Goal: Task Accomplishment & Management: Complete application form

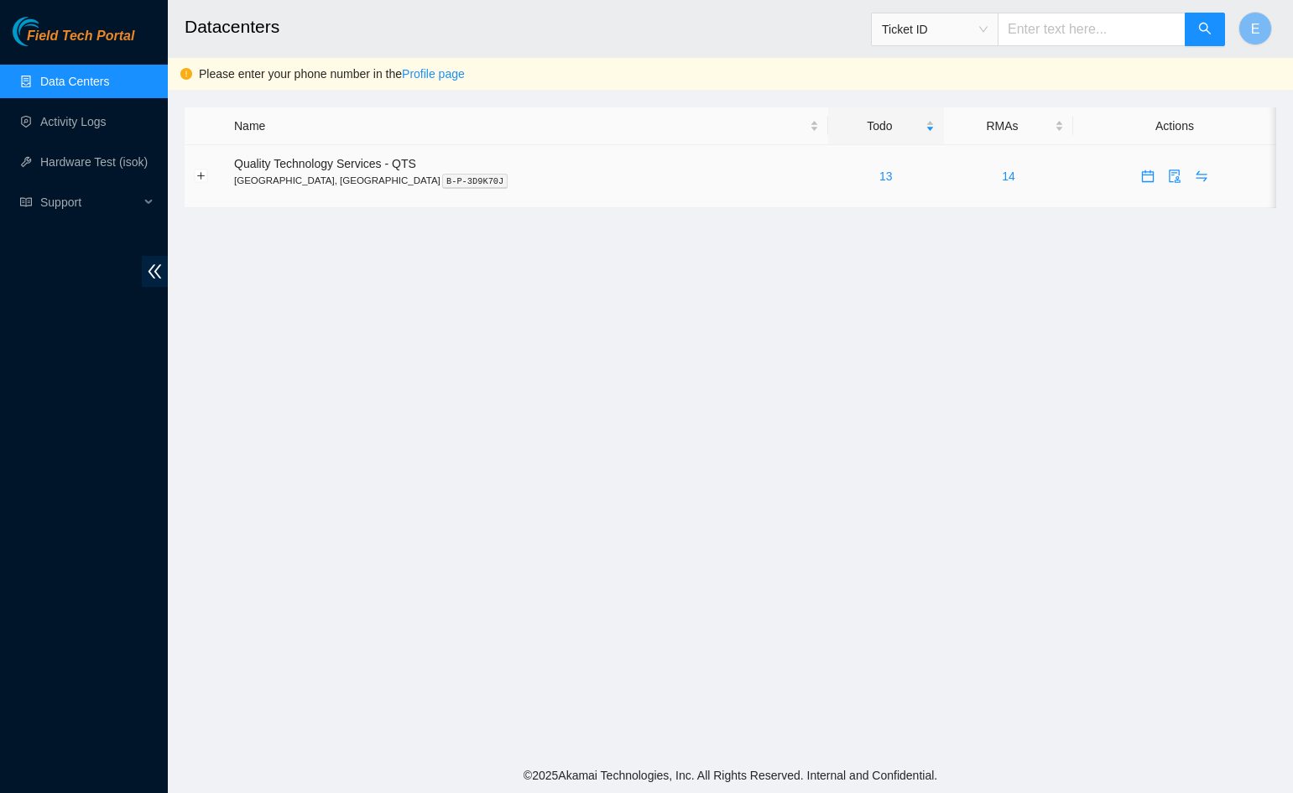
click at [838, 182] on div "13" at bounding box center [886, 176] width 97 height 18
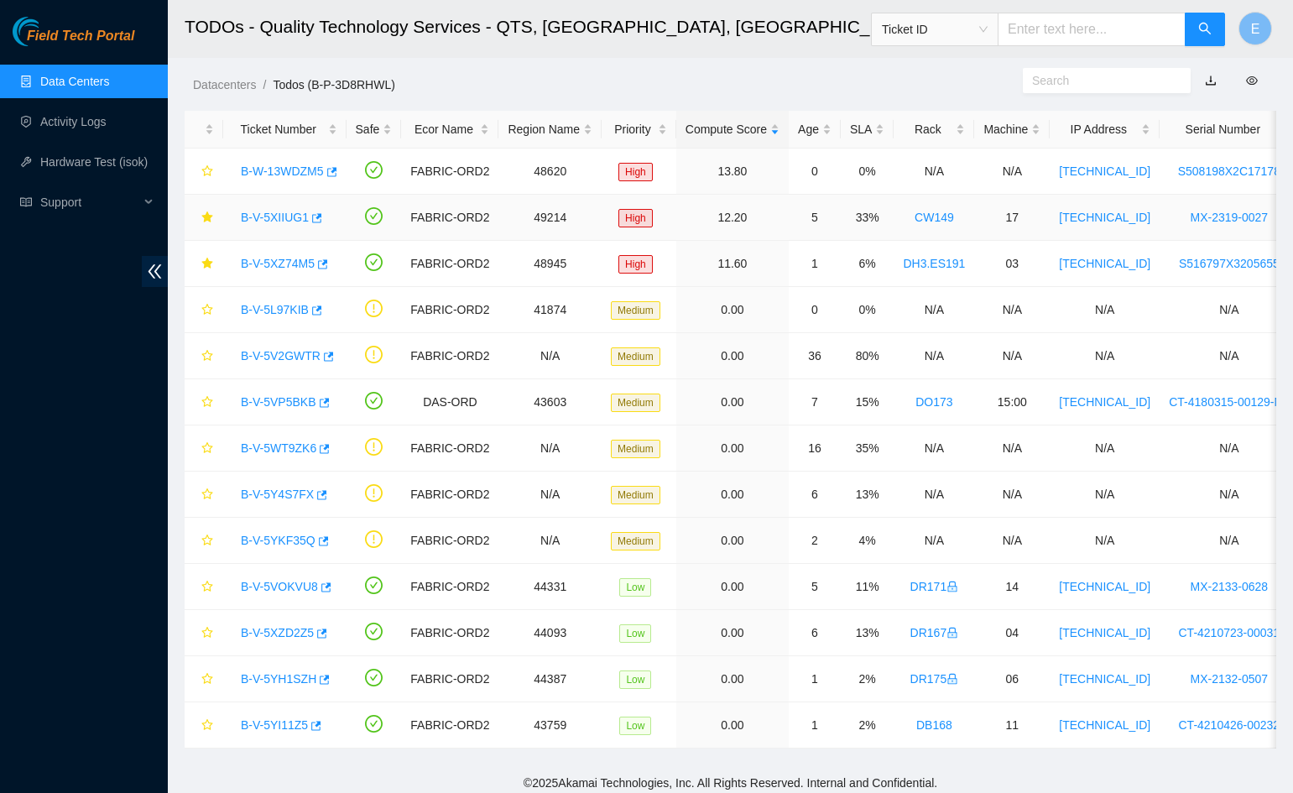
click at [570, 232] on td "49214" at bounding box center [550, 218] width 103 height 46
click at [606, 237] on td "High" at bounding box center [639, 218] width 75 height 46
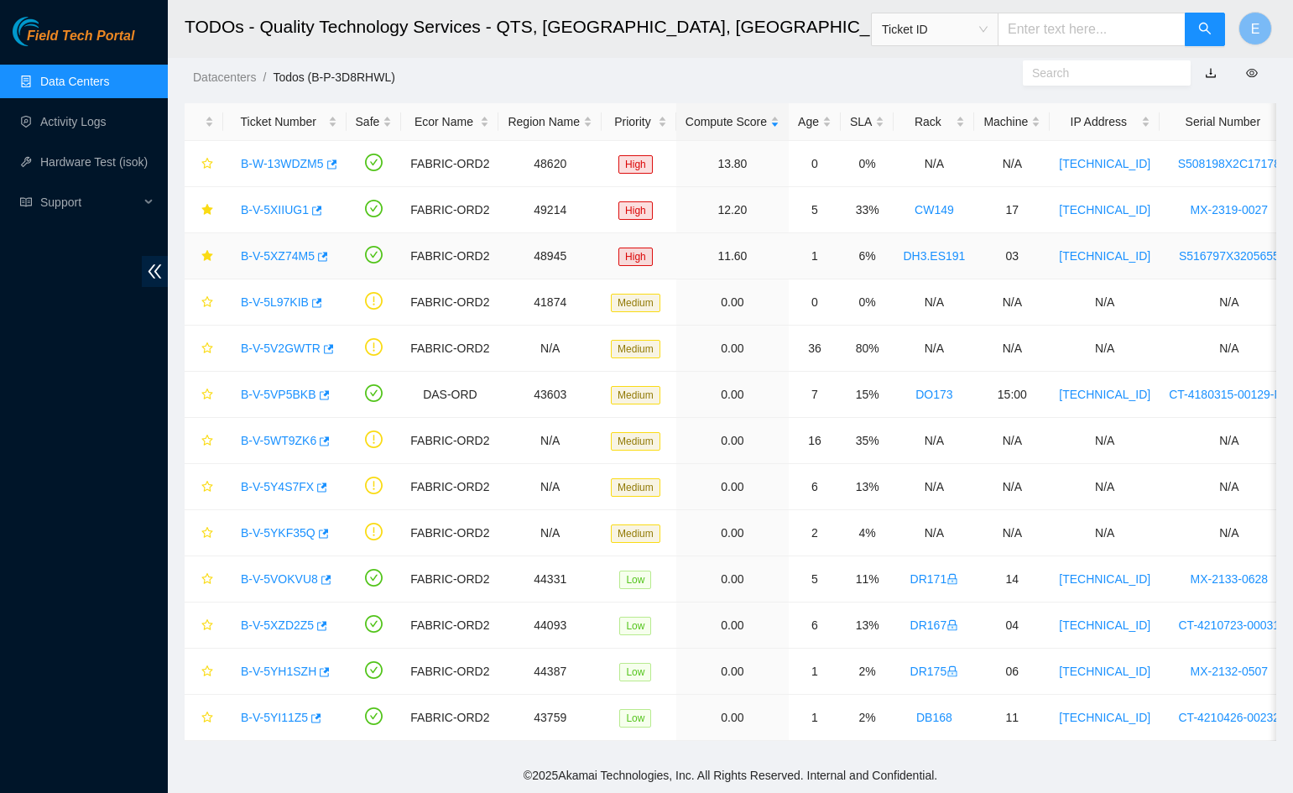
click at [933, 259] on link "DH3.ES191" at bounding box center [934, 255] width 62 height 13
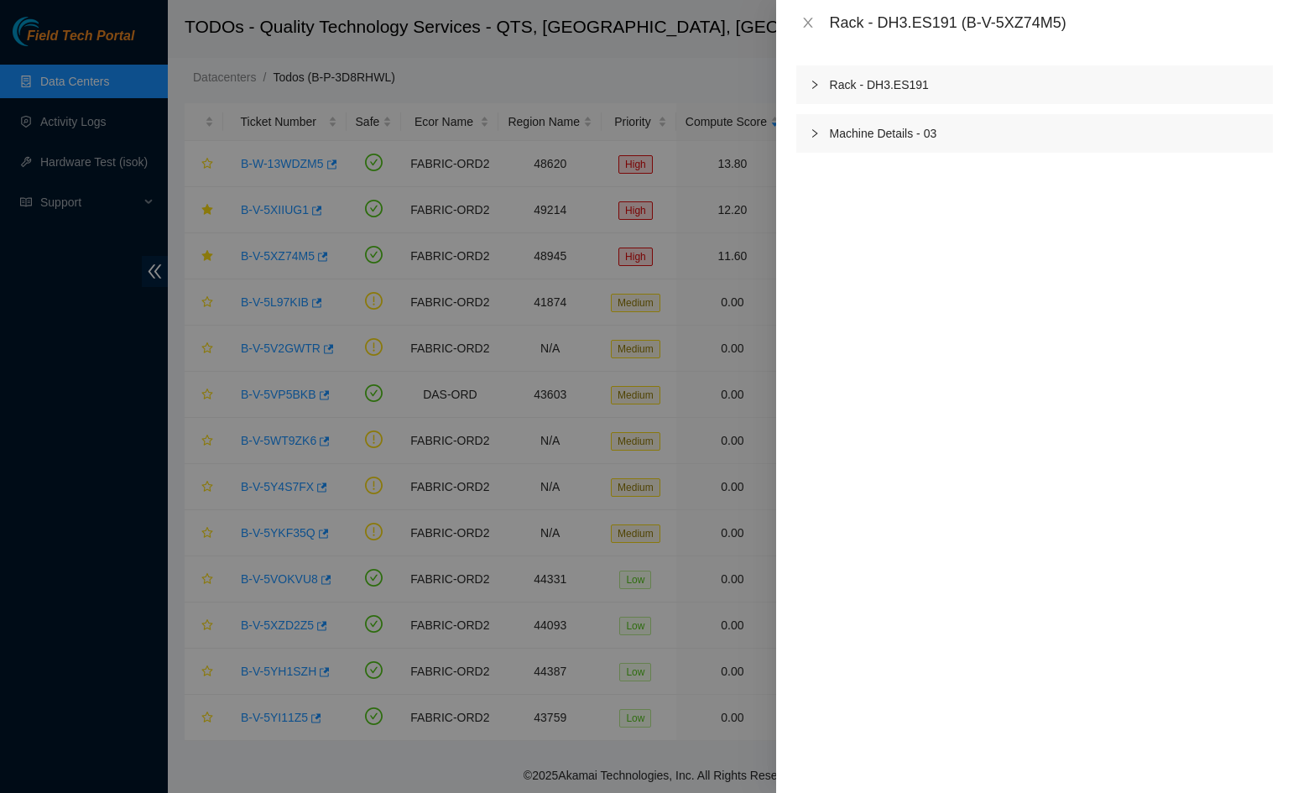
click at [868, 85] on div "Rack - DH3.ES191" at bounding box center [1034, 84] width 477 height 39
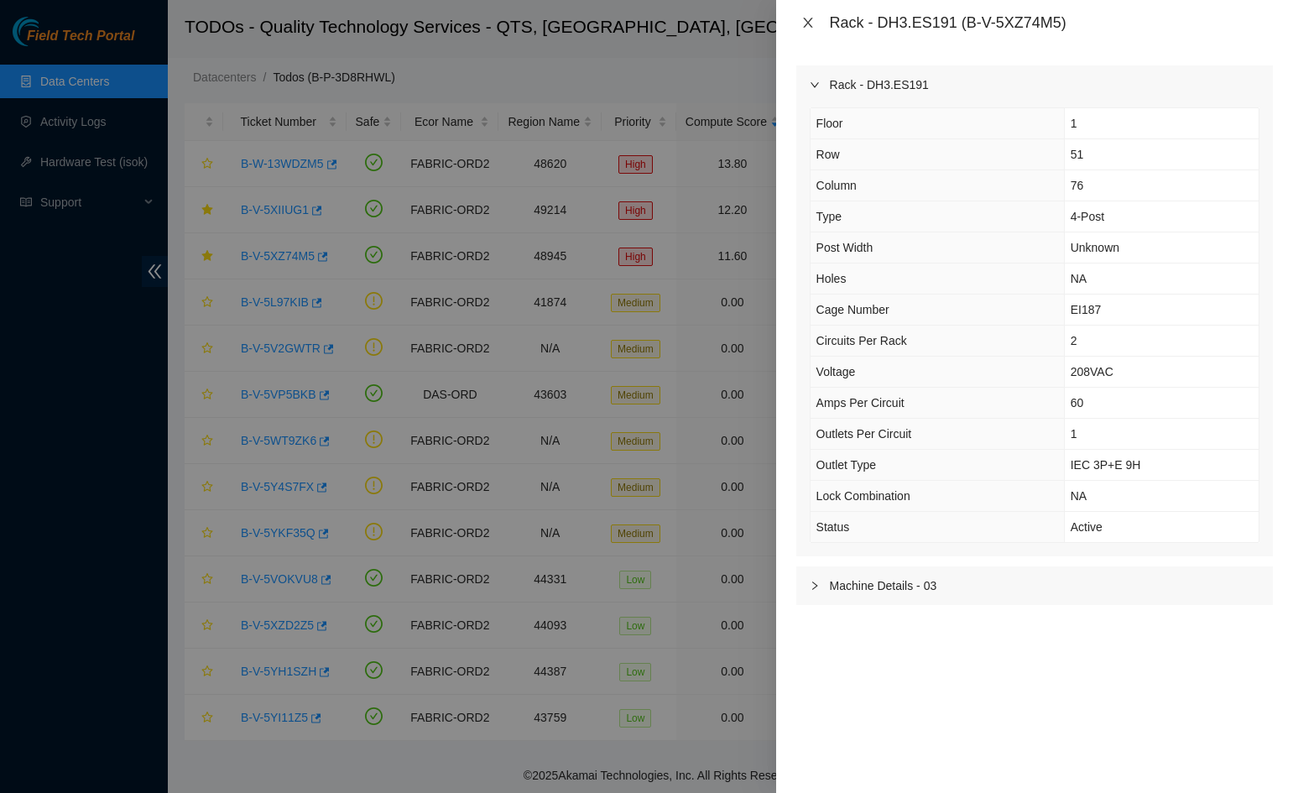
click at [812, 24] on icon "close" at bounding box center [807, 22] width 13 height 13
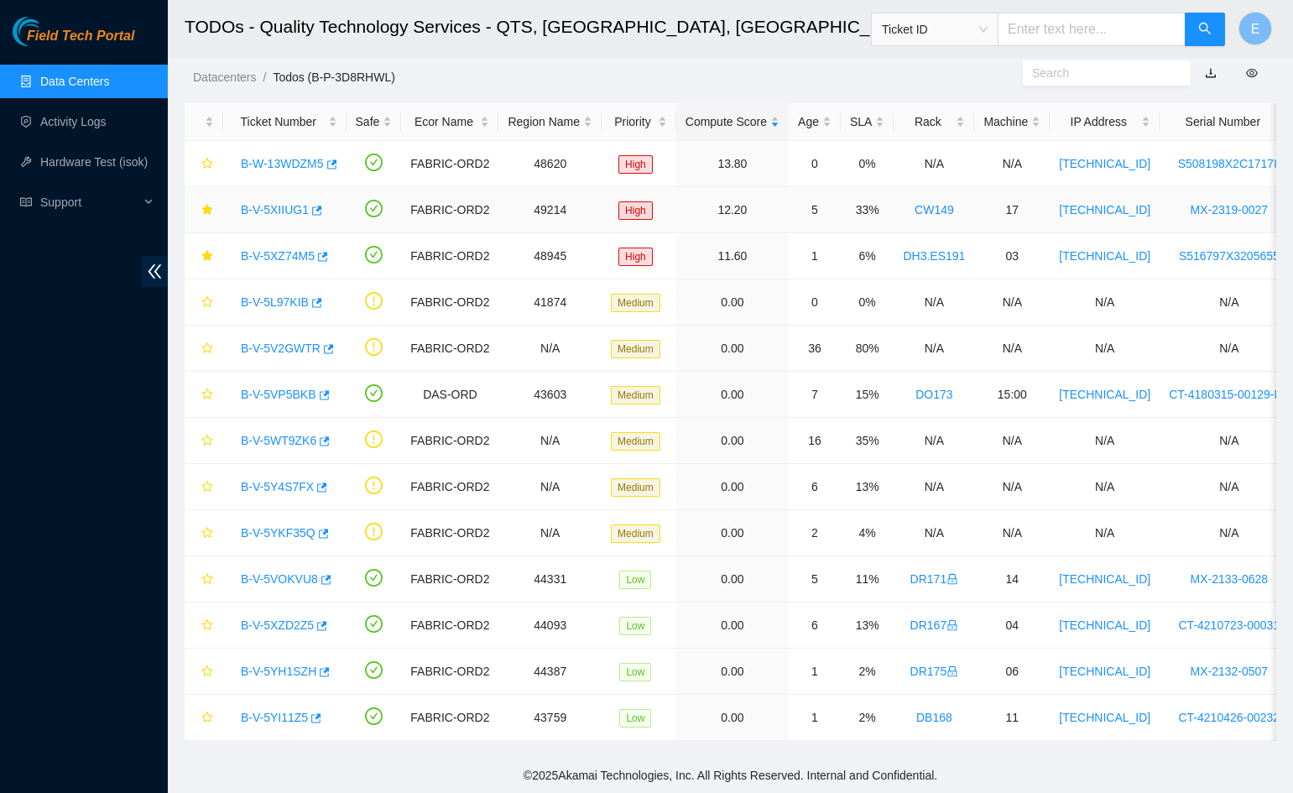
click at [924, 212] on link "CW149" at bounding box center [934, 209] width 39 height 13
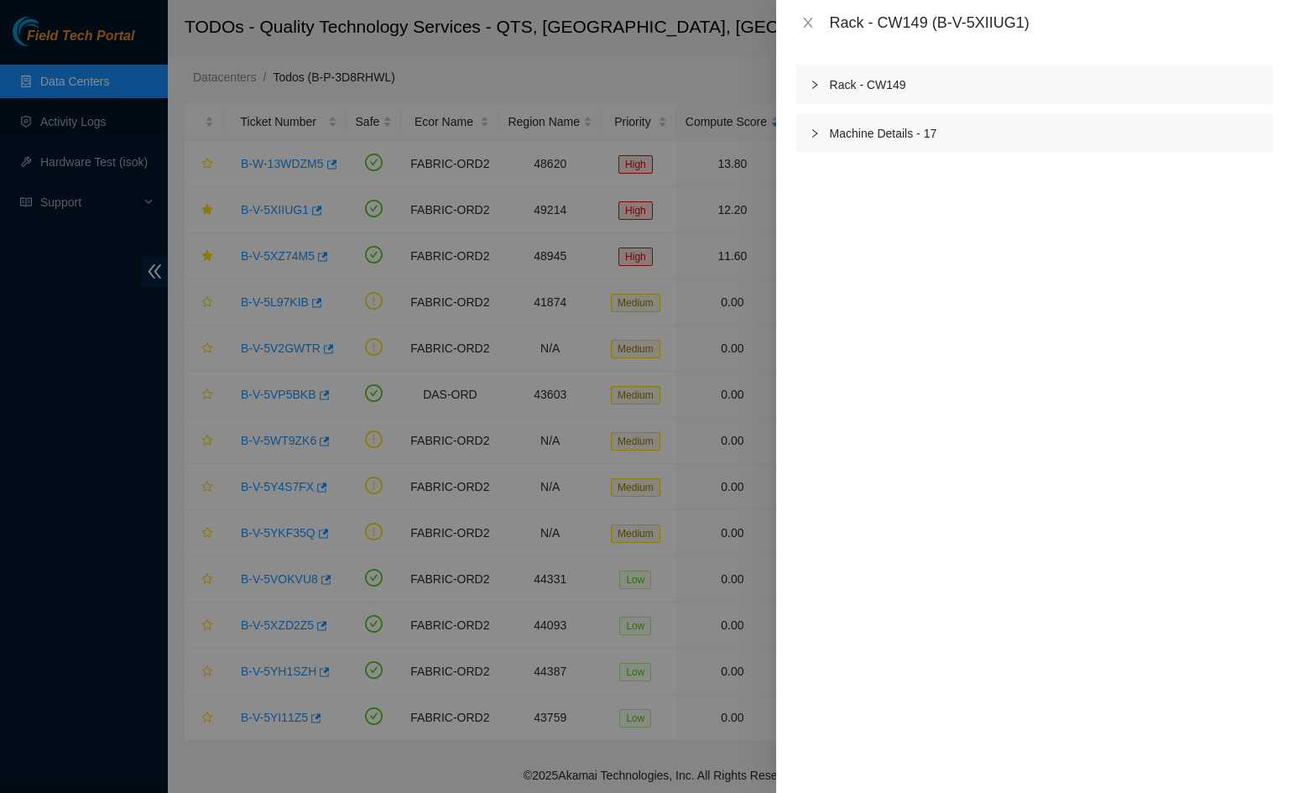
click at [864, 78] on div "Rack - CW149" at bounding box center [1034, 84] width 477 height 39
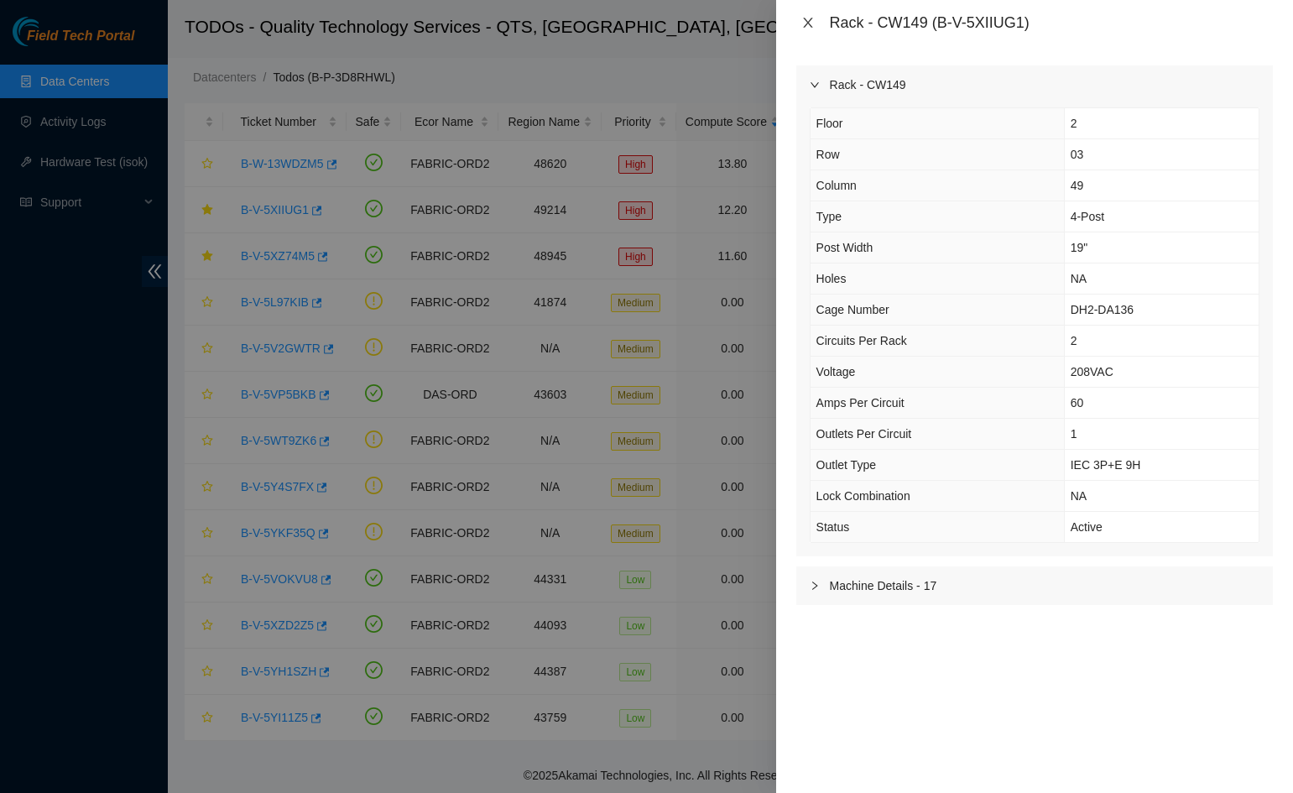
click at [809, 25] on icon "close" at bounding box center [807, 22] width 13 height 13
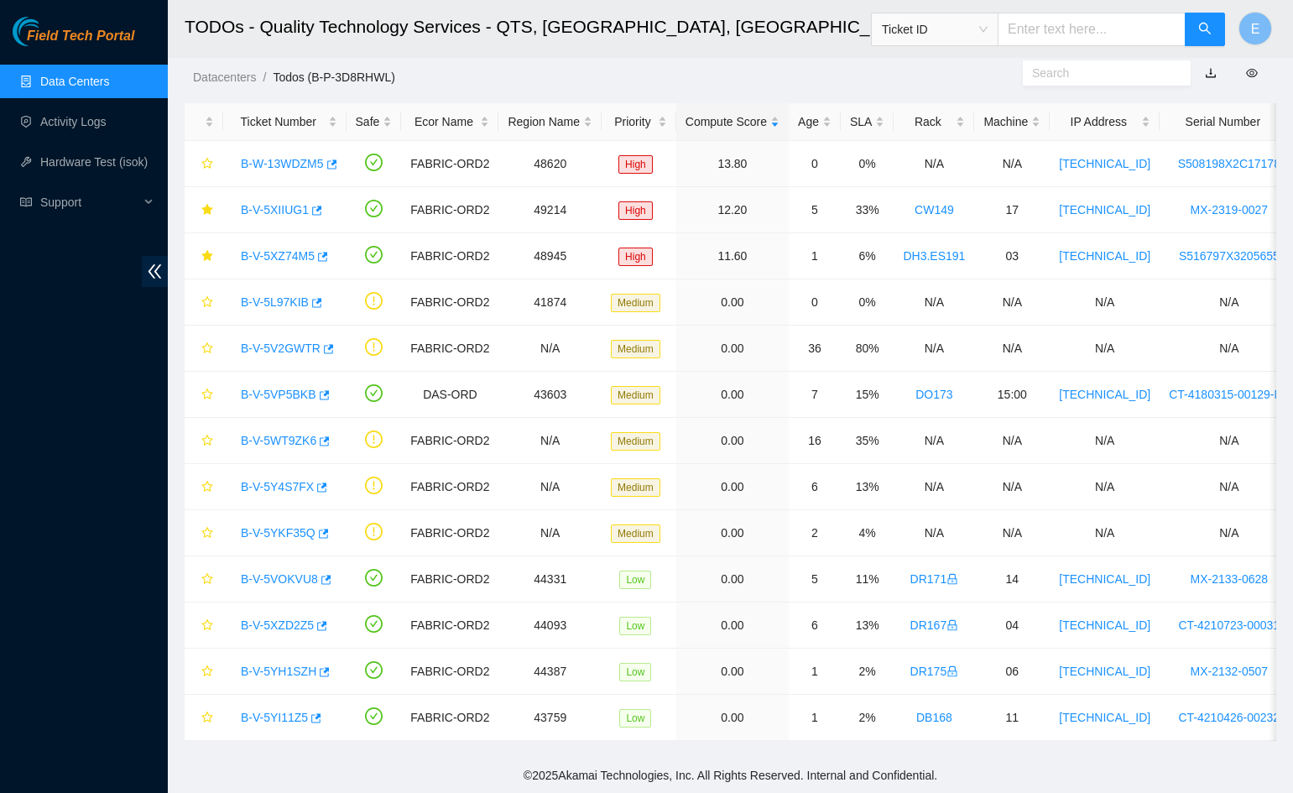
click at [1292, 25] on div "Rack - undefined (undefined)" at bounding box center [1293, 396] width 0 height 793
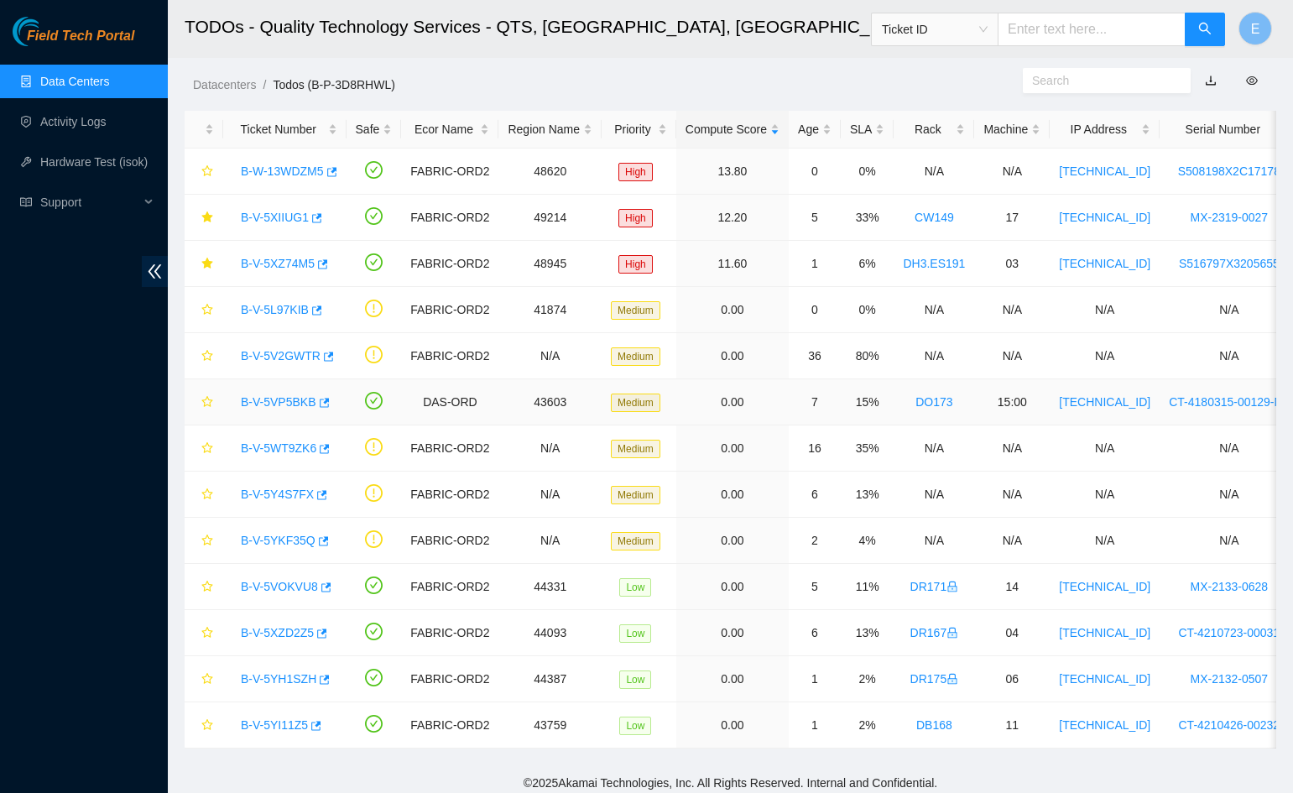
click at [290, 398] on link "B-V-5VP5BKB" at bounding box center [279, 401] width 76 height 13
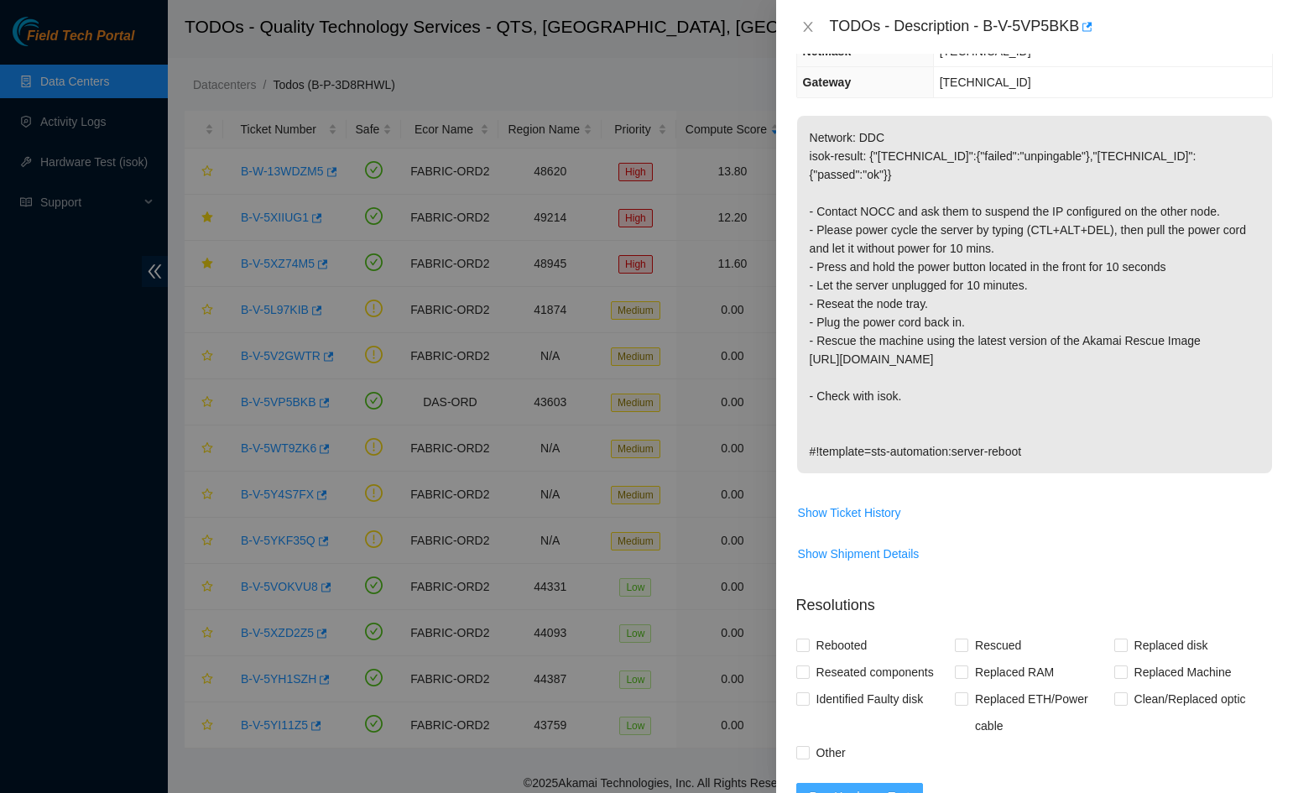
scroll to position [185, 0]
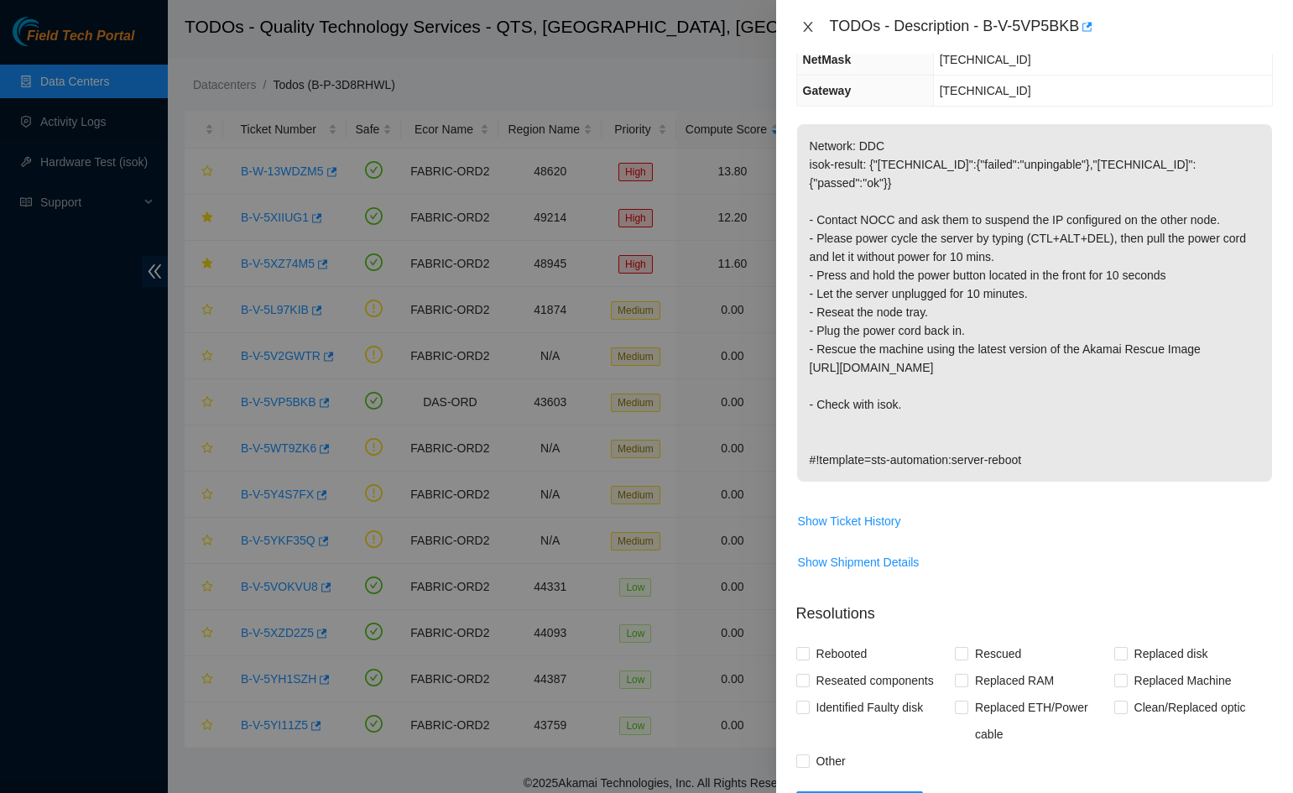
click at [811, 31] on icon "close" at bounding box center [807, 26] width 13 height 13
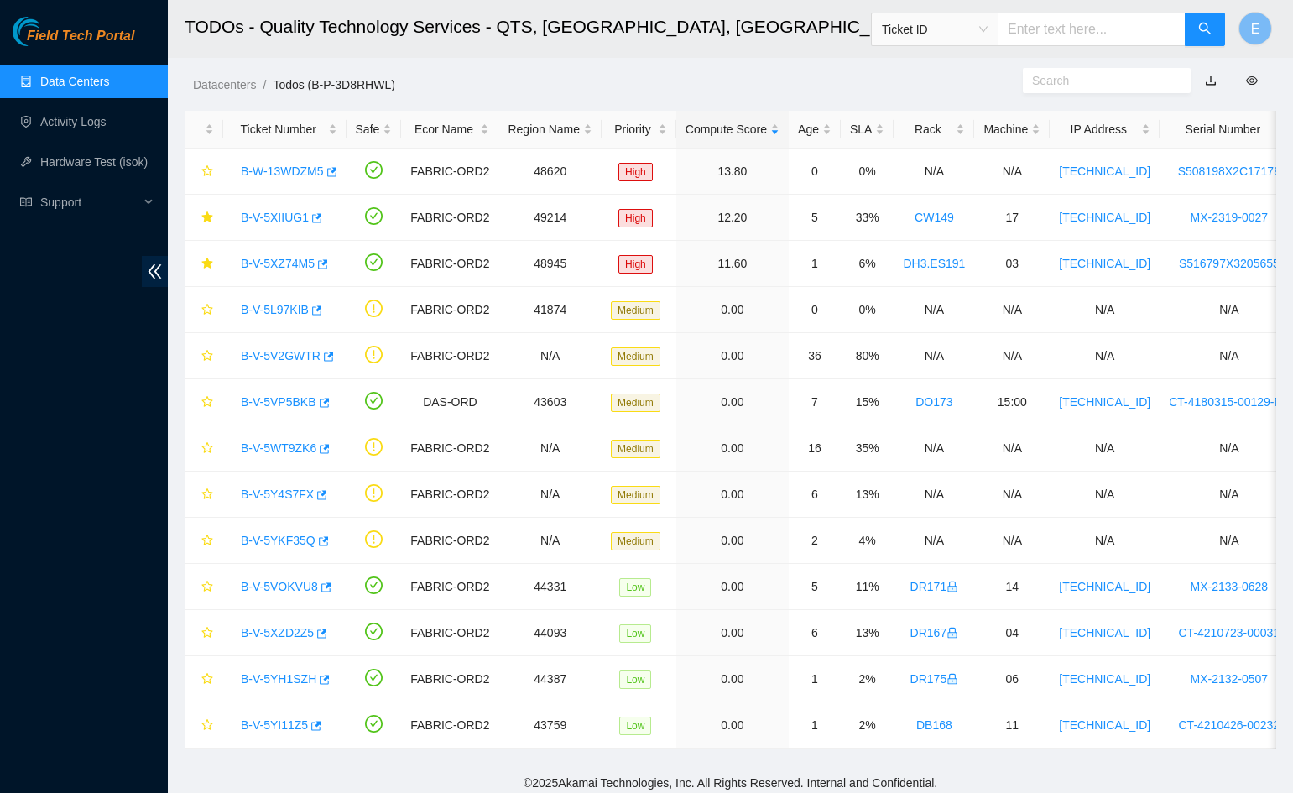
scroll to position [222, 0]
click at [206, 399] on icon "star" at bounding box center [207, 402] width 12 height 12
click at [206, 165] on icon "star" at bounding box center [207, 171] width 12 height 12
click at [206, 634] on icon "star" at bounding box center [207, 633] width 12 height 12
click at [209, 726] on icon "star" at bounding box center [206, 724] width 11 height 11
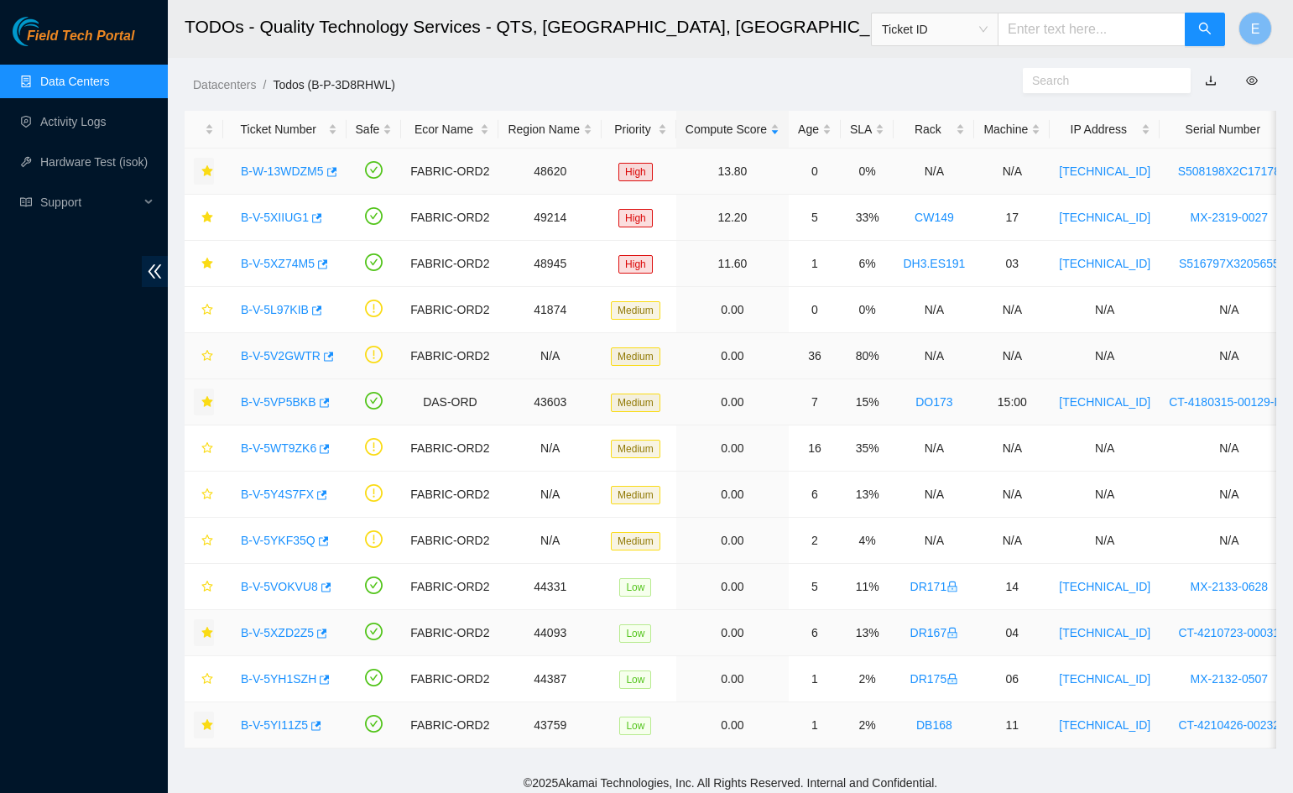
scroll to position [8, 0]
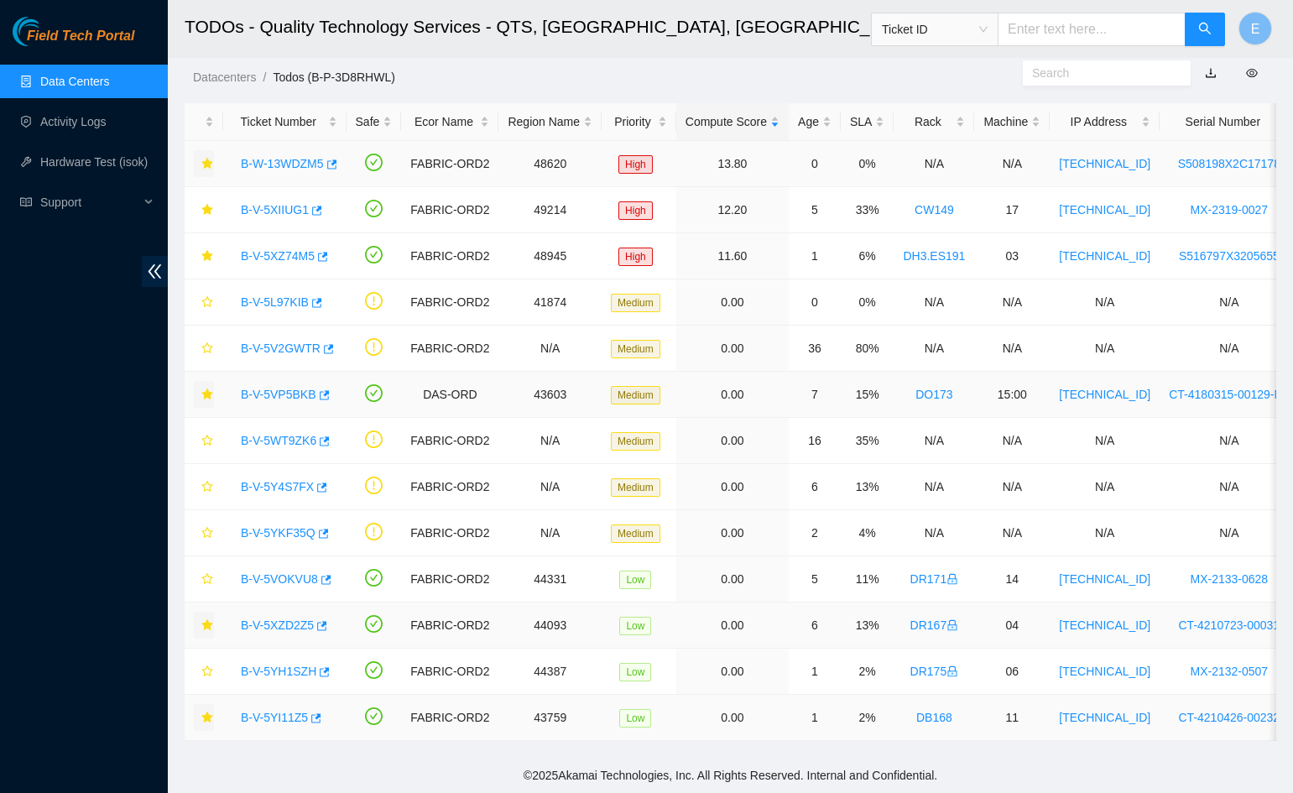
click at [285, 398] on link "B-V-5VP5BKB" at bounding box center [279, 394] width 76 height 13
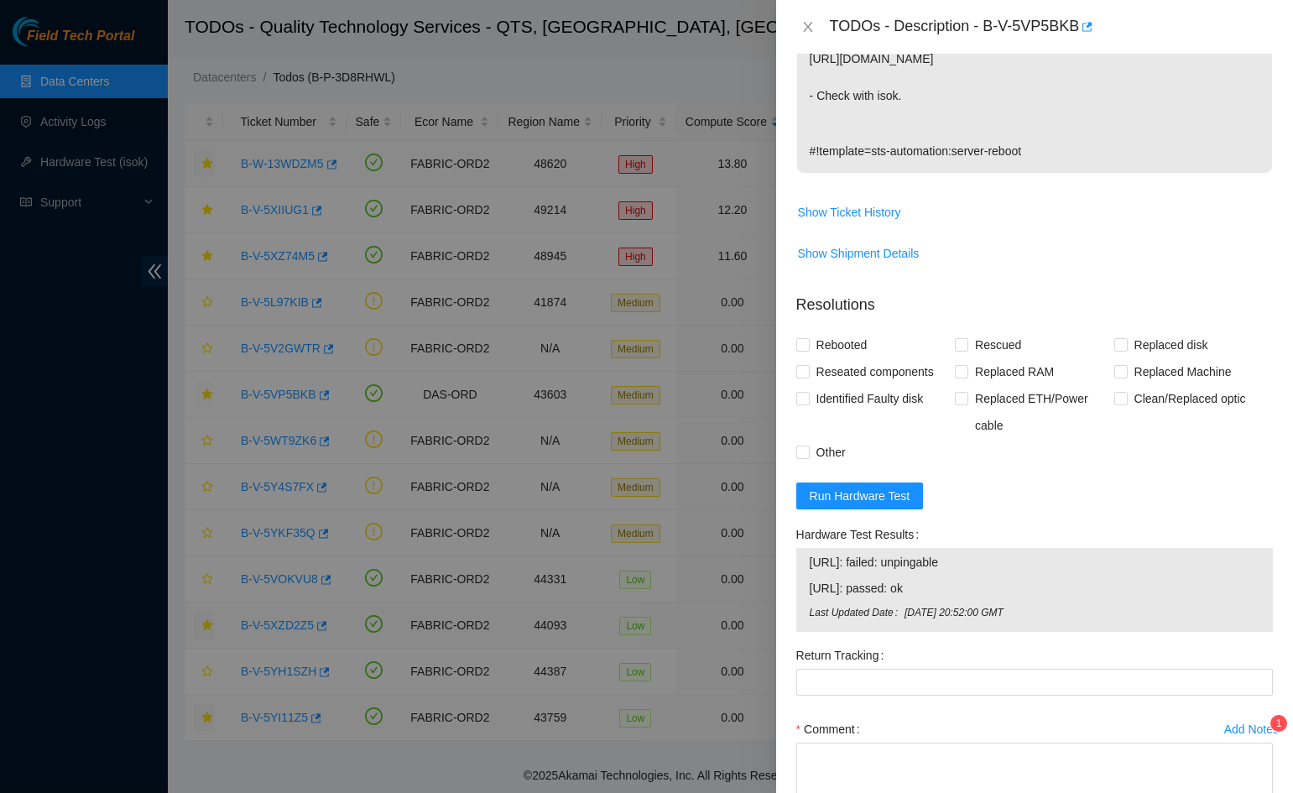
scroll to position [483, 0]
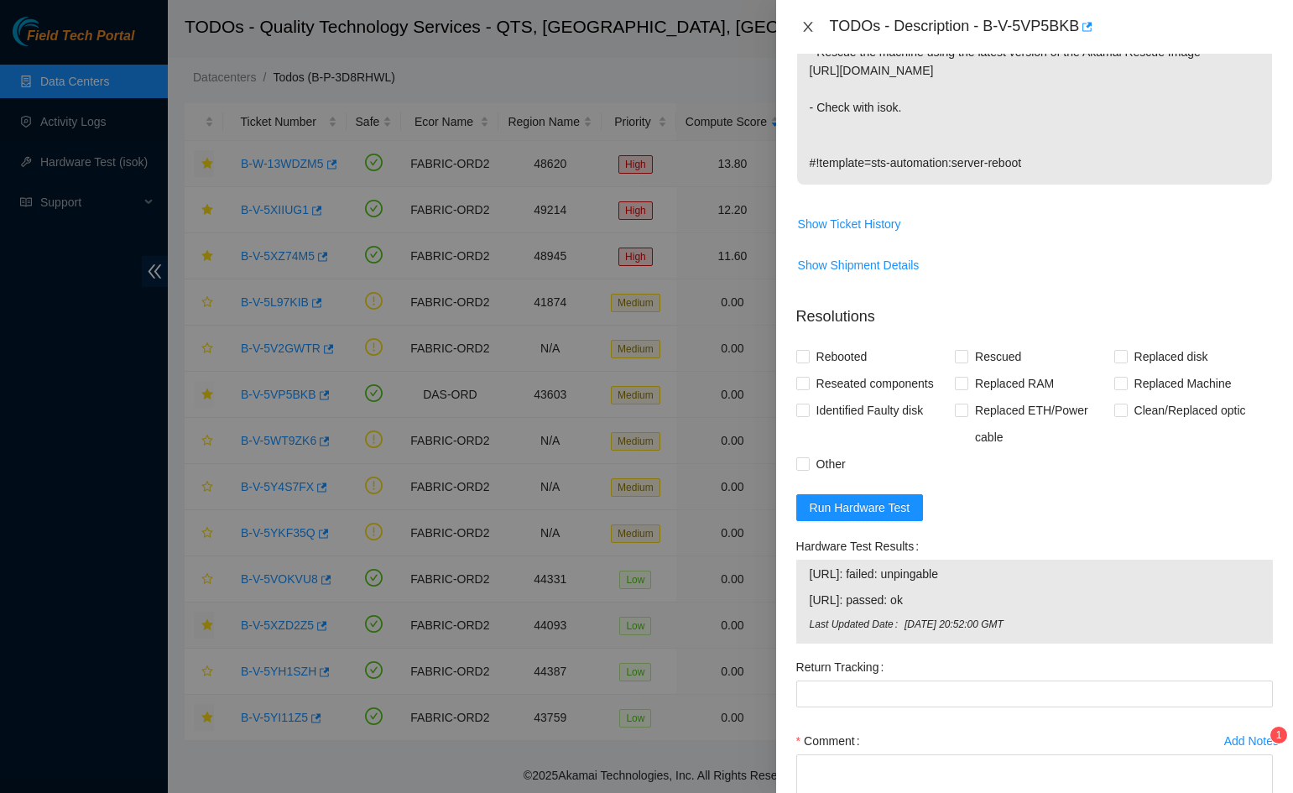
click at [805, 34] on button "Close" at bounding box center [807, 27] width 23 height 16
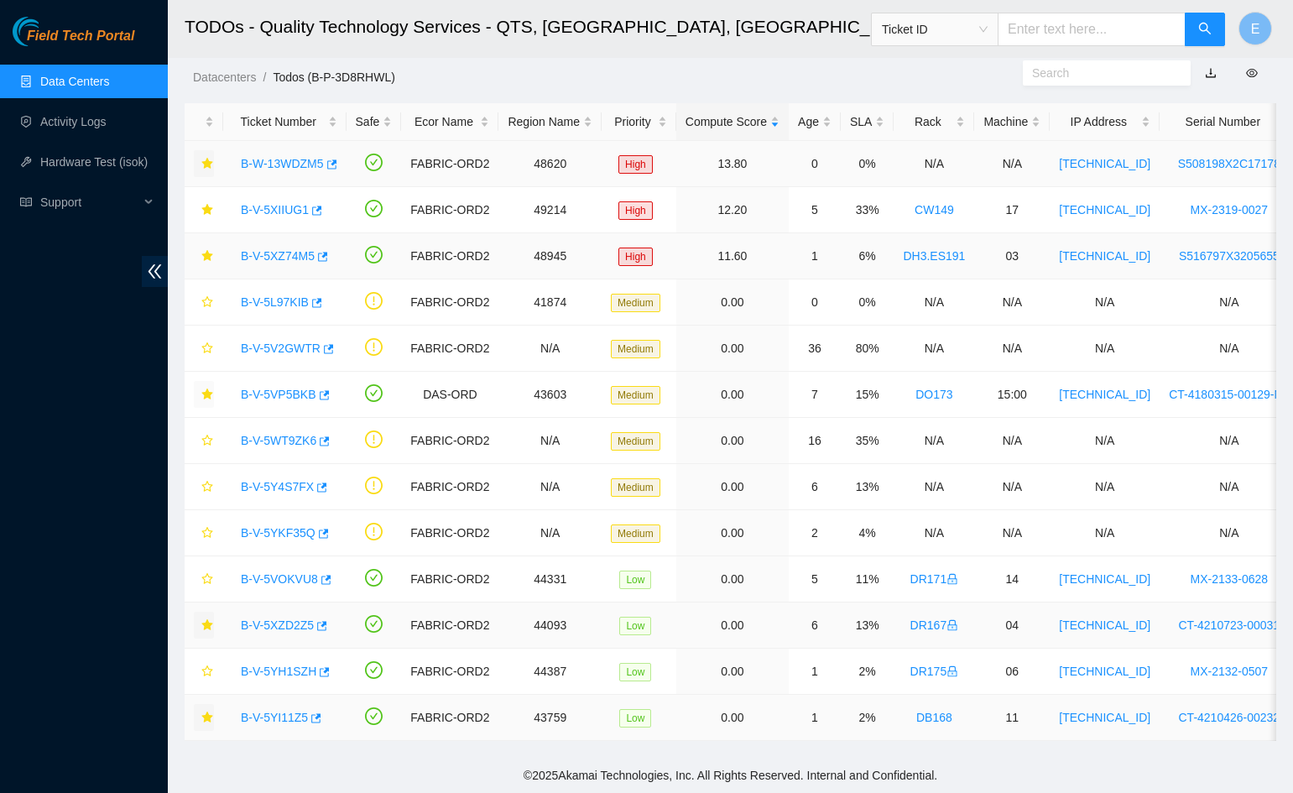
scroll to position [271, 0]
click at [80, 80] on link "Data Centers" at bounding box center [74, 81] width 69 height 13
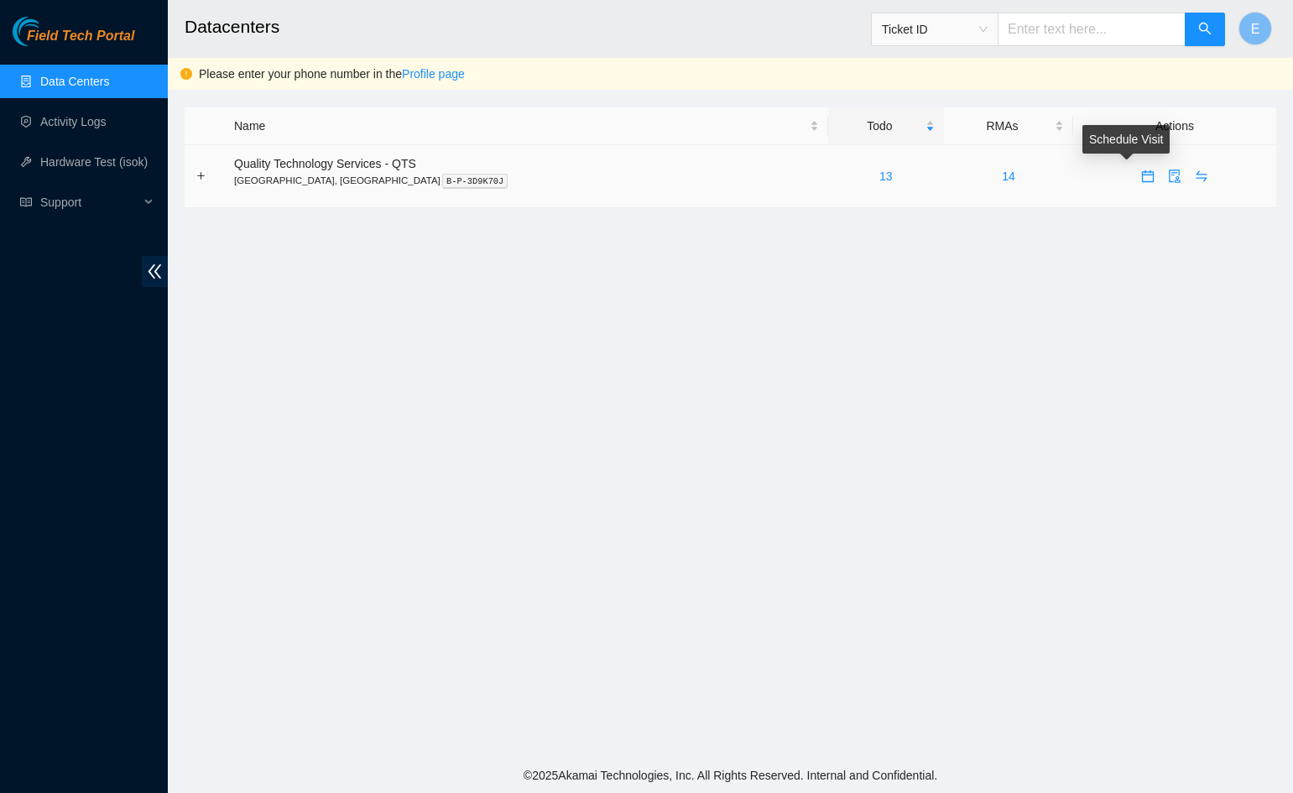
click at [1135, 183] on button "button" at bounding box center [1148, 176] width 27 height 27
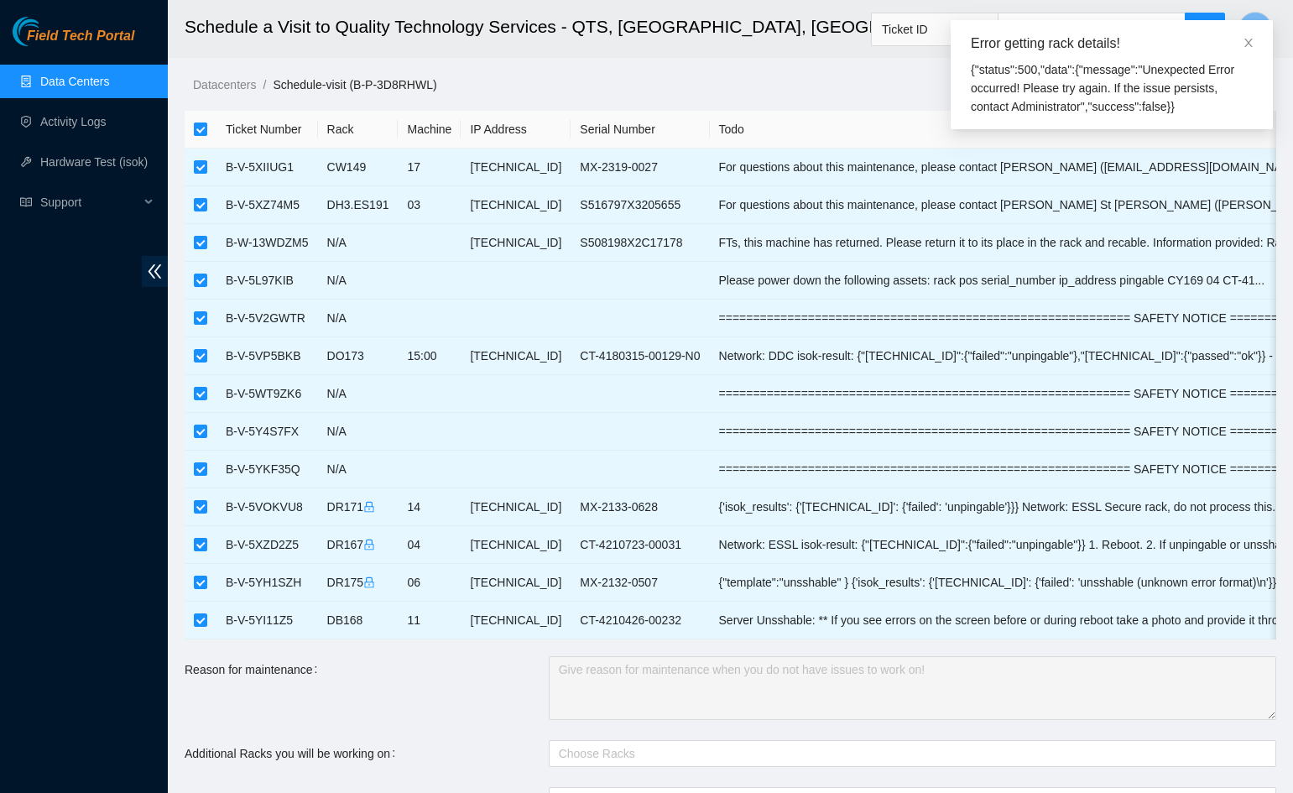
click at [201, 132] on input "checkbox" at bounding box center [200, 129] width 13 height 13
checkbox input "false"
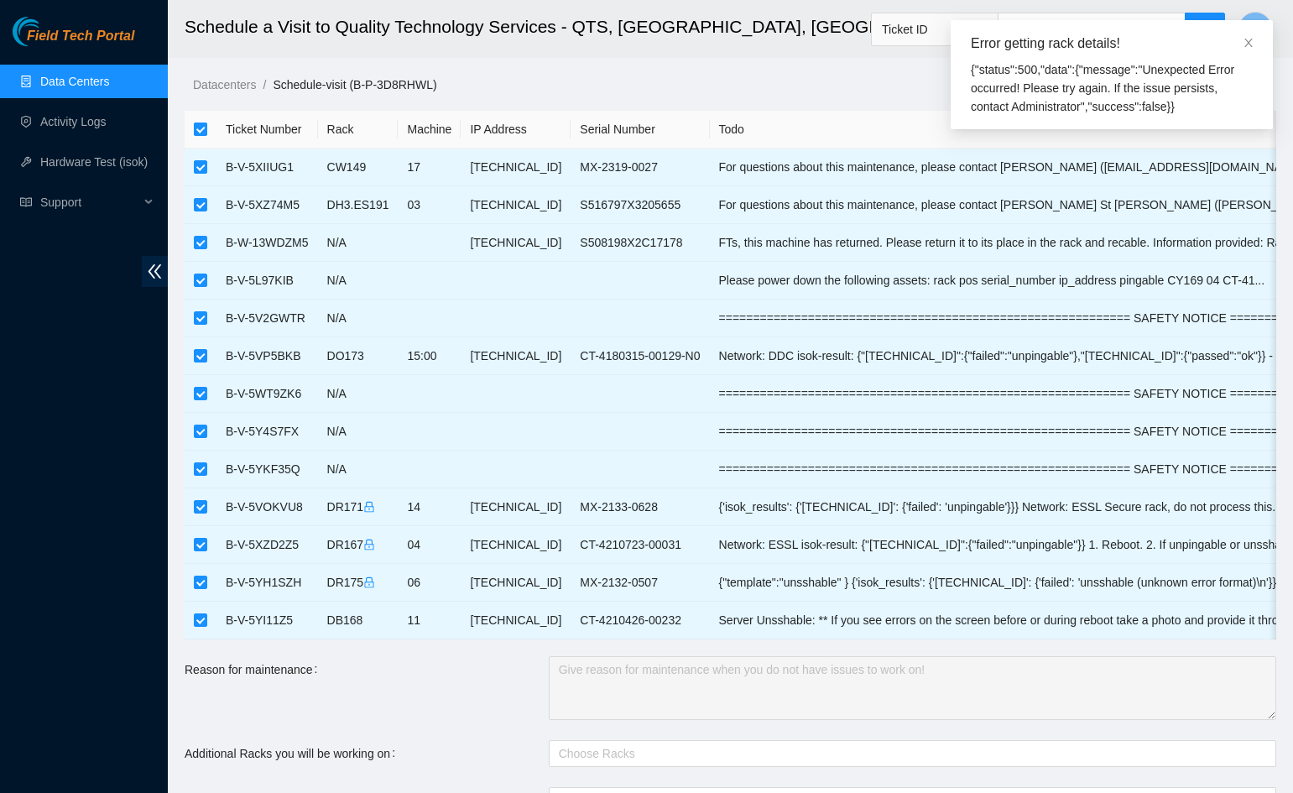
checkbox input "false"
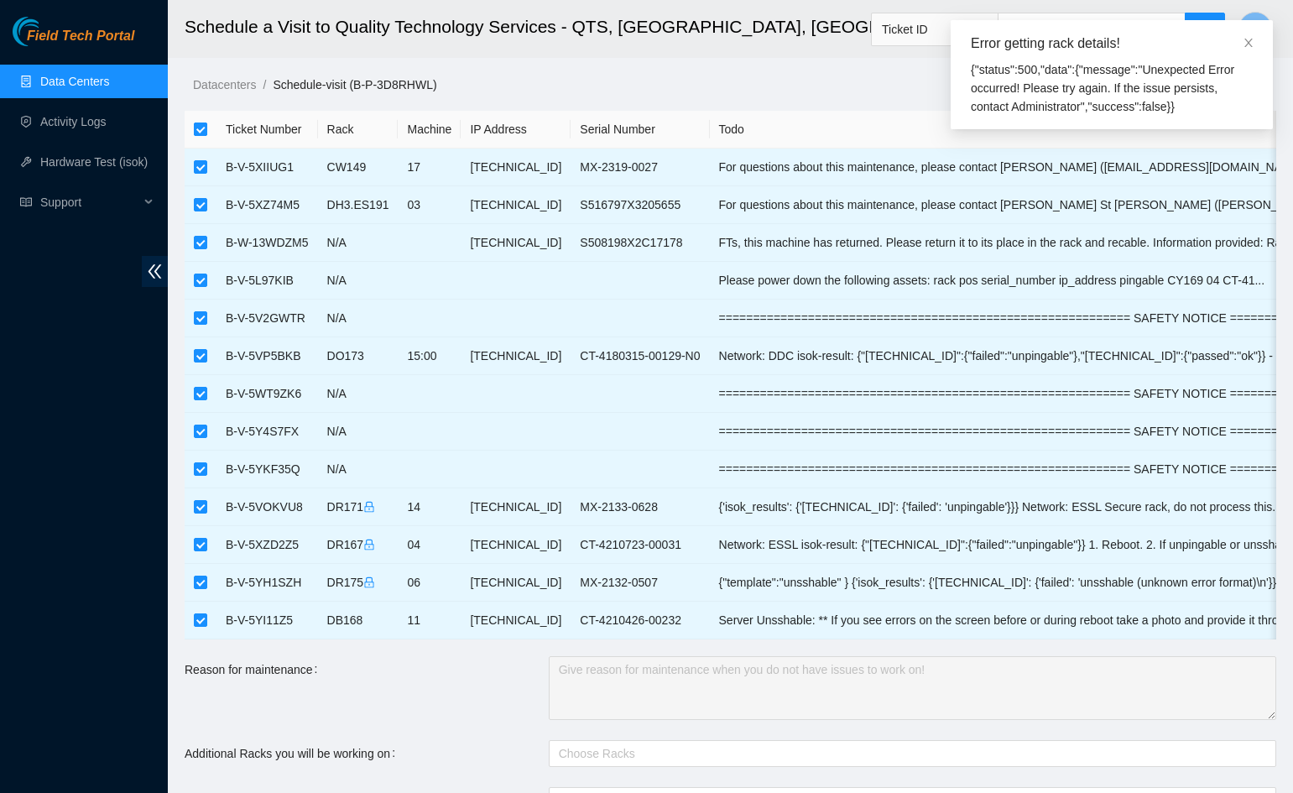
checkbox input "false"
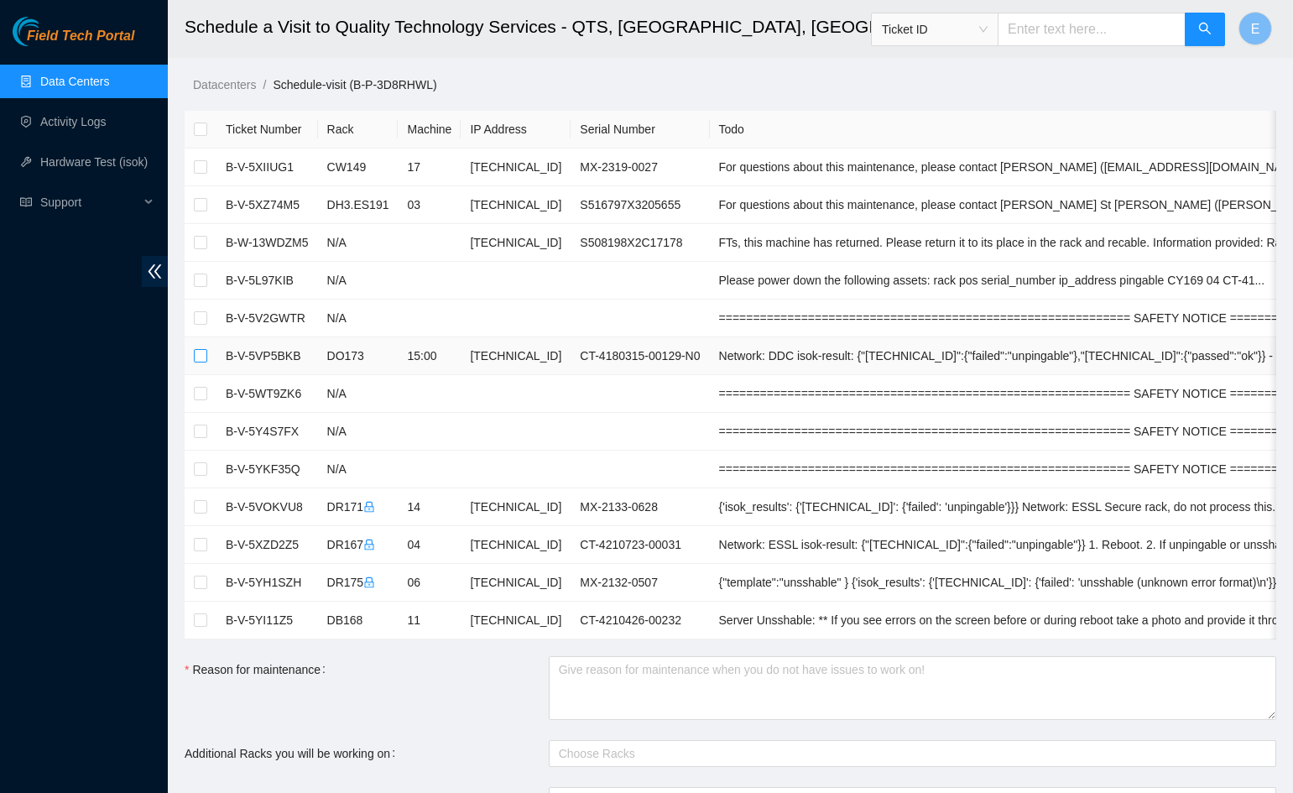
click at [202, 359] on input "checkbox" at bounding box center [200, 355] width 13 height 13
checkbox input "true"
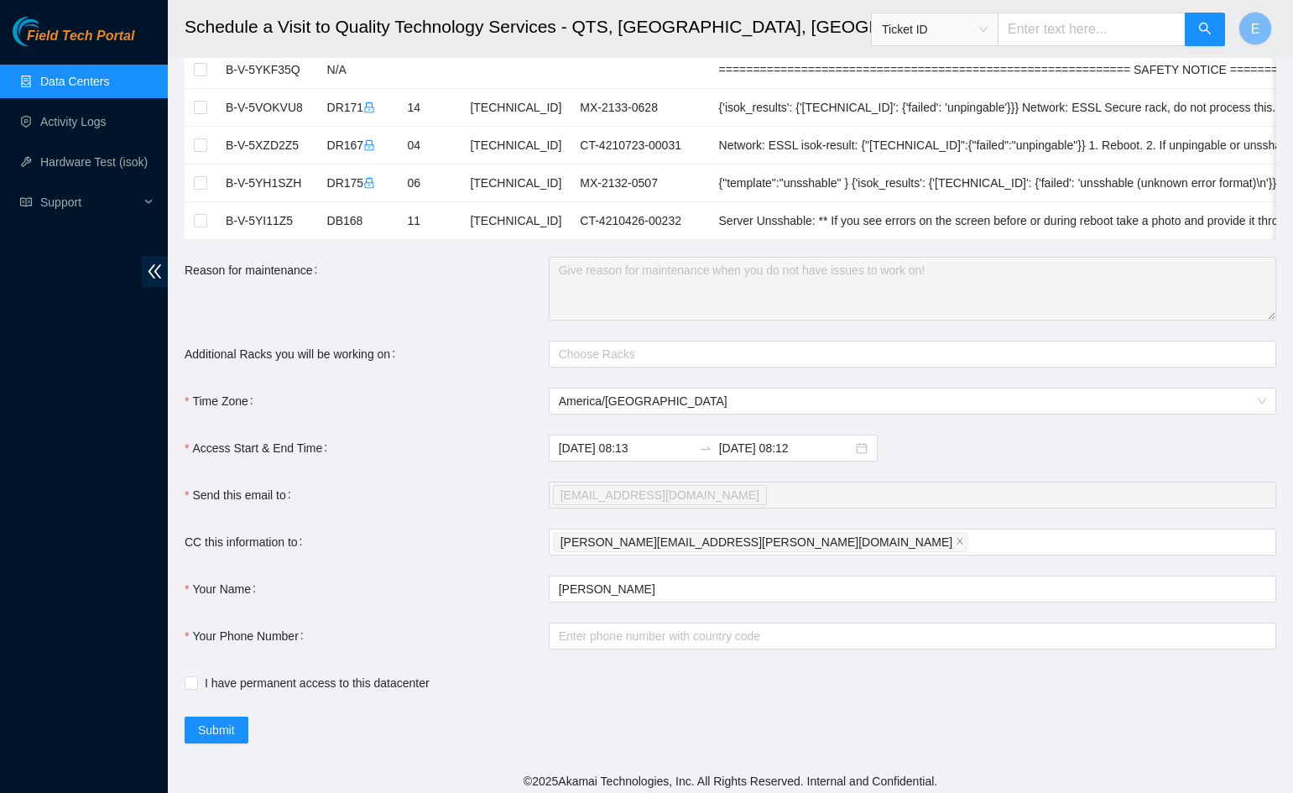
scroll to position [405, 0]
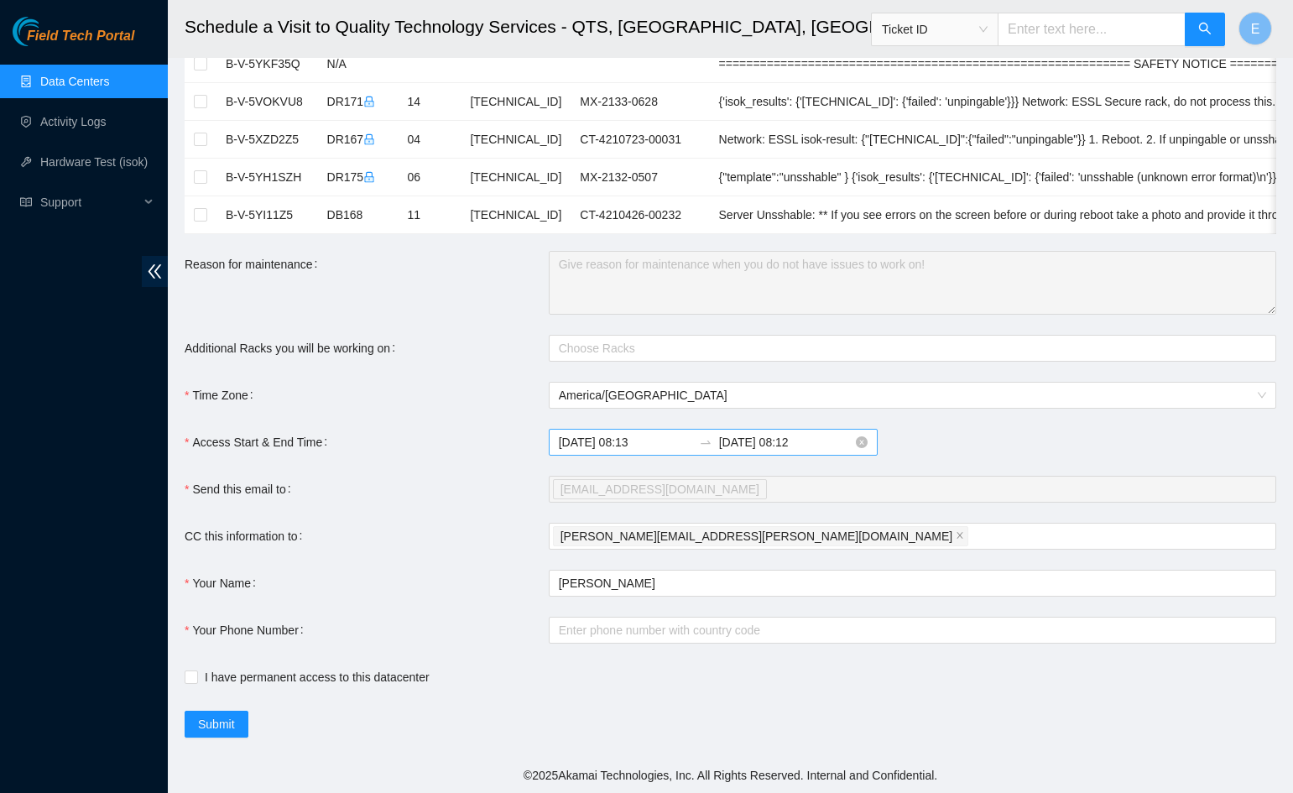
click at [650, 451] on input "[DATE] 08:13" at bounding box center [625, 442] width 133 height 18
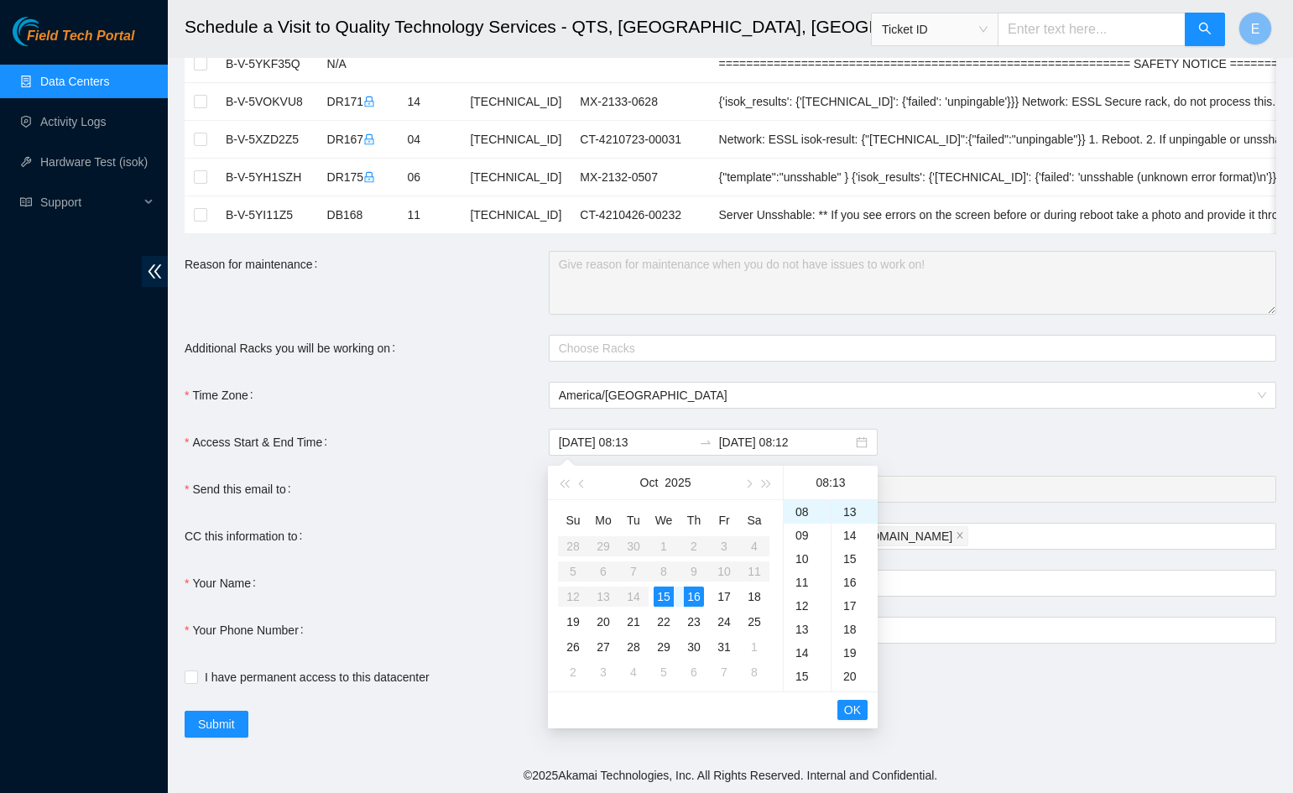
click at [1002, 453] on div "[DATE] 08:13 [DATE] 08:12" at bounding box center [913, 442] width 728 height 27
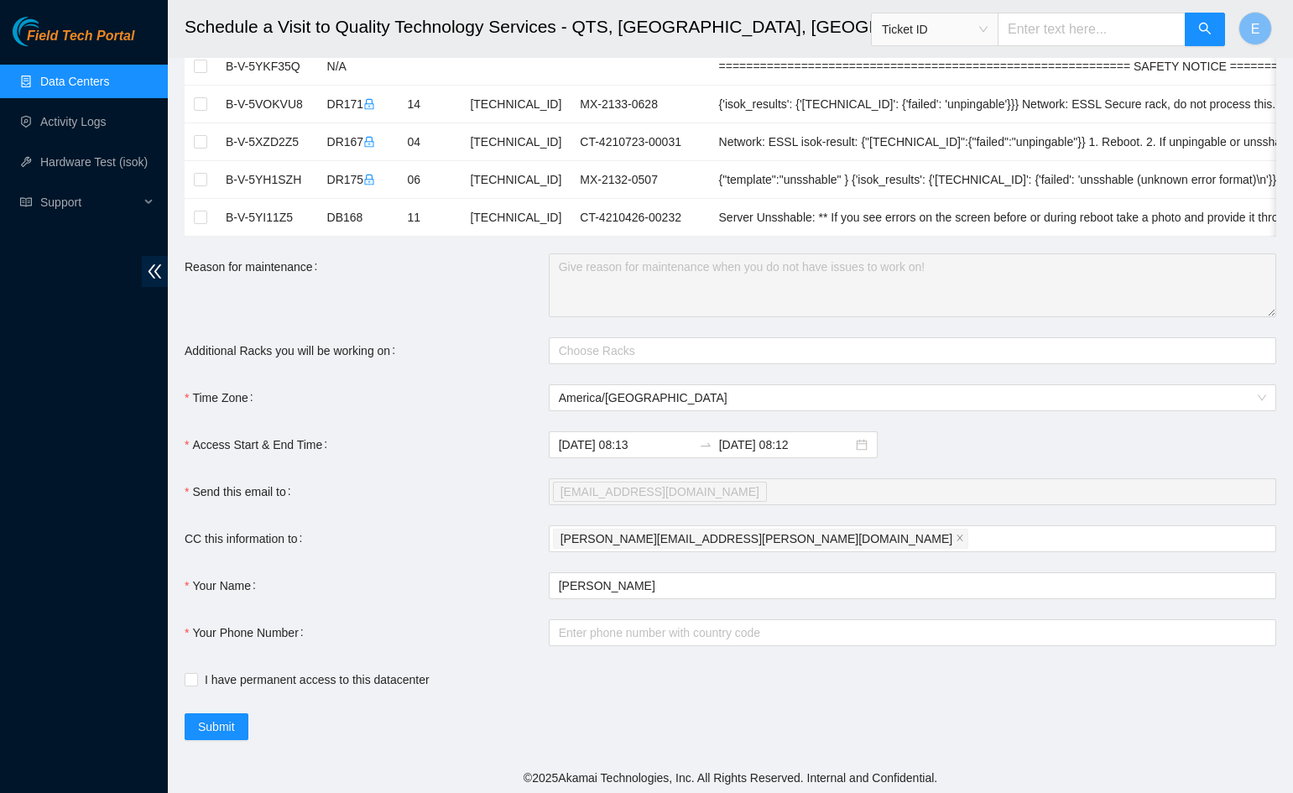
scroll to position [405, 0]
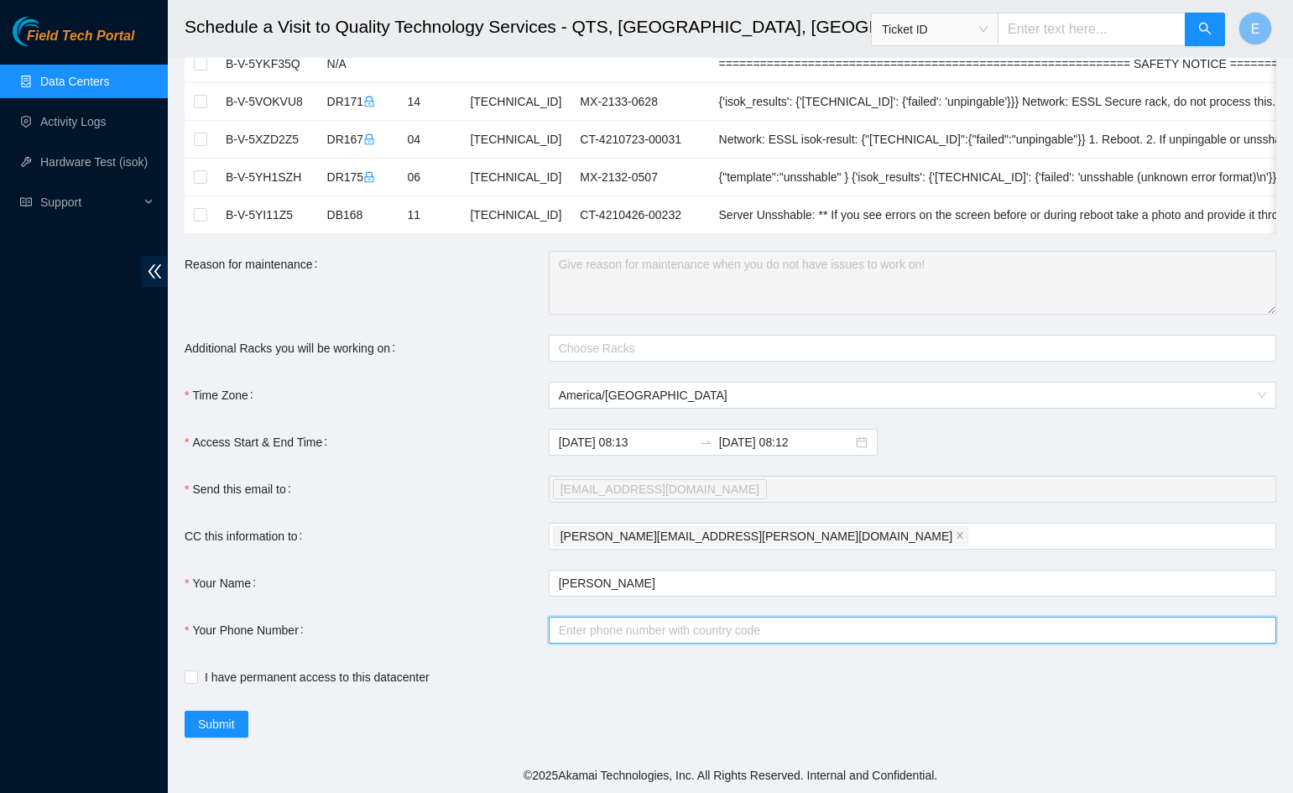
click at [608, 626] on input "Your Phone Number" at bounding box center [913, 630] width 728 height 27
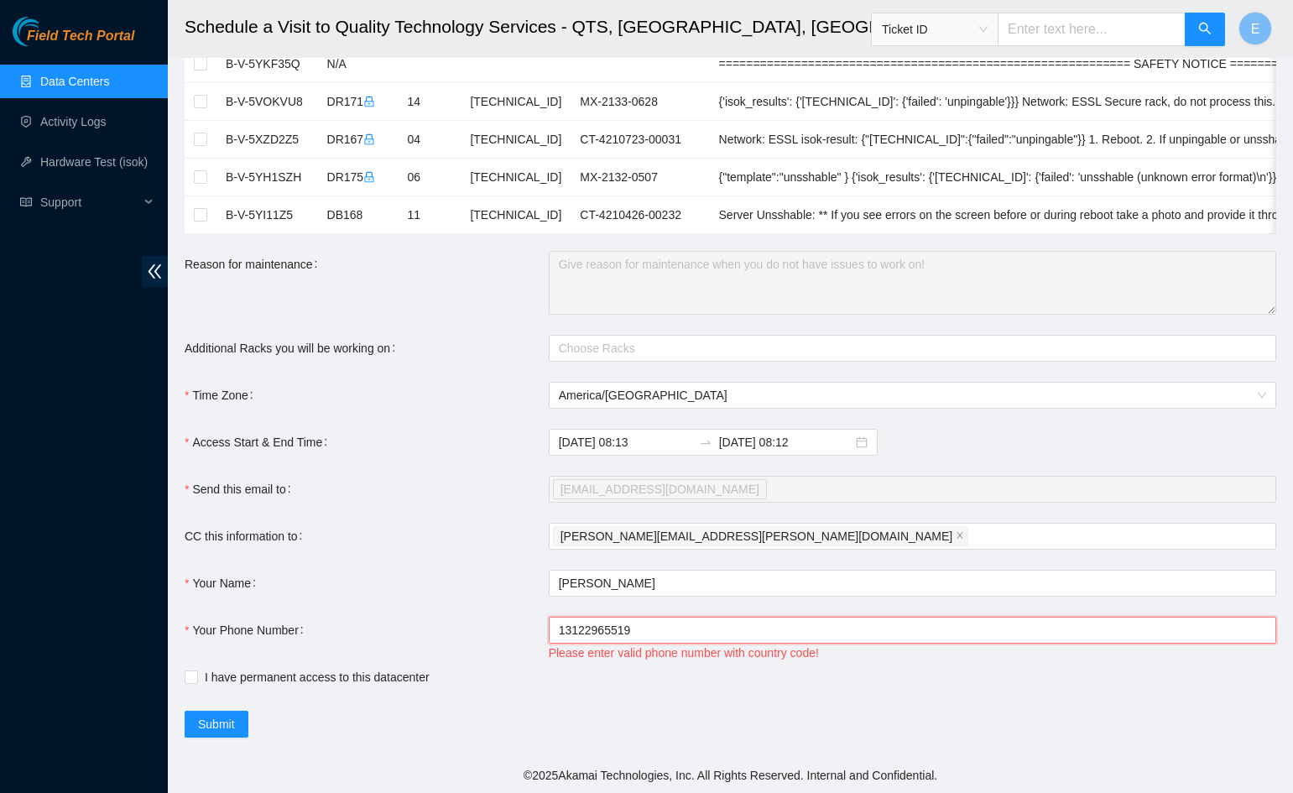
click at [558, 632] on input "13122965519" at bounding box center [913, 630] width 728 height 27
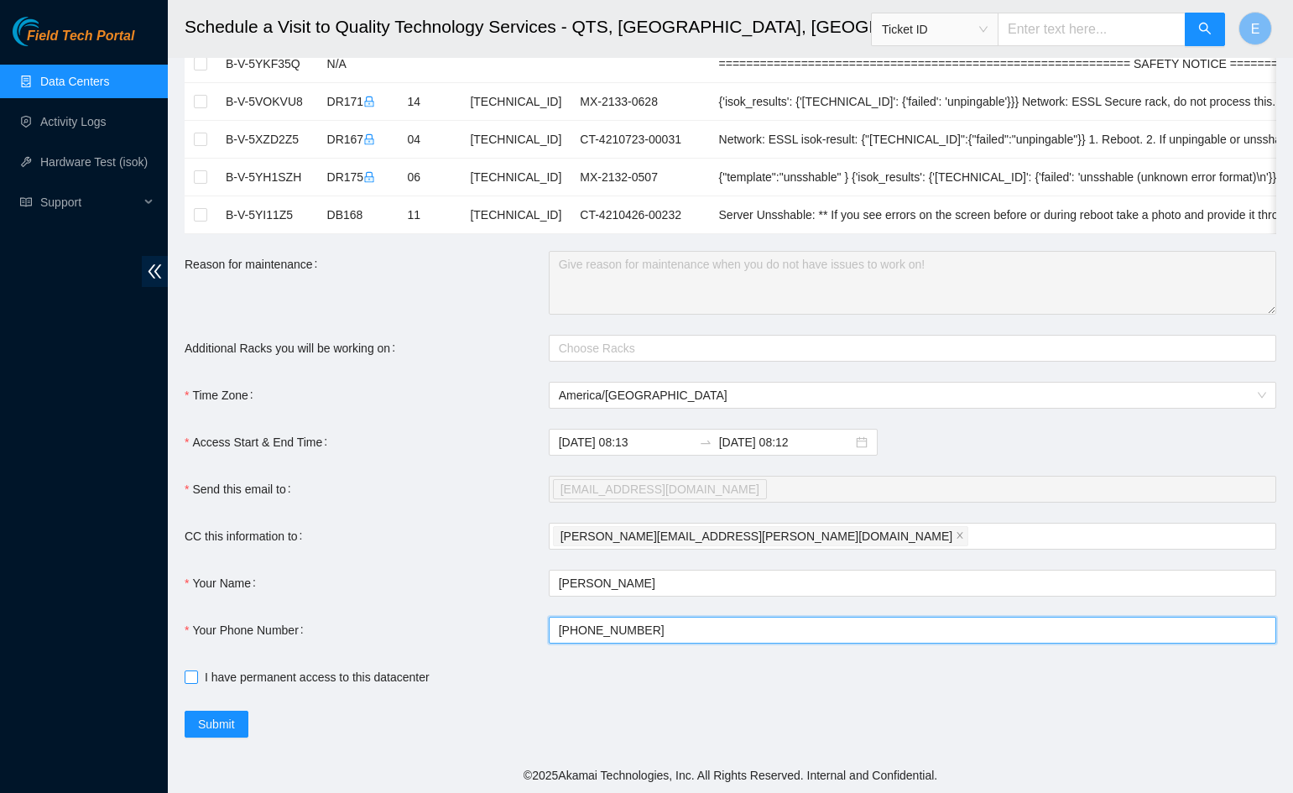
type input "[PHONE_NUMBER]"
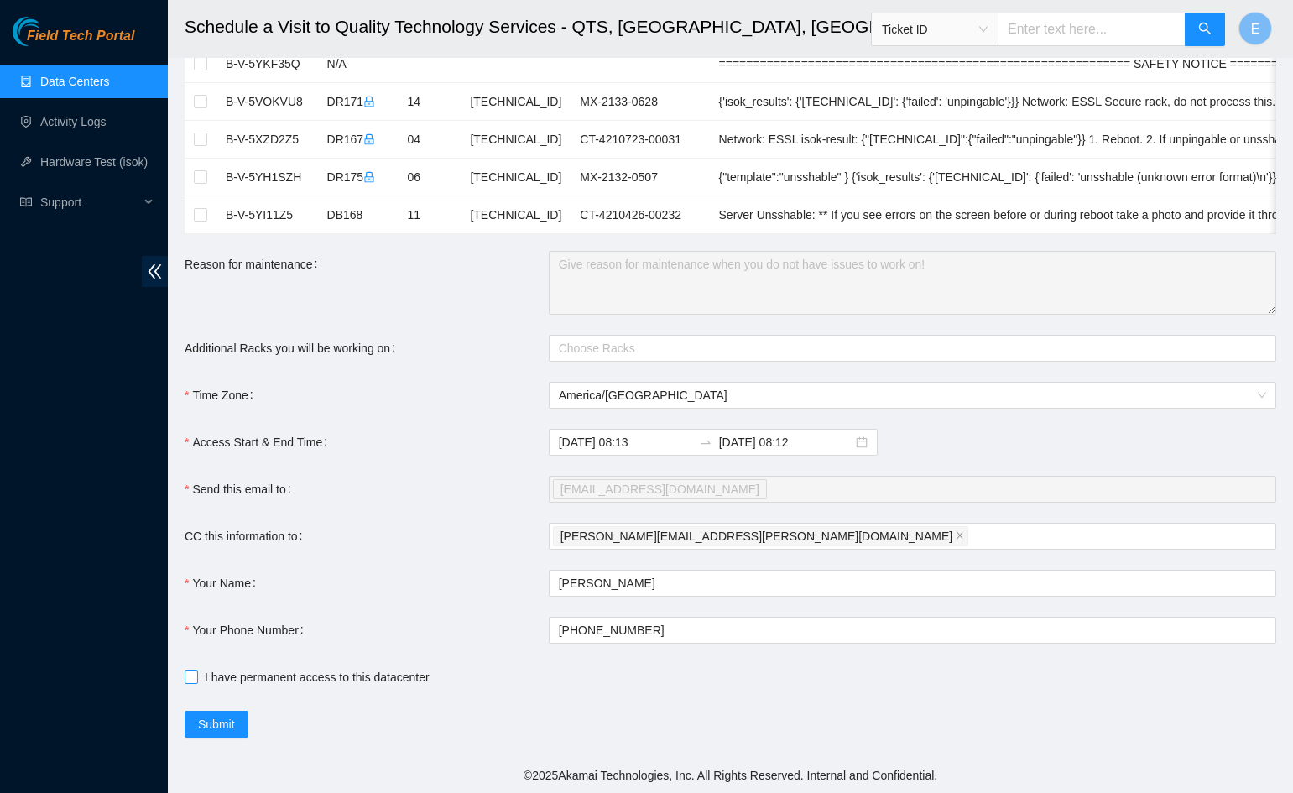
click at [195, 681] on input "I have permanent access to this datacenter" at bounding box center [191, 677] width 12 height 12
checkbox input "true"
click at [223, 726] on span "Submit" at bounding box center [216, 724] width 37 height 18
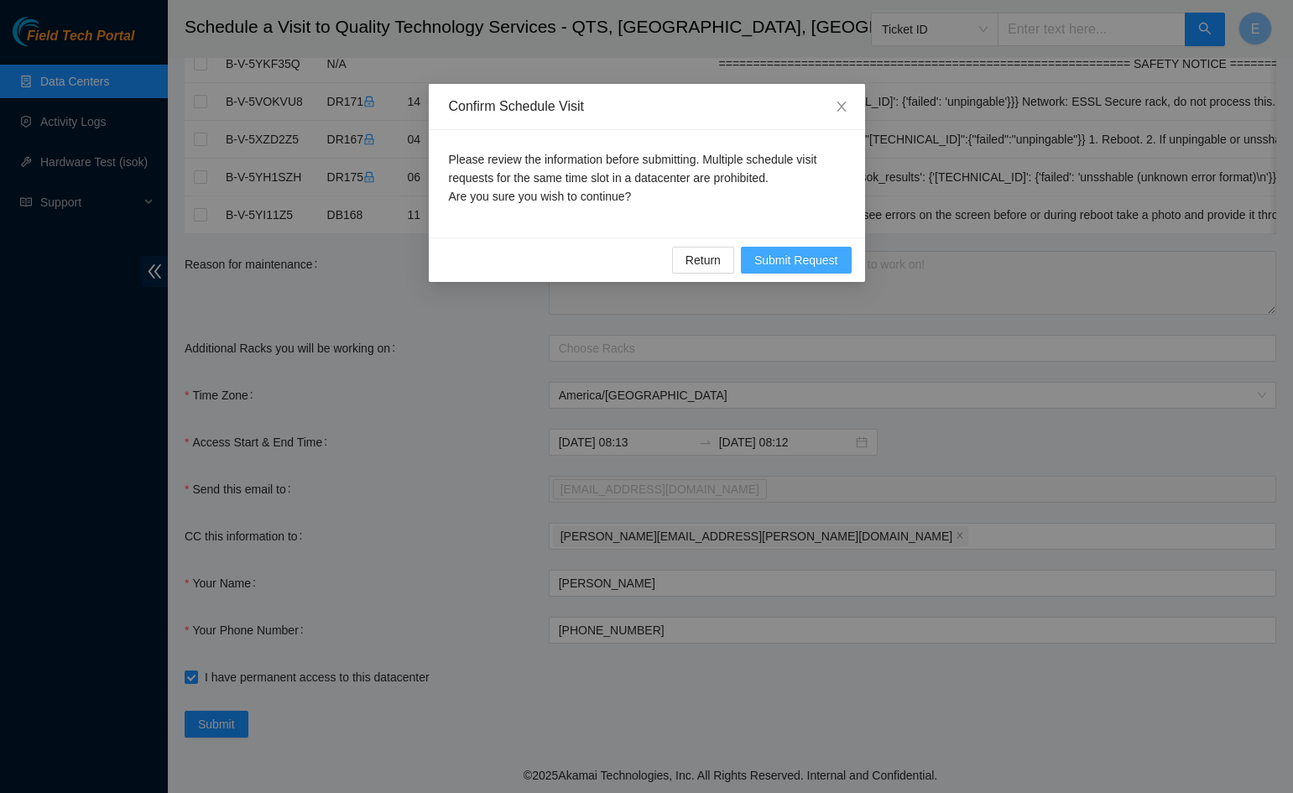
click at [796, 261] on span "Submit Request" at bounding box center [796, 260] width 84 height 18
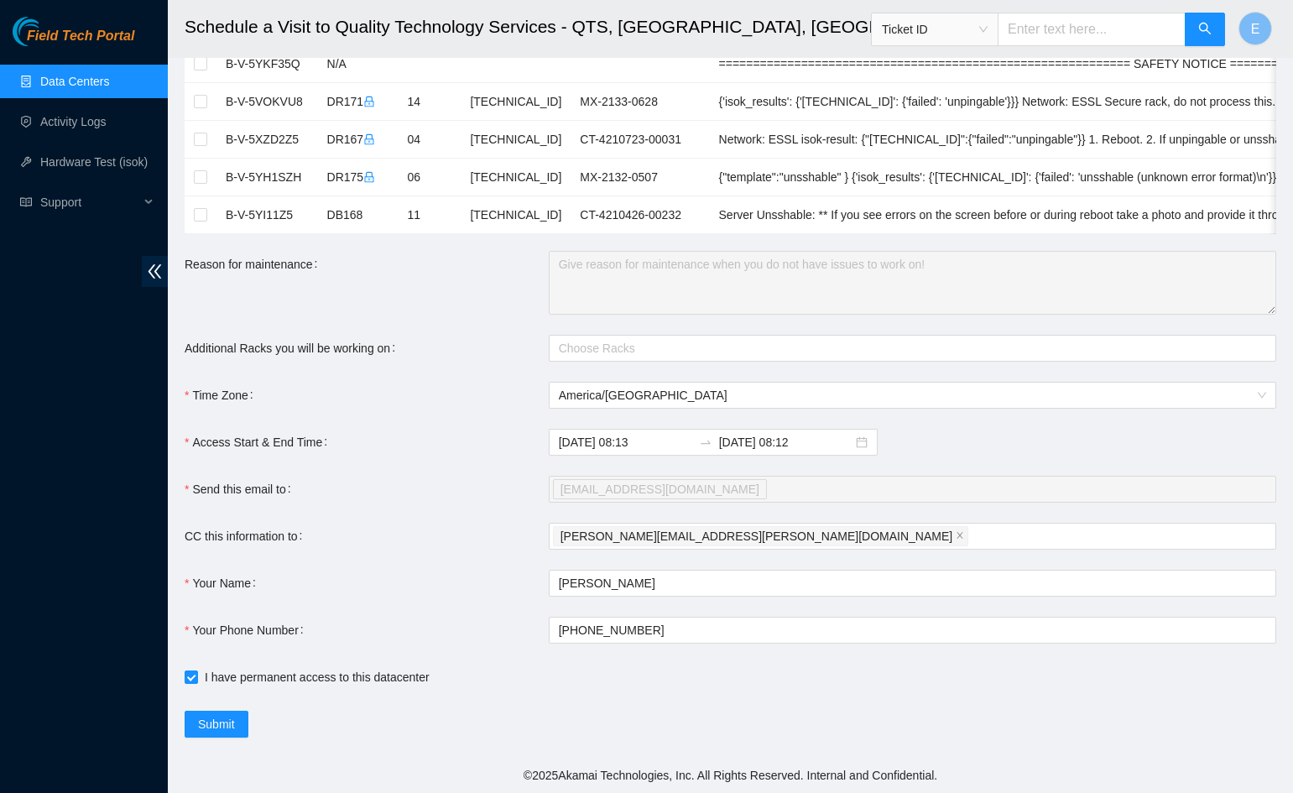
click at [796, 261] on div "Confirm Schedule Visit Please review the information before submitting. Multipl…" at bounding box center [646, 396] width 1293 height 793
click at [220, 723] on span "Submit" at bounding box center [216, 724] width 37 height 18
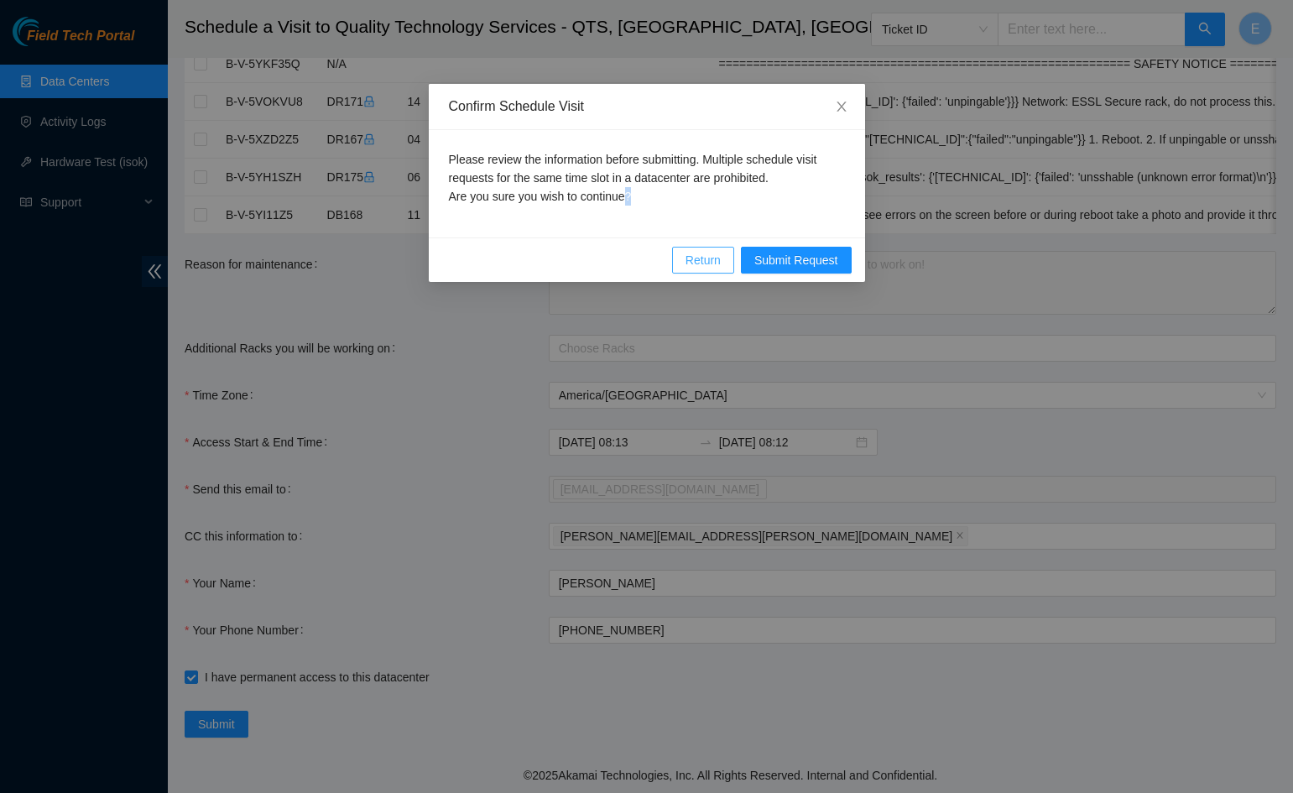
click at [700, 263] on span "Return" at bounding box center [703, 260] width 35 height 18
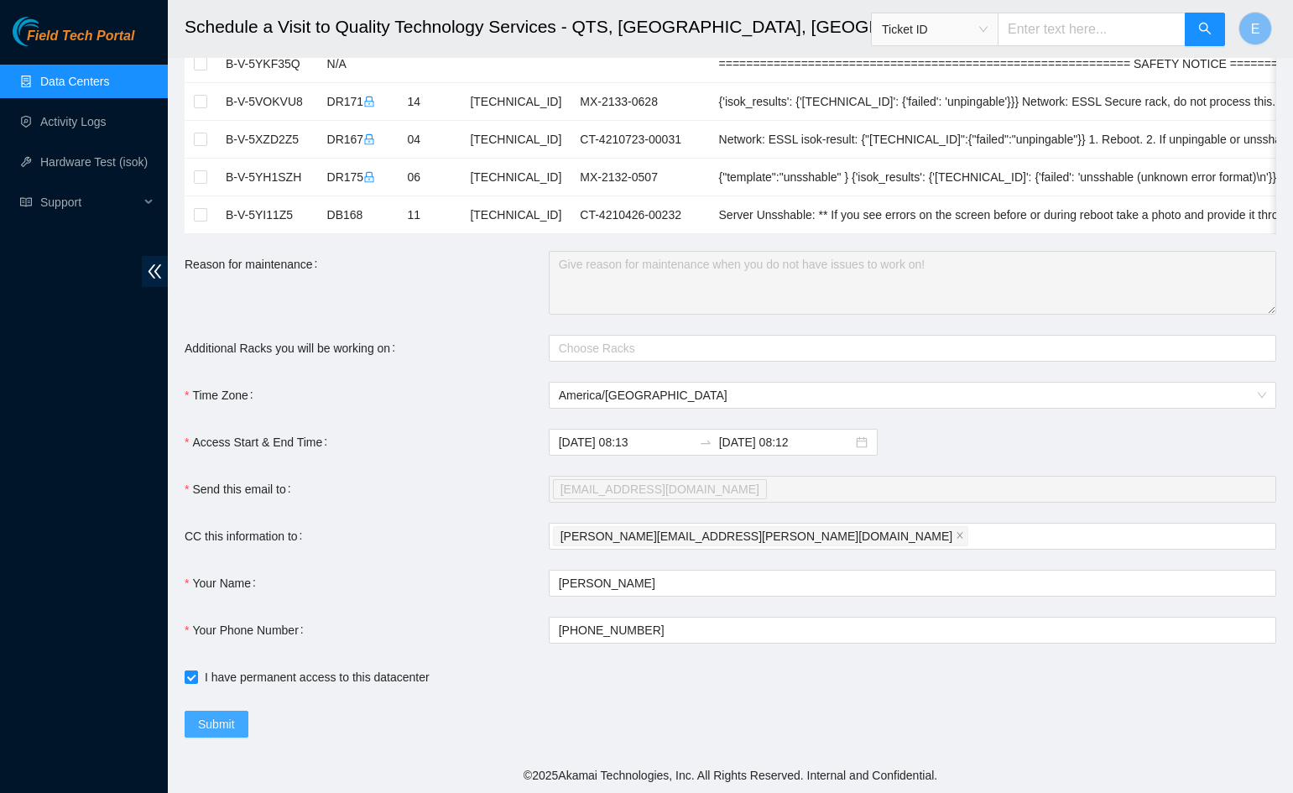
scroll to position [0, 0]
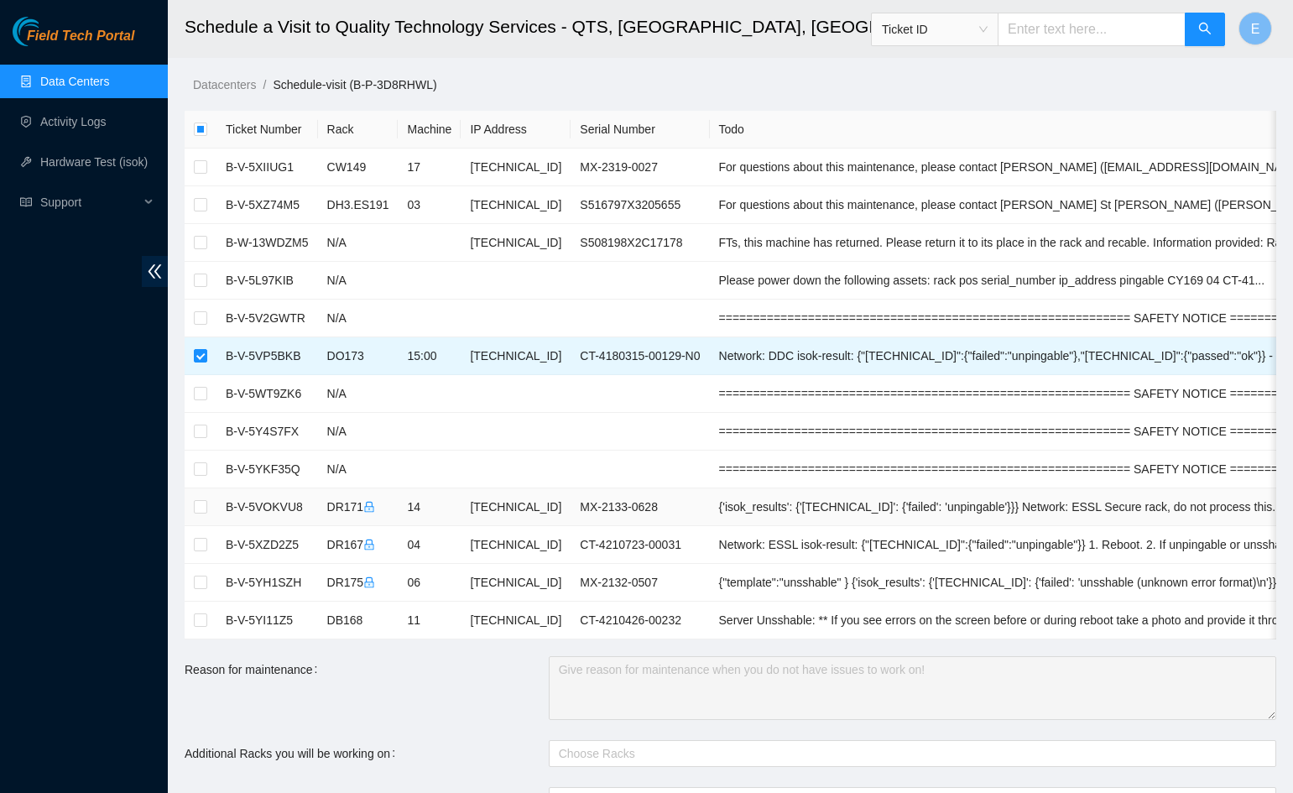
click at [540, 503] on td "[TECHNICAL_ID]" at bounding box center [516, 507] width 110 height 38
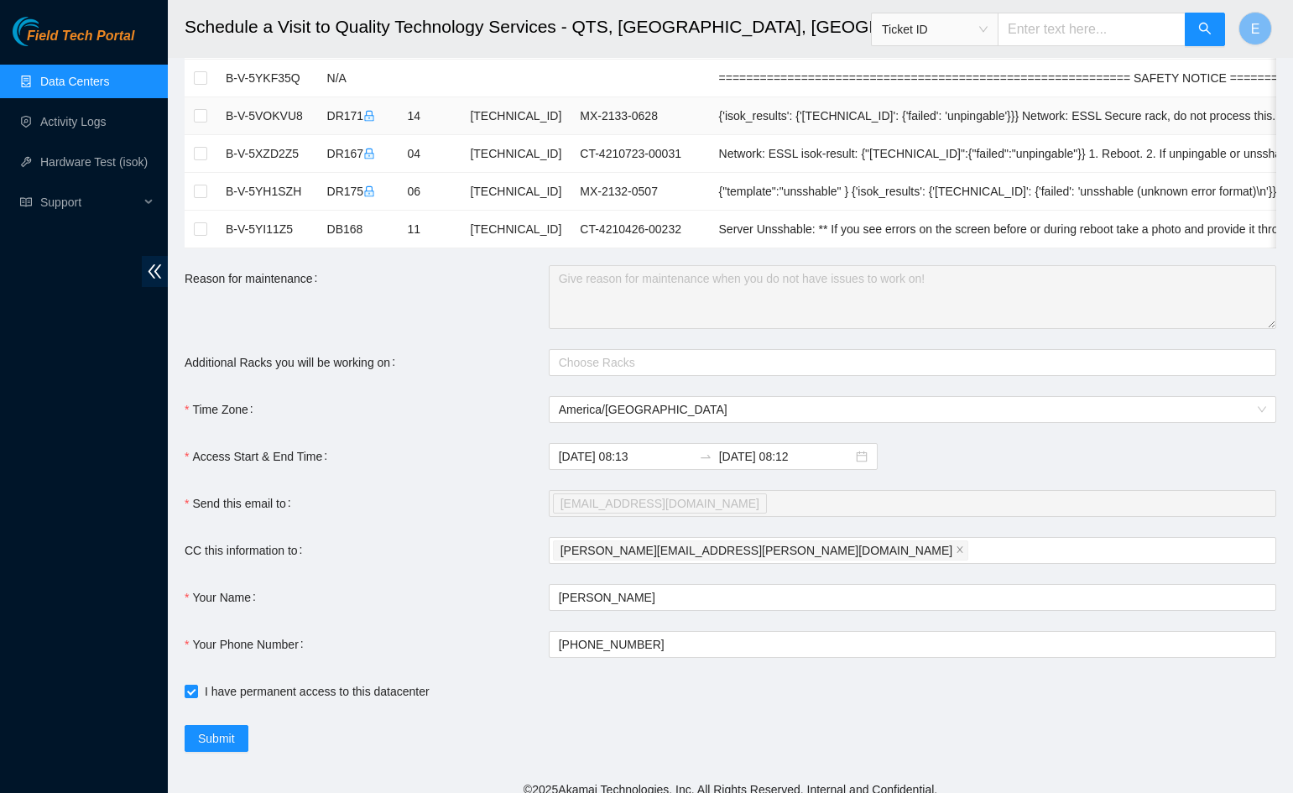
scroll to position [405, 0]
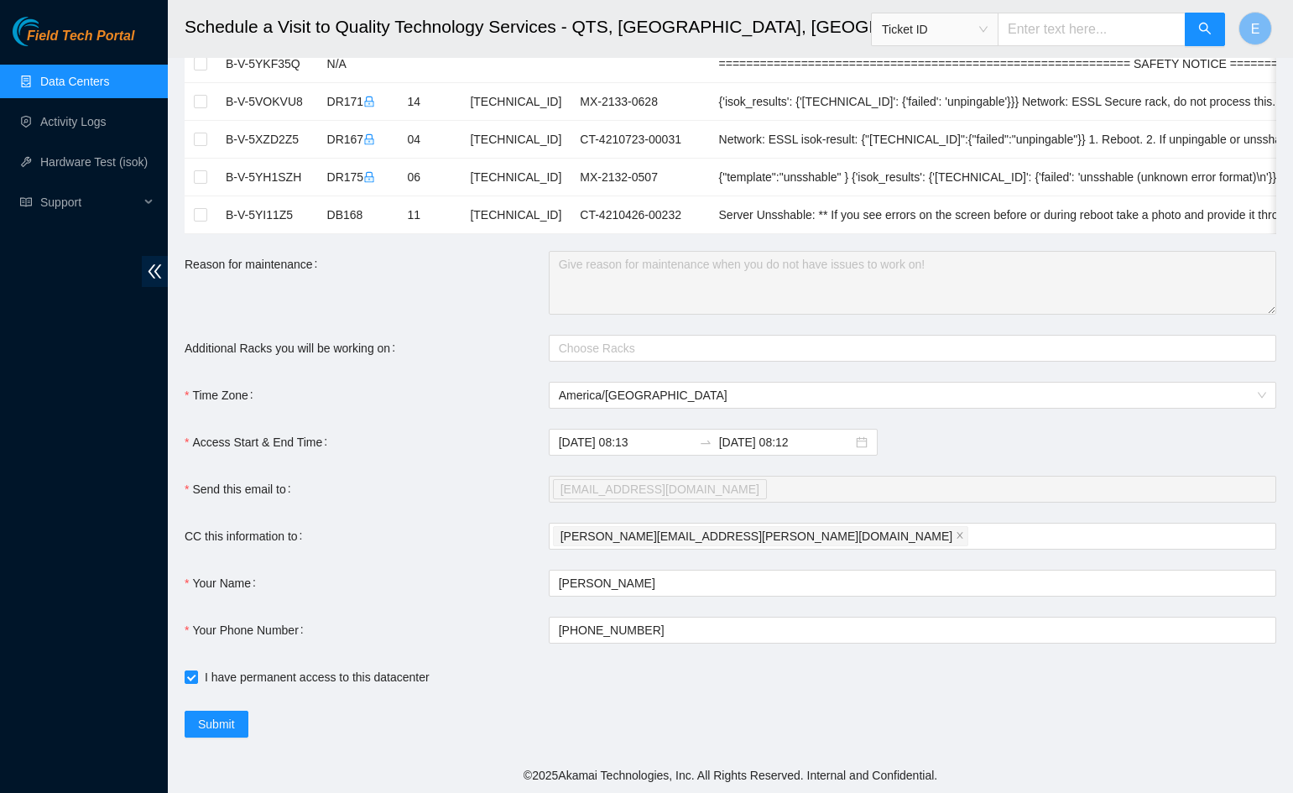
click at [657, 491] on span "[EMAIL_ADDRESS][DOMAIN_NAME]" at bounding box center [660, 489] width 199 height 18
click at [645, 483] on span "[EMAIL_ADDRESS][DOMAIN_NAME]" at bounding box center [660, 489] width 199 height 18
click at [570, 359] on div "Choose Racks" at bounding box center [913, 348] width 728 height 27
click at [482, 367] on form "Ticket Number Rack Machine IP Address Serial Number Todo B-V-5XIIUG1 CW149 17 […" at bounding box center [731, 221] width 1092 height 1032
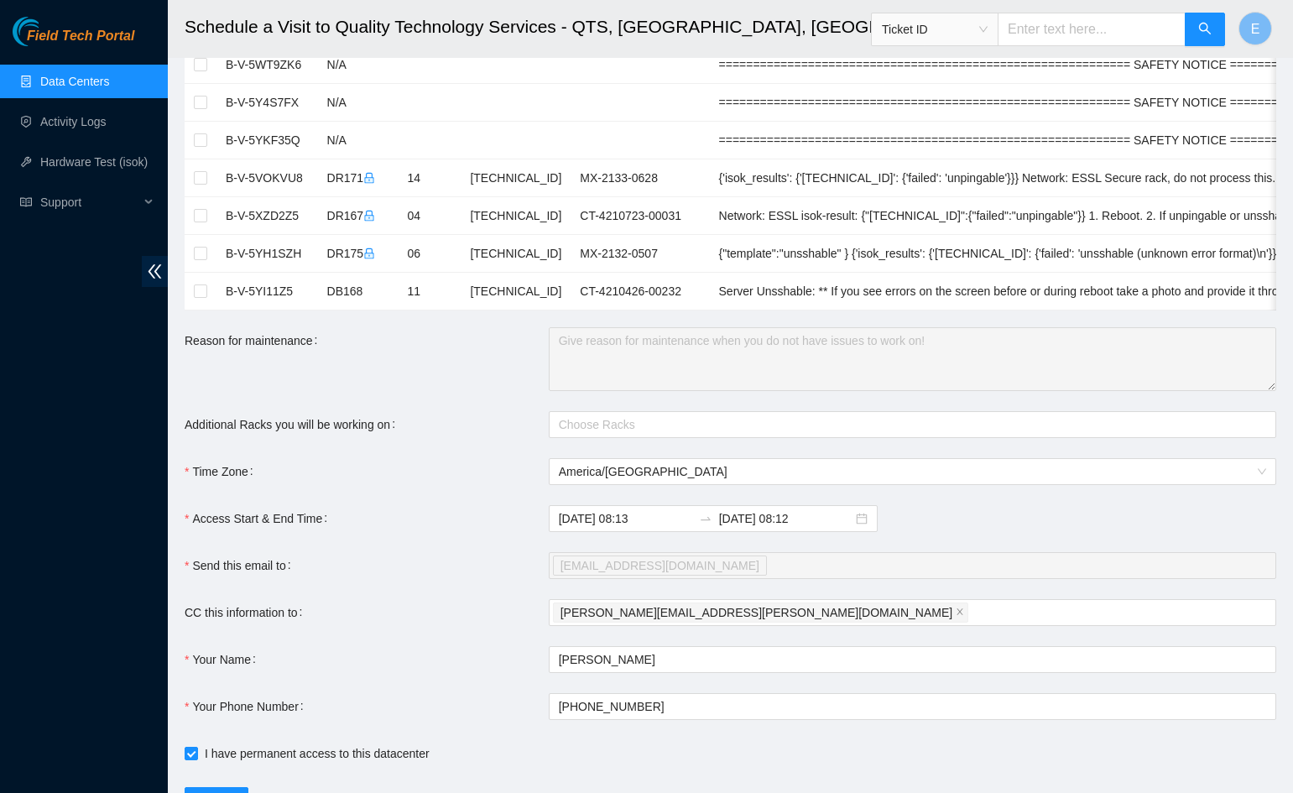
scroll to position [333, 0]
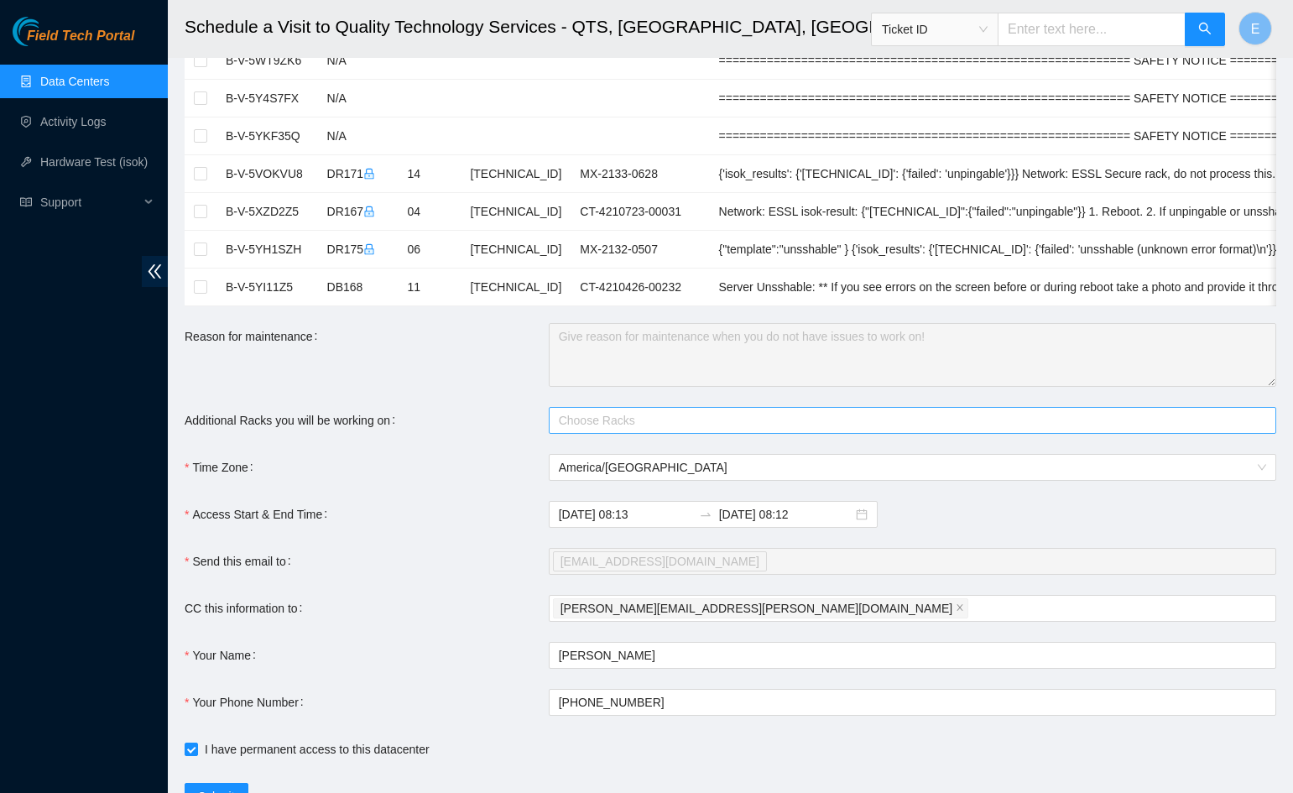
click at [565, 417] on div at bounding box center [904, 420] width 702 height 20
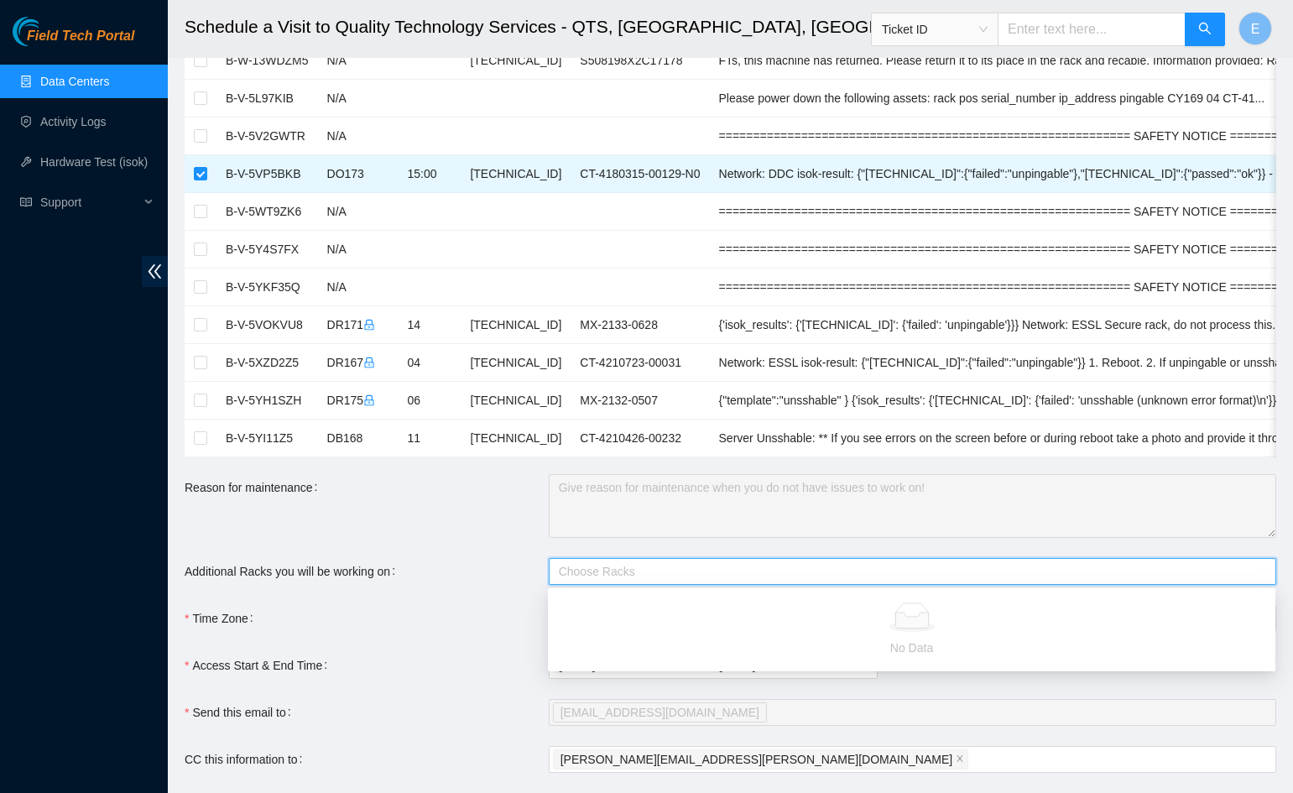
scroll to position [178, 0]
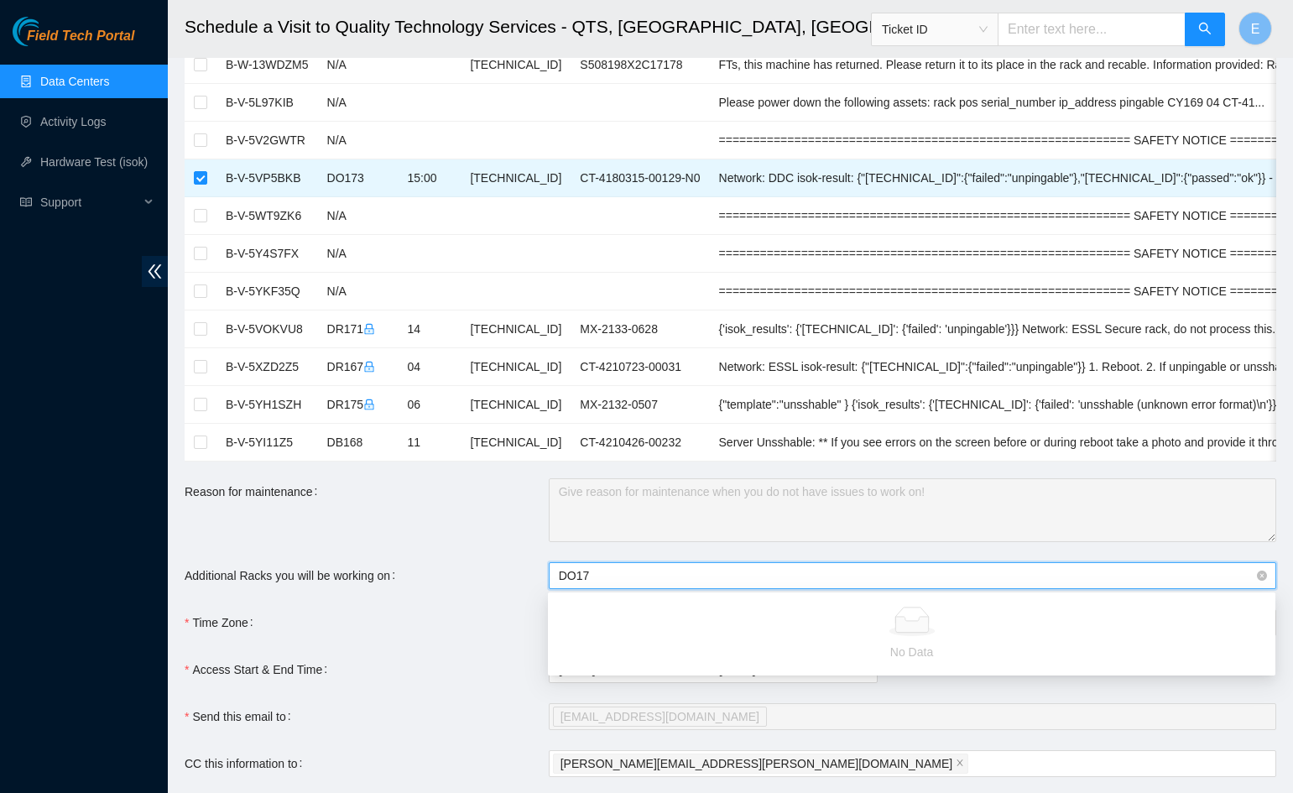
type input "DO173"
click at [499, 629] on div "Time Zone" at bounding box center [367, 622] width 364 height 27
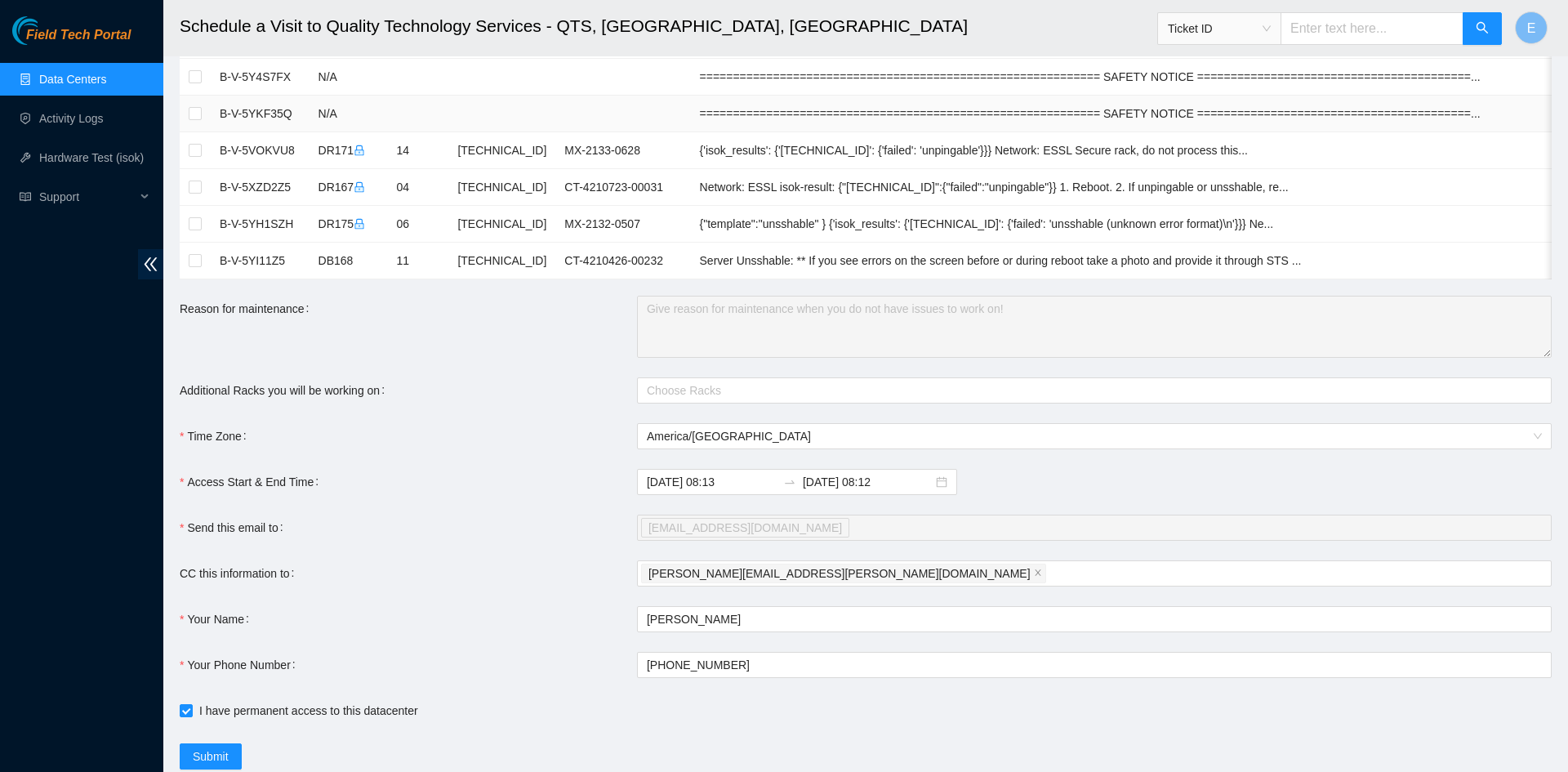
scroll to position [394, 0]
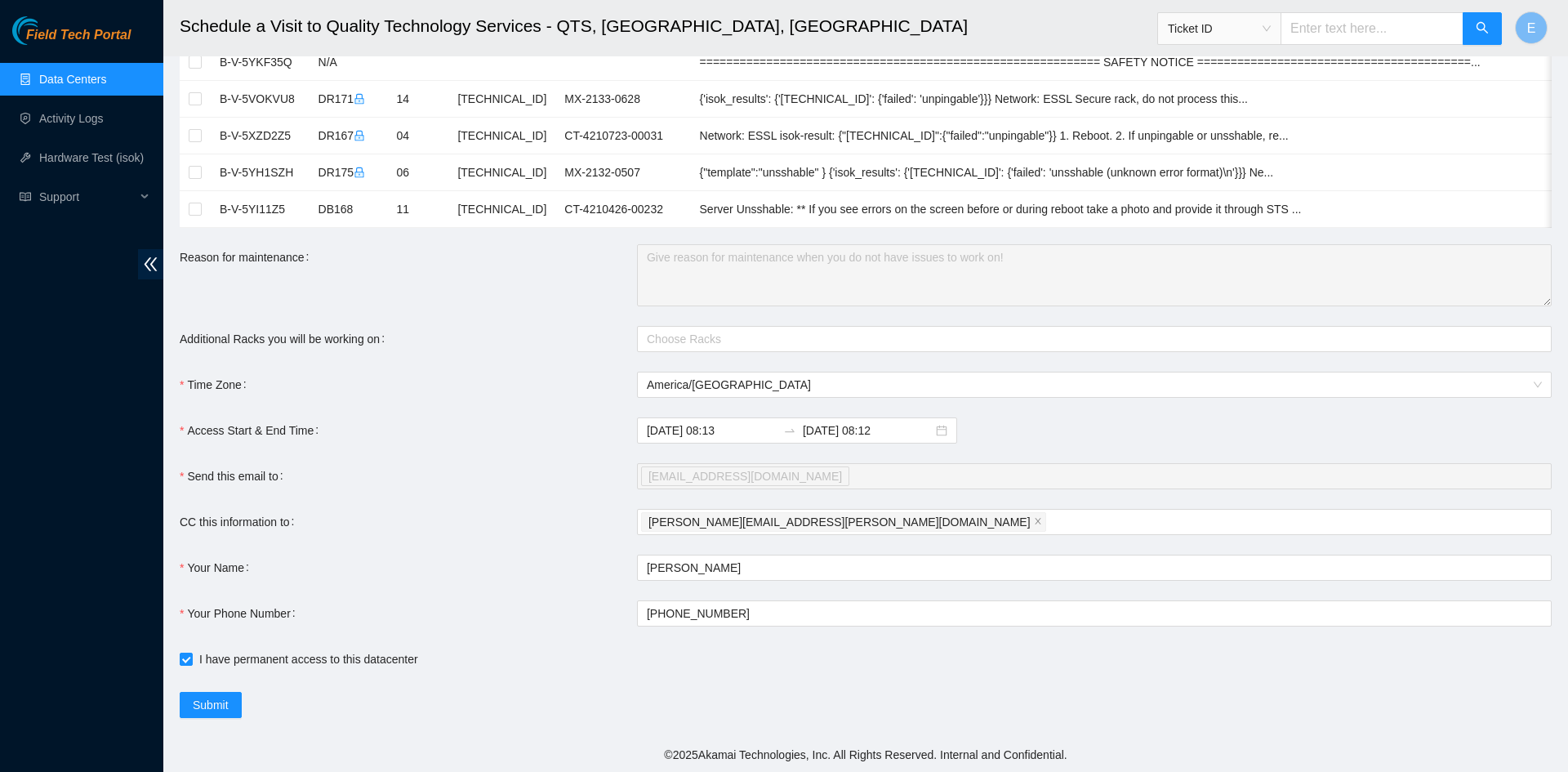
click at [691, 484] on span "[EMAIL_ADDRESS][DOMAIN_NAME]" at bounding box center [745, 476] width 194 height 18
click at [187, 662] on input "I have permanent access to this datacenter" at bounding box center [186, 659] width 12 height 12
click at [214, 709] on span "Submit" at bounding box center [210, 705] width 36 height 18
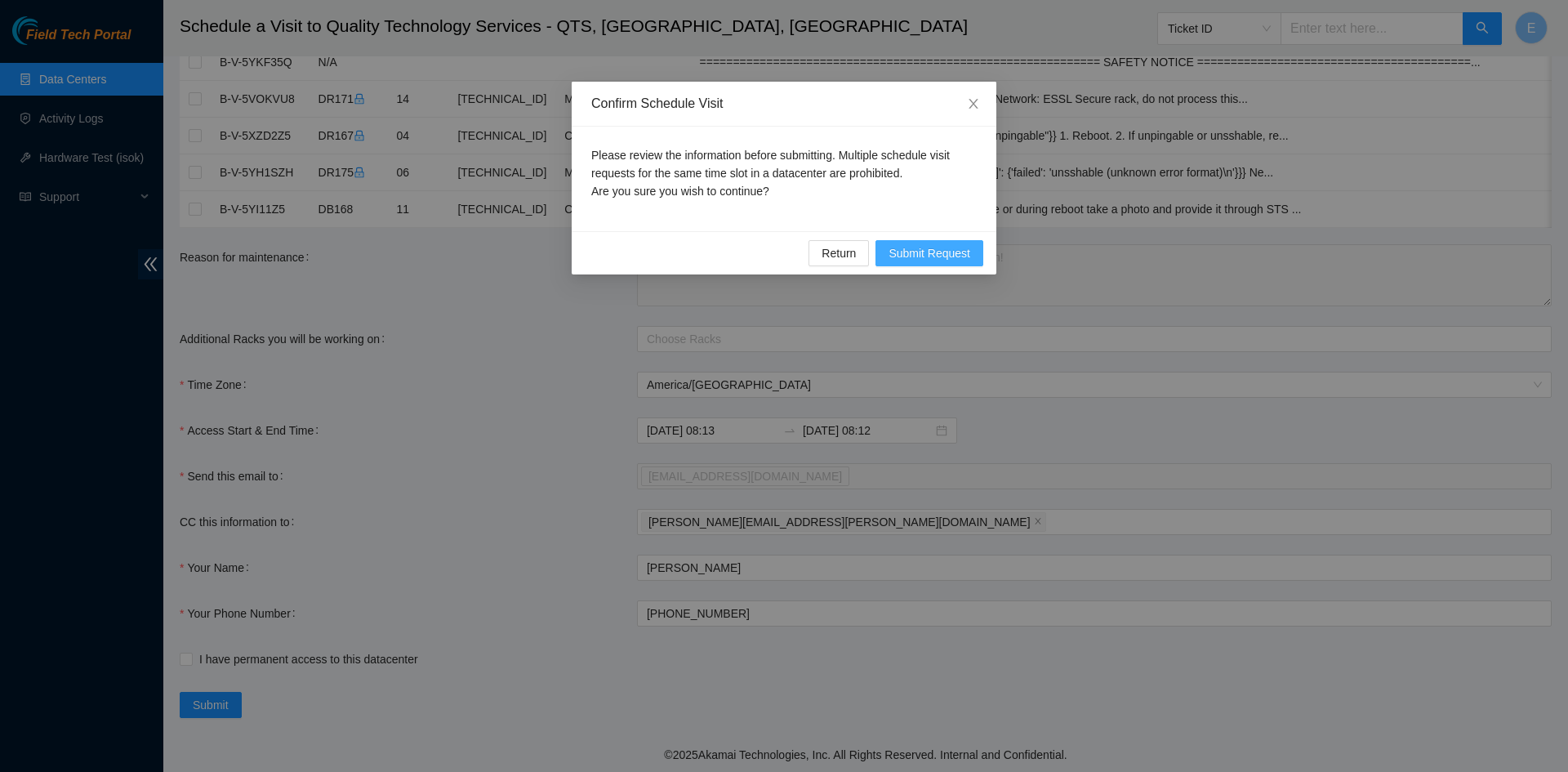
click at [954, 255] on span "Submit Request" at bounding box center [930, 253] width 82 height 18
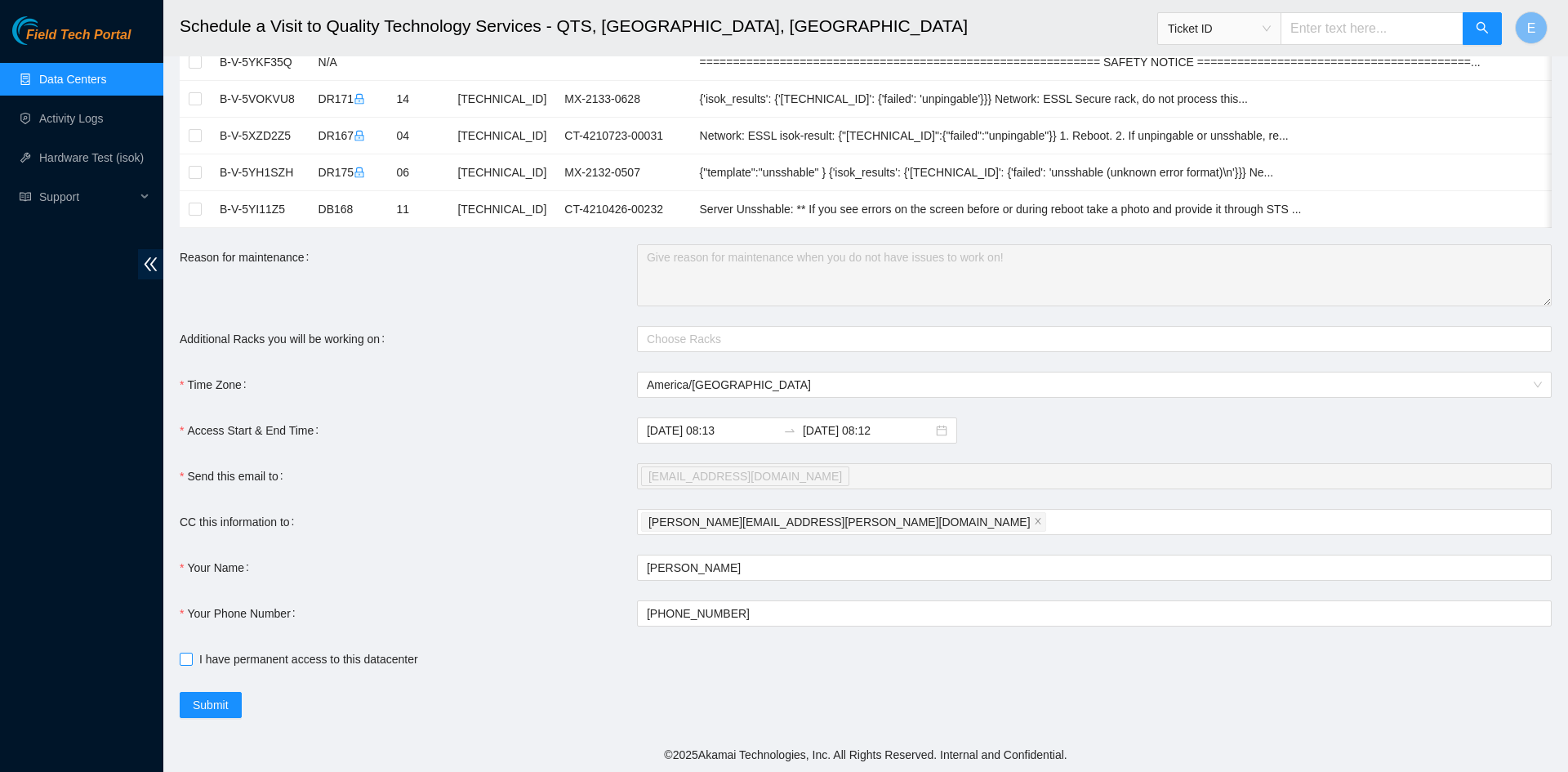
click at [190, 658] on input "I have permanent access to this datacenter" at bounding box center [186, 659] width 12 height 12
checkbox input "true"
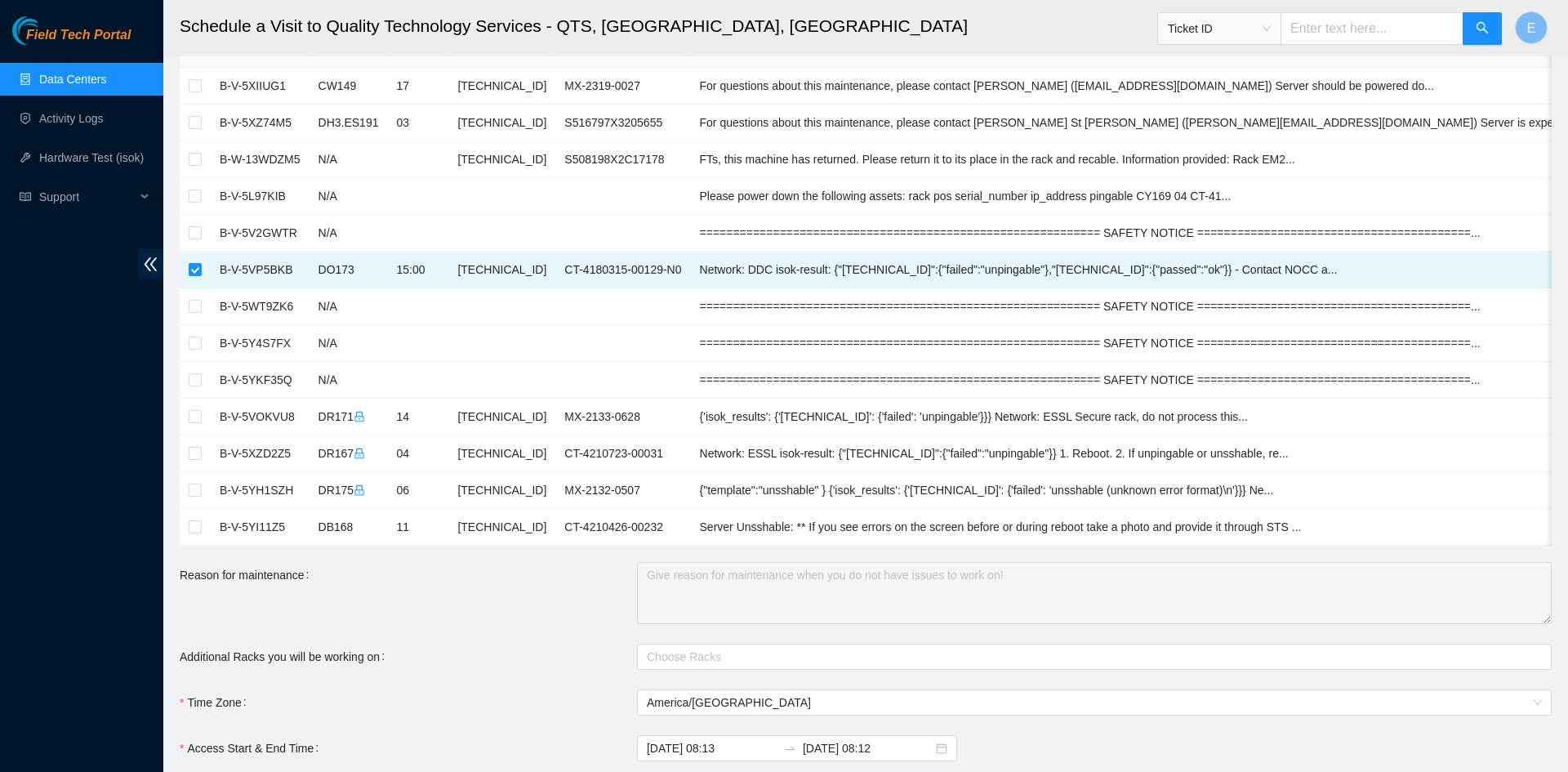
scroll to position [0, 0]
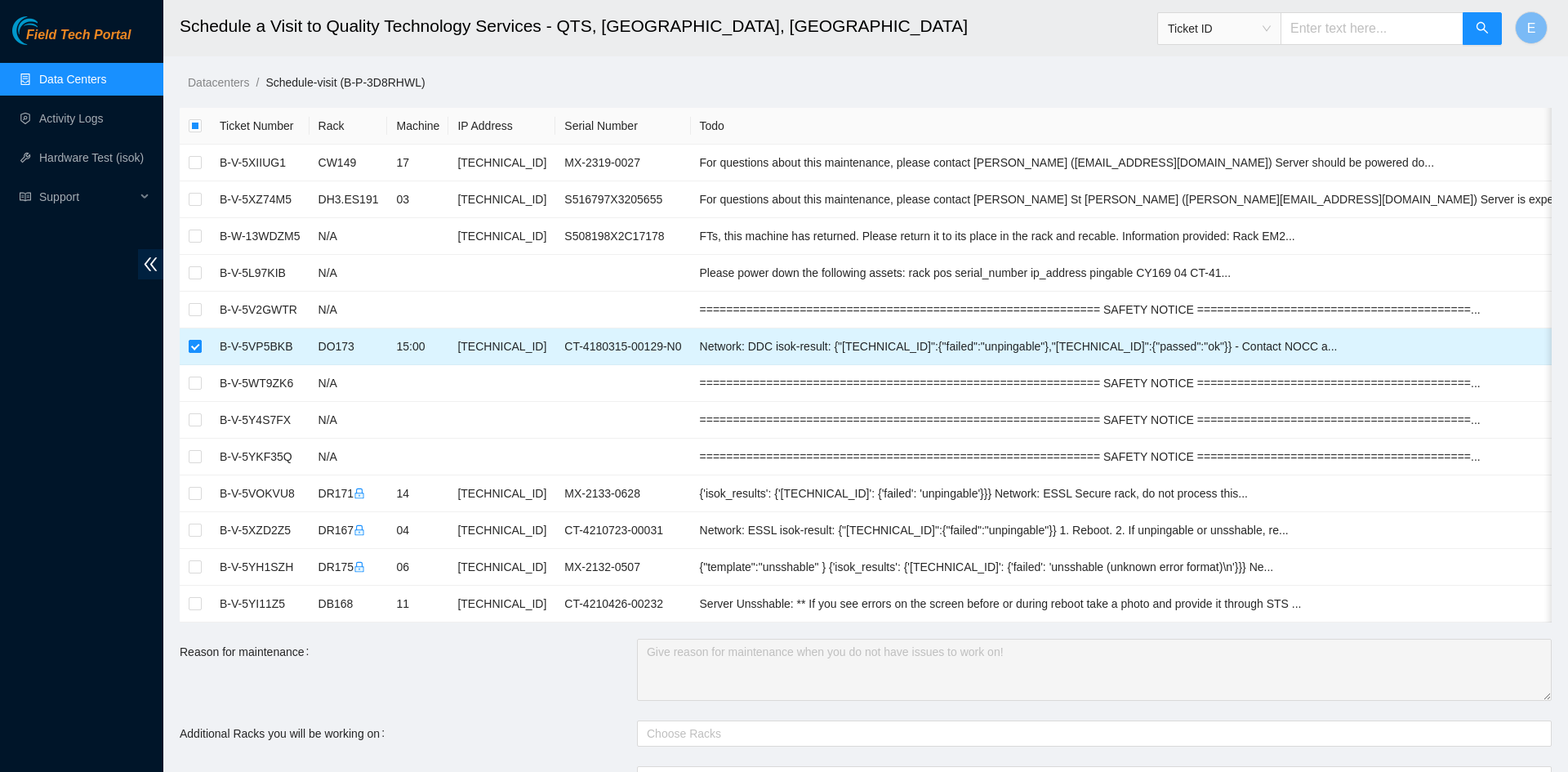
click at [196, 347] on input "checkbox" at bounding box center [195, 346] width 13 height 13
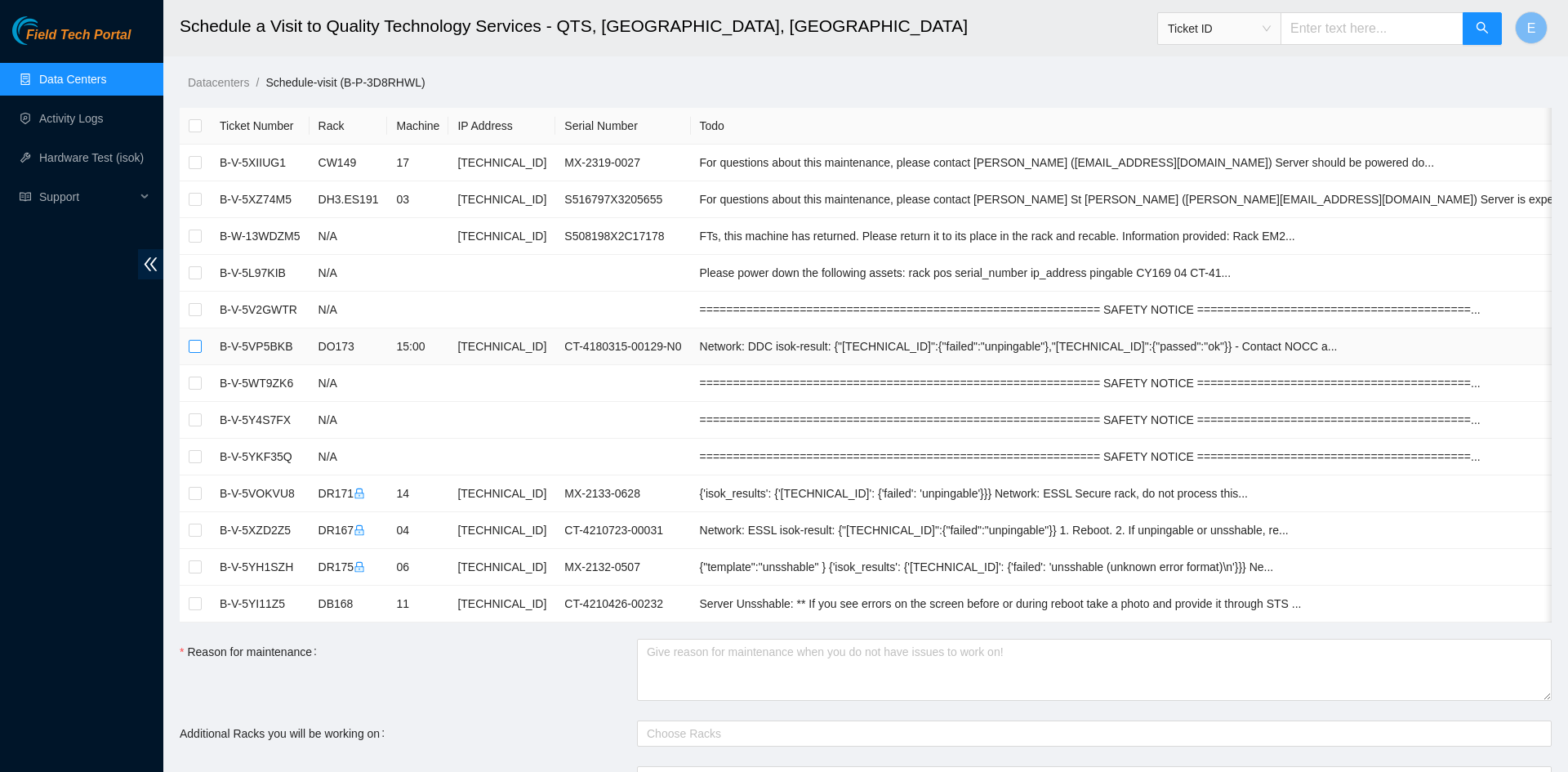
click at [196, 347] on input "checkbox" at bounding box center [195, 346] width 13 height 13
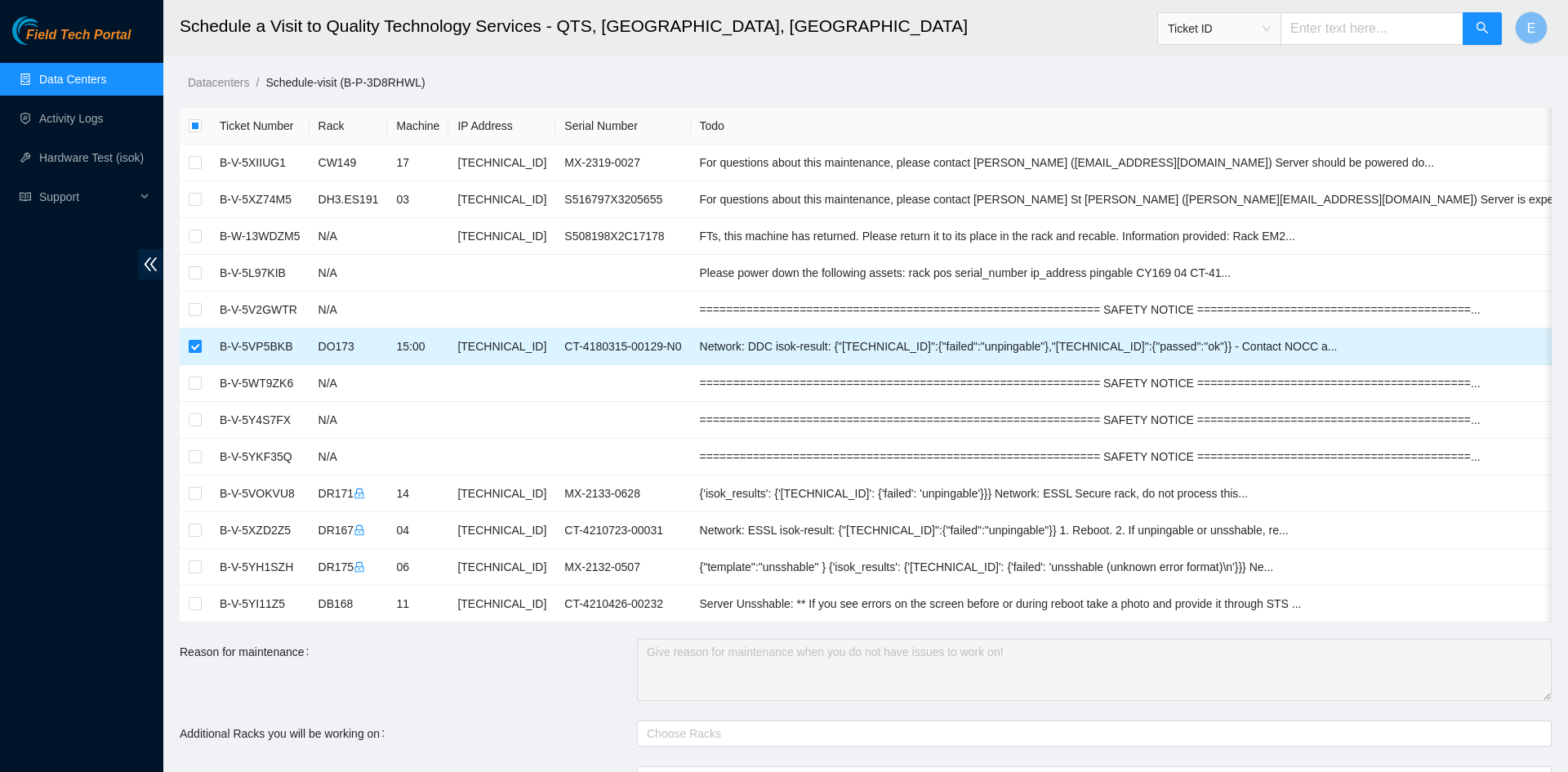
click at [196, 347] on input "checkbox" at bounding box center [195, 346] width 13 height 13
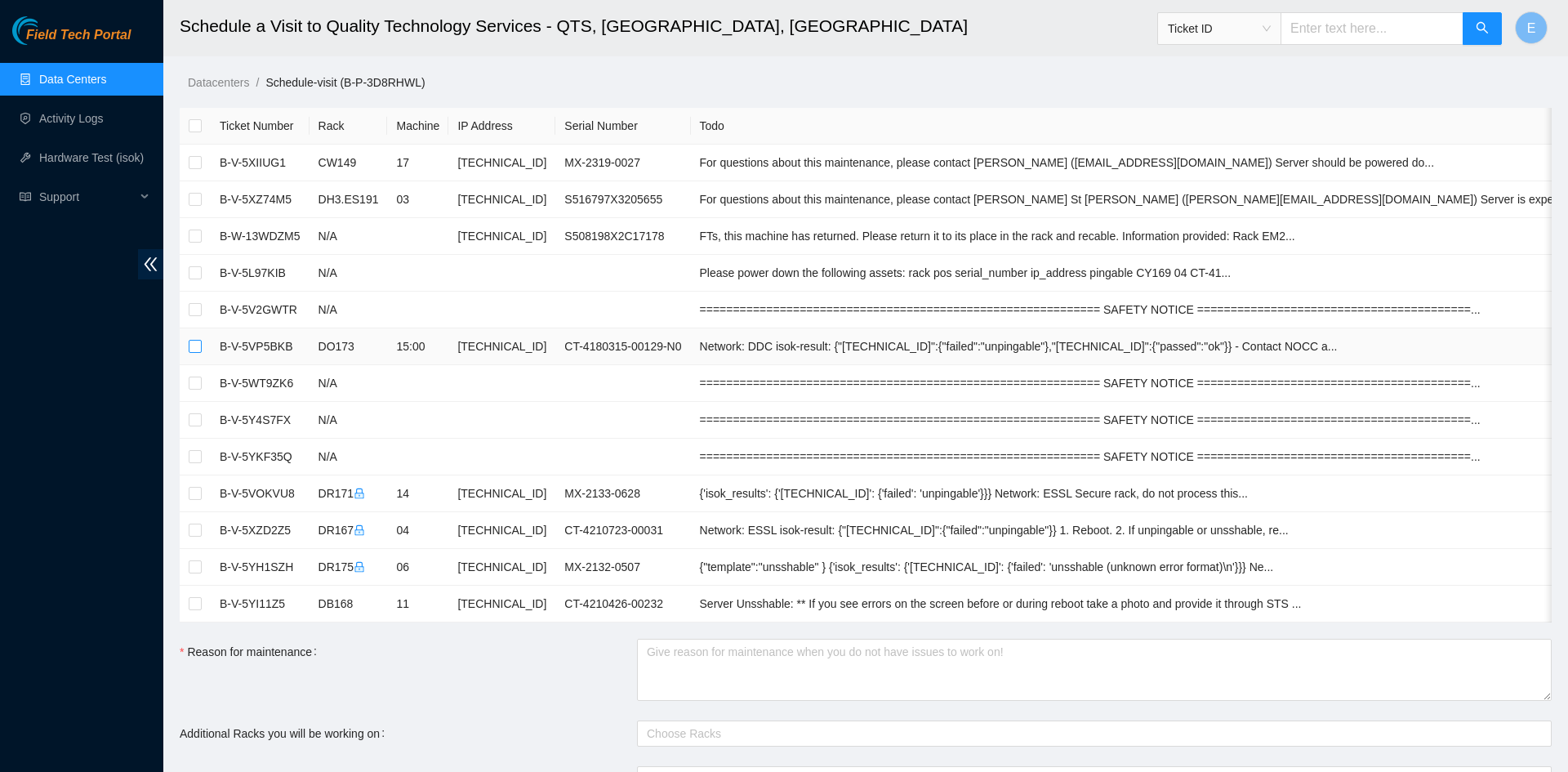
click at [196, 347] on input "checkbox" at bounding box center [195, 346] width 13 height 13
checkbox input "true"
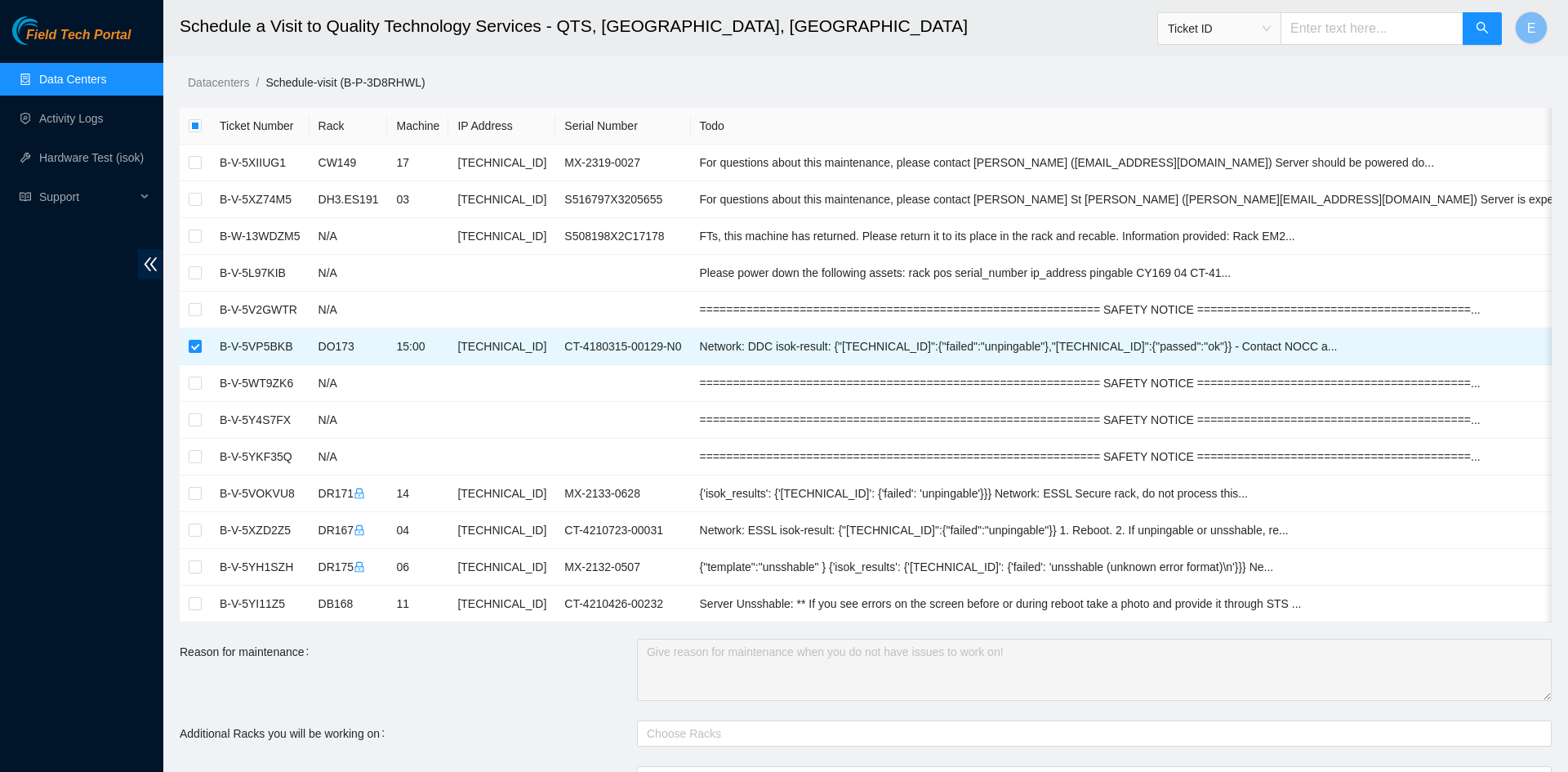
click at [1258, 24] on input "text" at bounding box center [1372, 29] width 183 height 33
click at [1253, 36] on span "Ticket ID" at bounding box center [1220, 28] width 103 height 24
click at [1049, 50] on h2 "Schedule a Visit to Quality Technology Services - QTS, [GEOGRAPHIC_DATA], [GEOG…" at bounding box center [717, 26] width 1075 height 53
click at [1251, 30] on span "Ticket ID" at bounding box center [1220, 28] width 103 height 24
click at [1082, 58] on main "Schedule a Visit to Quality Technology Services - QTS, [GEOGRAPHIC_DATA], [GEOG…" at bounding box center [866, 566] width 1405 height 1132
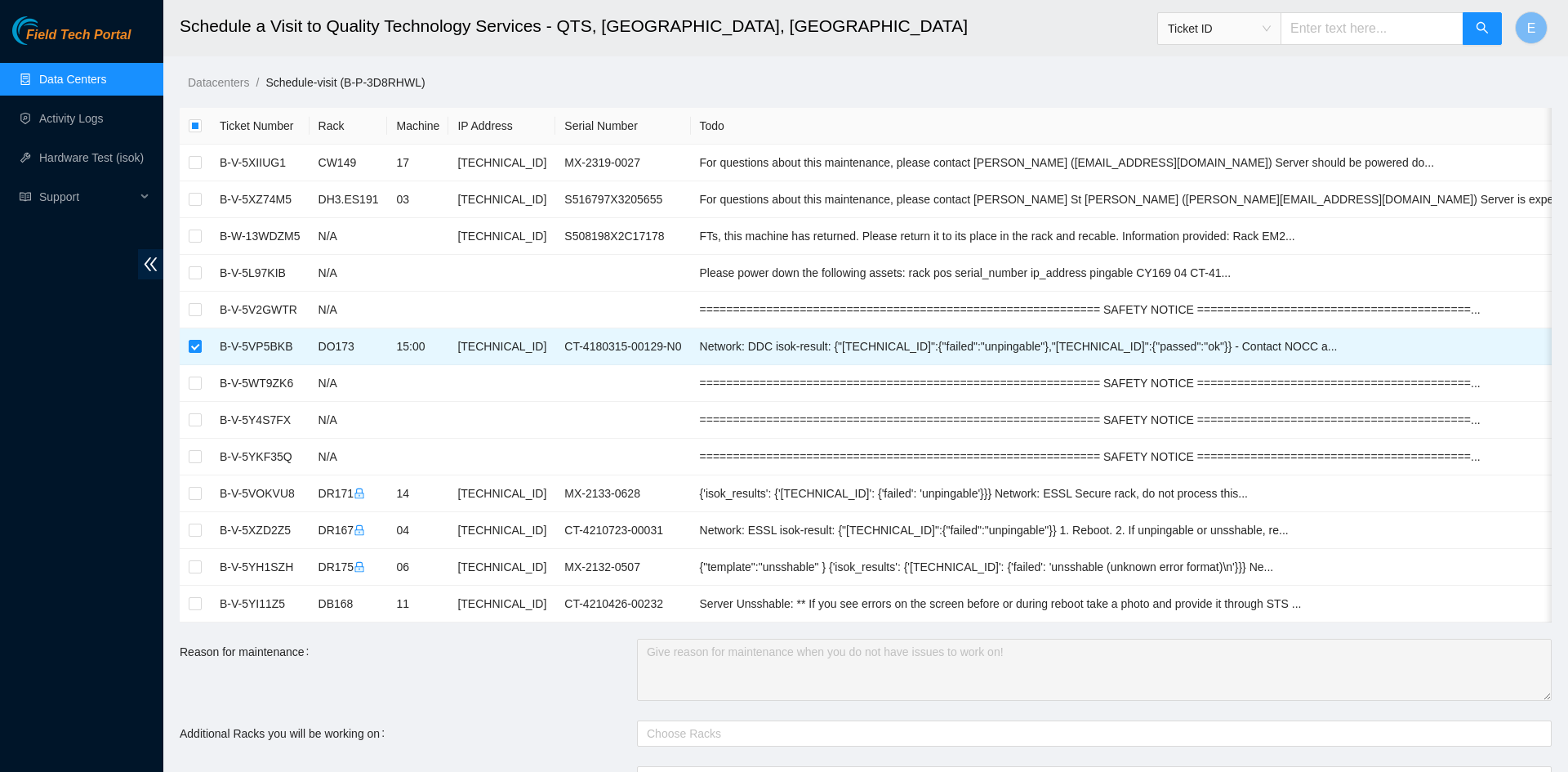
click at [1258, 36] on input "text" at bounding box center [1372, 29] width 183 height 33
click at [196, 128] on input "checkbox" at bounding box center [195, 126] width 13 height 13
checkbox input "true"
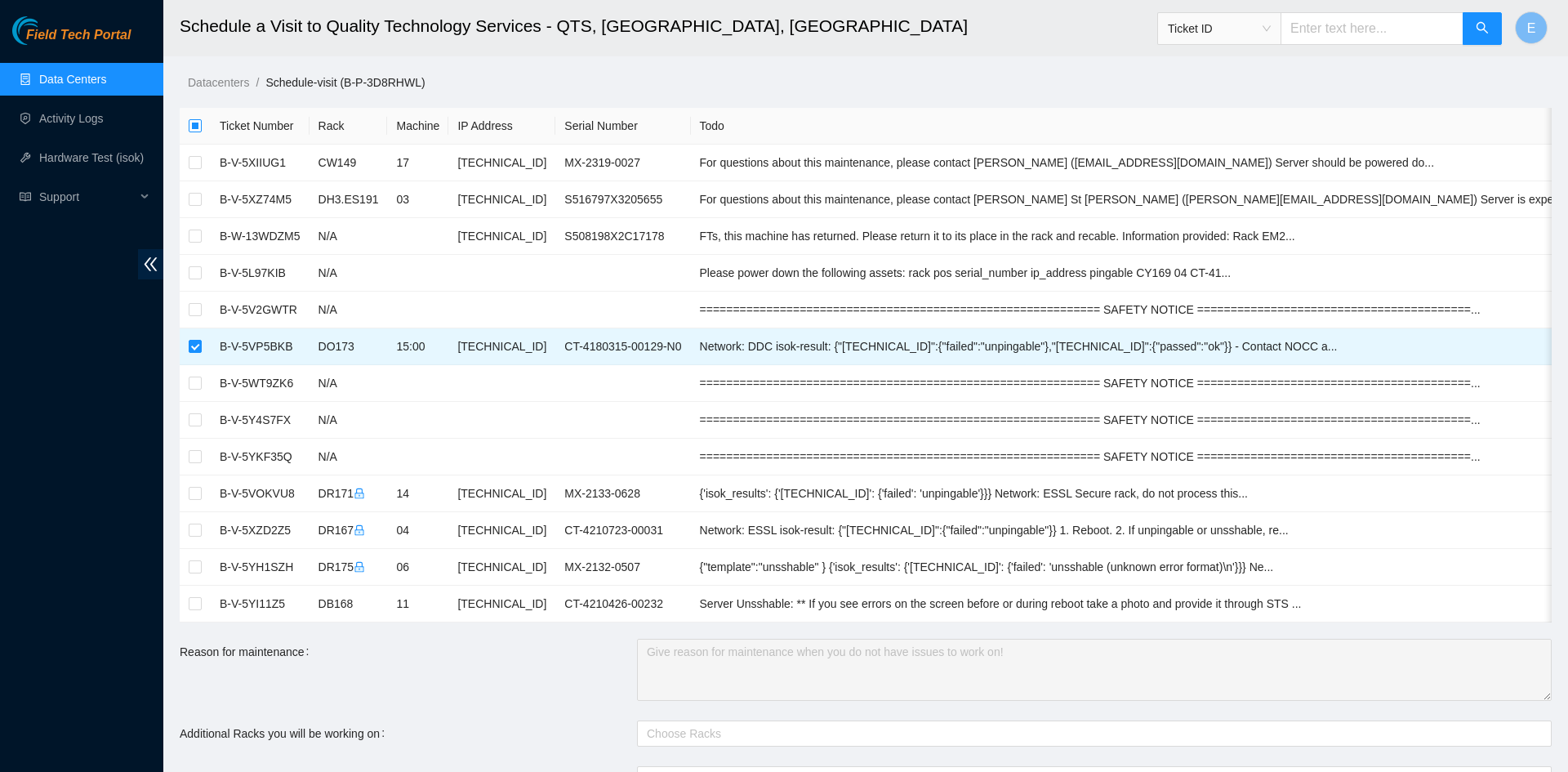
checkbox input "true"
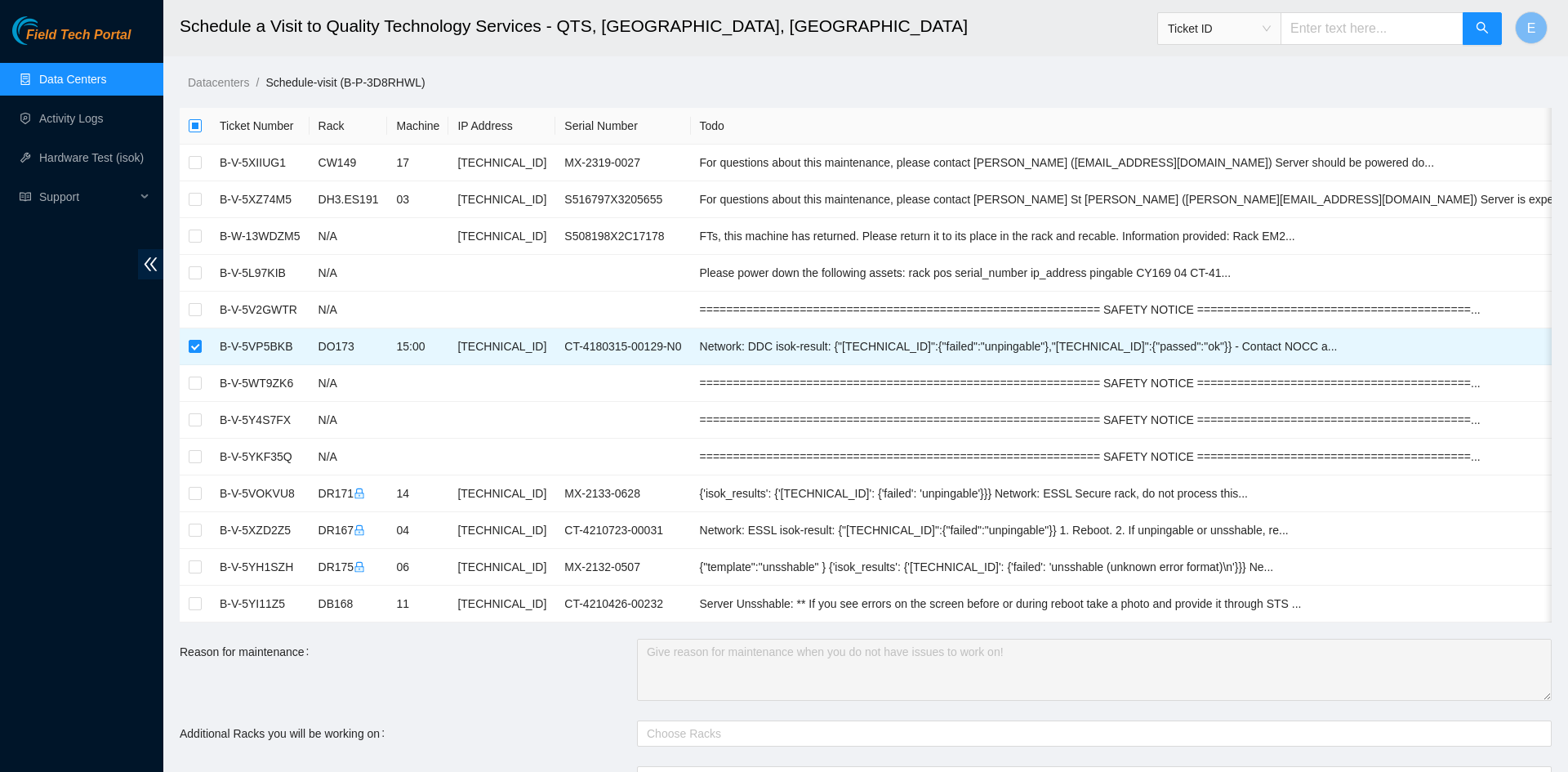
checkbox input "true"
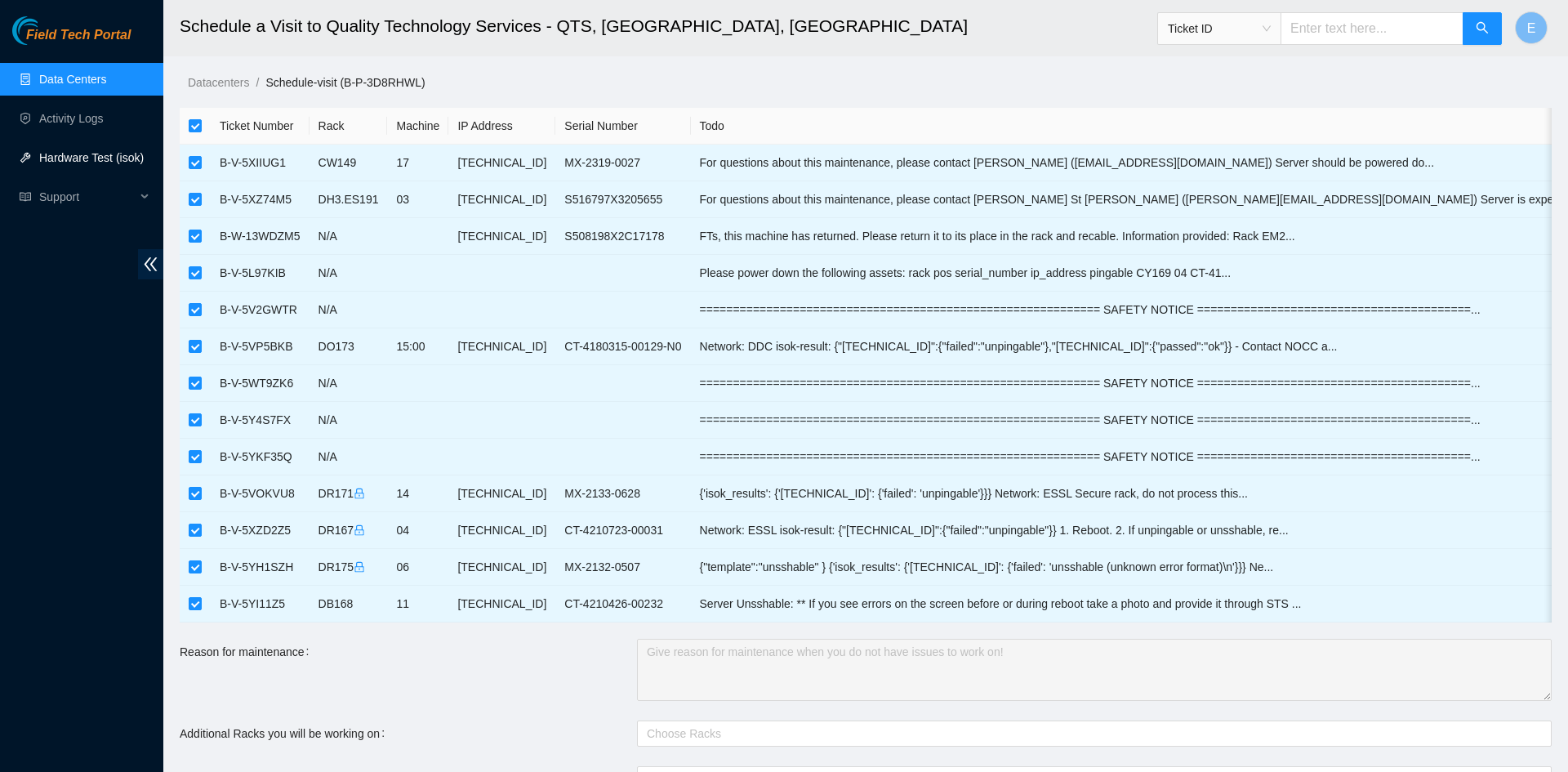
click at [63, 151] on link "Hardware Test (isok)" at bounding box center [91, 157] width 104 height 13
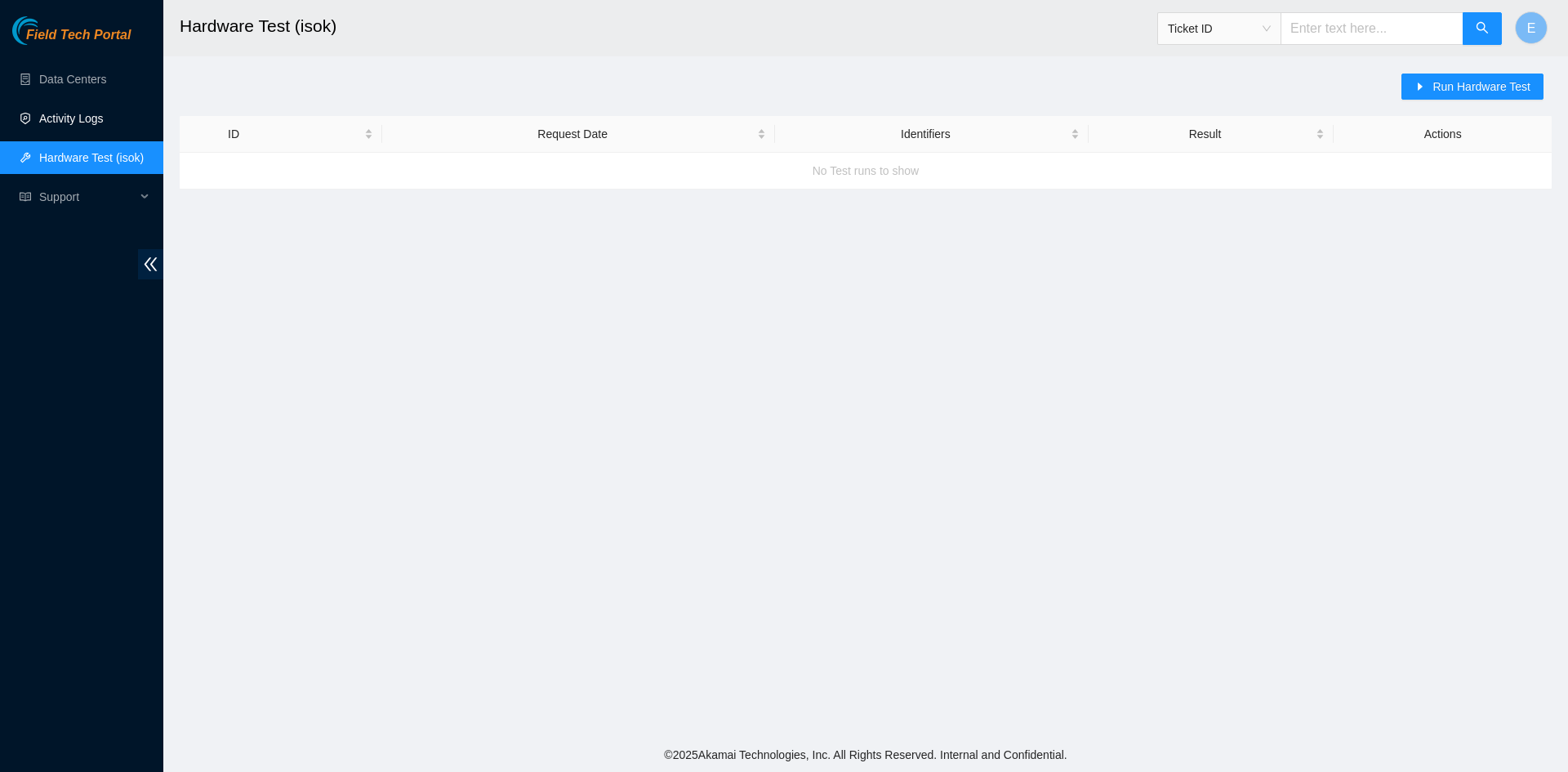
click at [70, 125] on link "Activity Logs" at bounding box center [71, 118] width 64 height 13
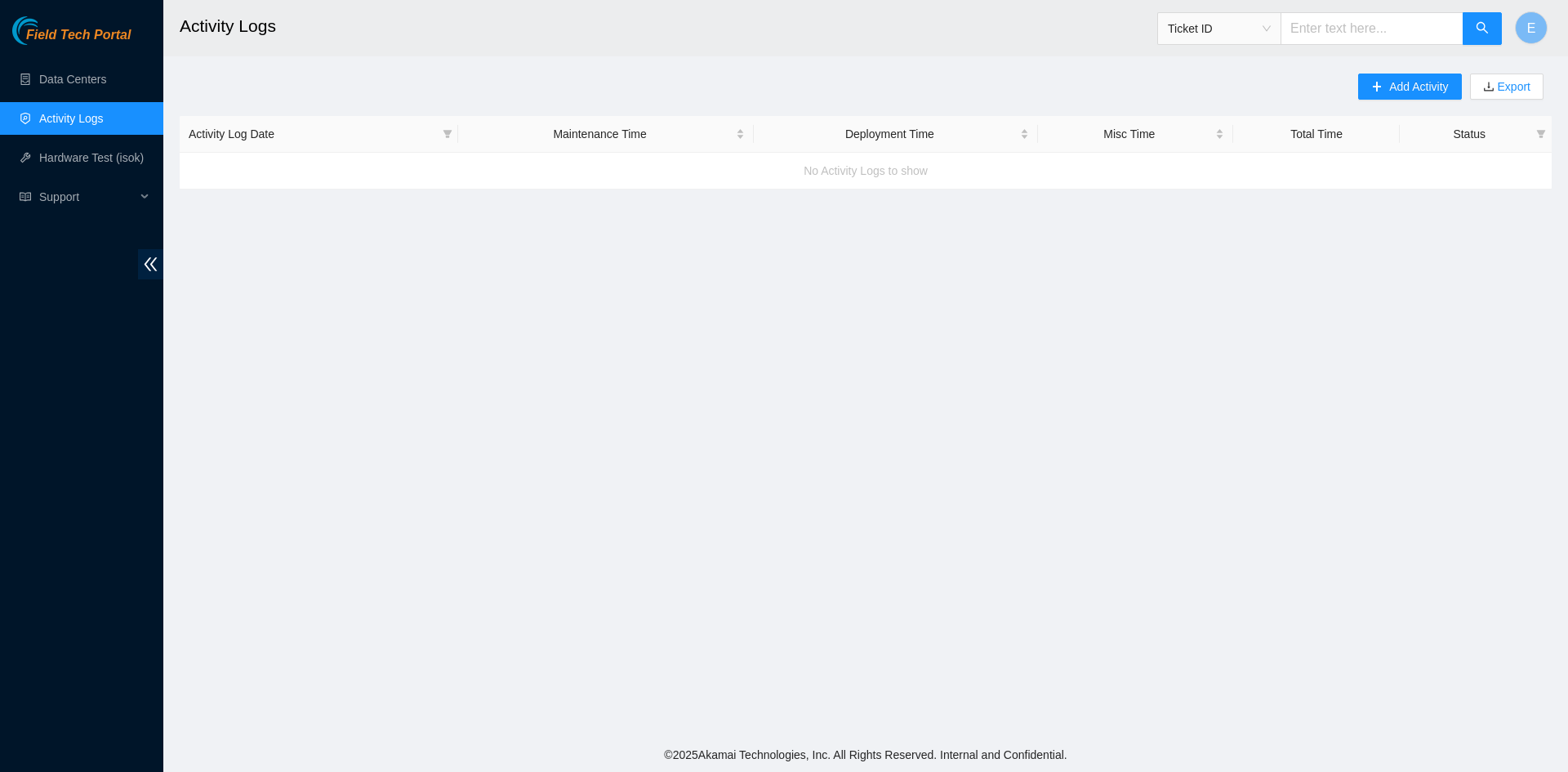
click at [80, 120] on link "Activity Logs" at bounding box center [71, 118] width 64 height 13
click at [79, 120] on link "Activity Logs" at bounding box center [71, 118] width 64 height 13
click at [79, 79] on link "Data Centers" at bounding box center [72, 79] width 67 height 13
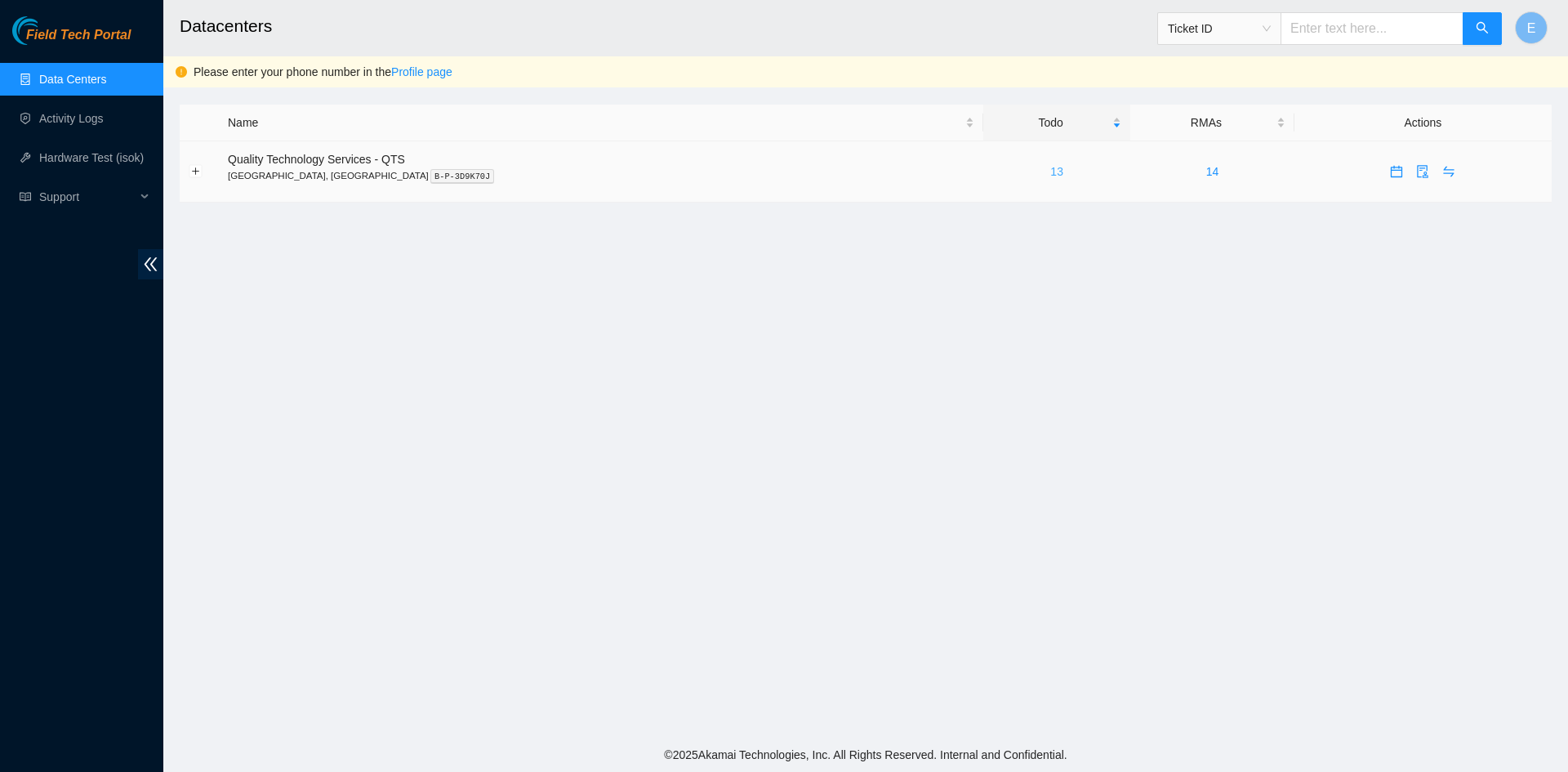
click at [1050, 175] on link "13" at bounding box center [1056, 171] width 13 height 13
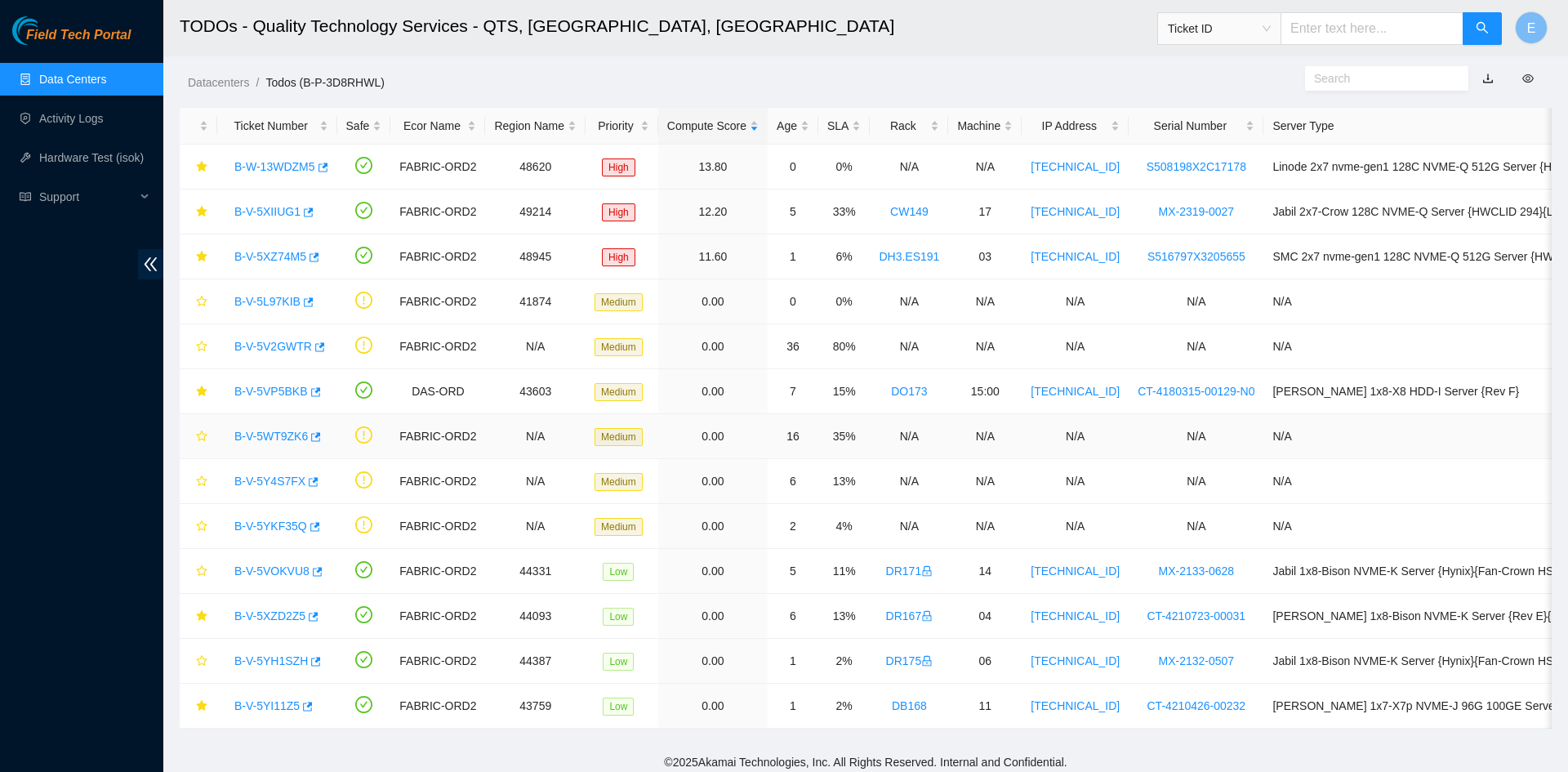
scroll to position [8, 0]
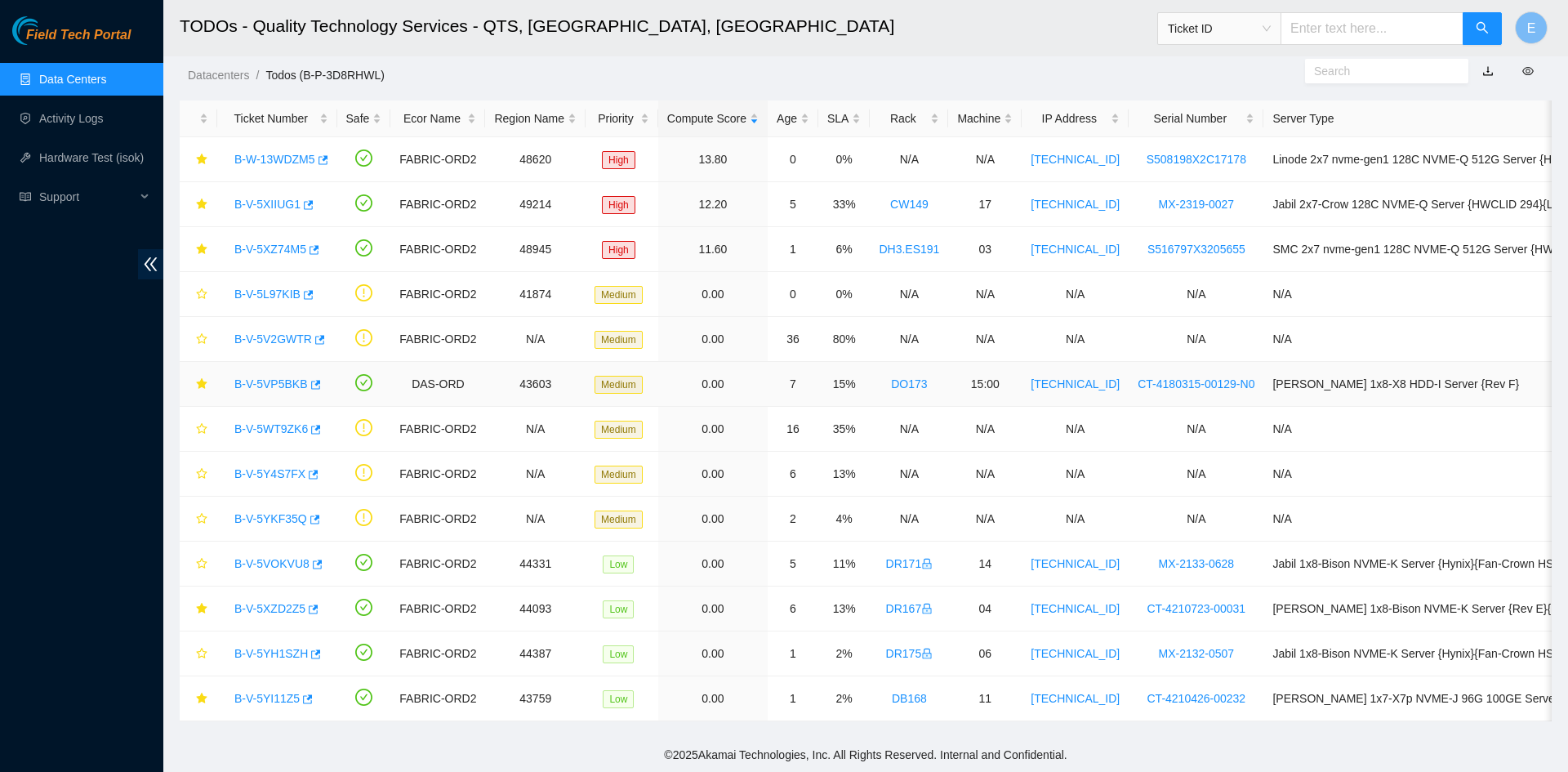
click at [273, 384] on link "B-V-5VP5BKB" at bounding box center [272, 384] width 74 height 13
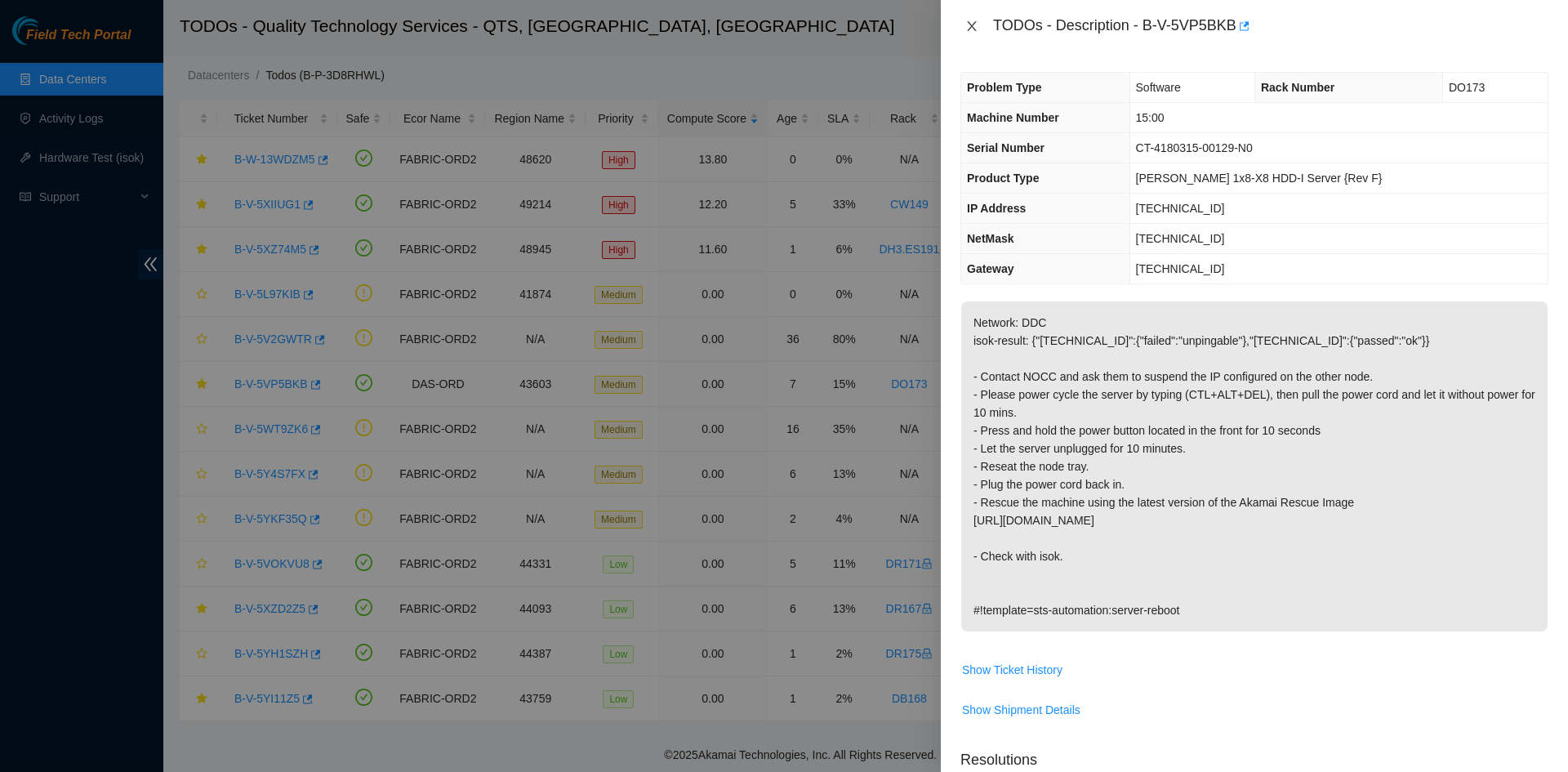
click at [969, 27] on icon "close" at bounding box center [971, 26] width 9 height 10
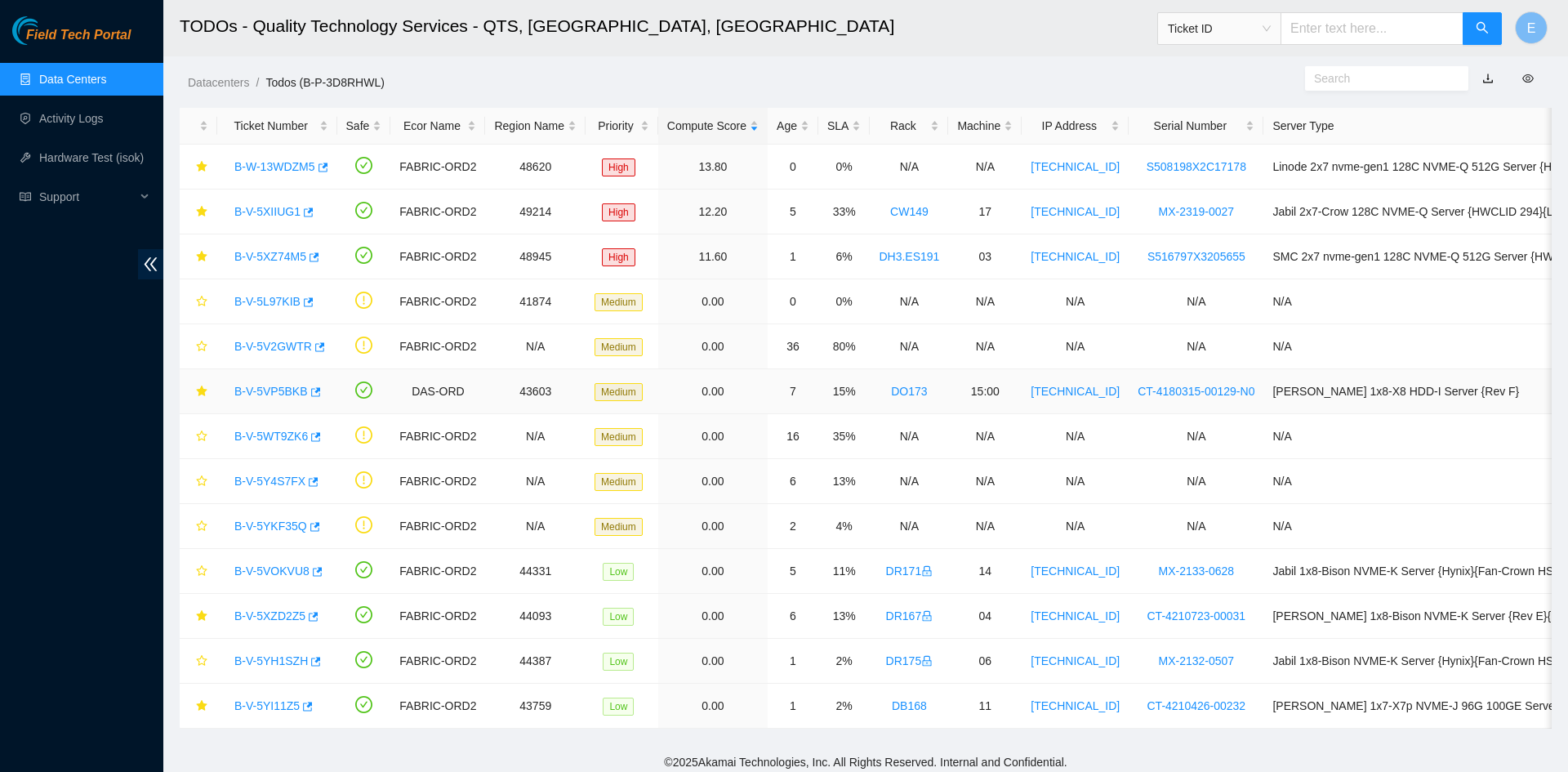
click at [264, 393] on link "B-V-5VP5BKB" at bounding box center [272, 390] width 74 height 13
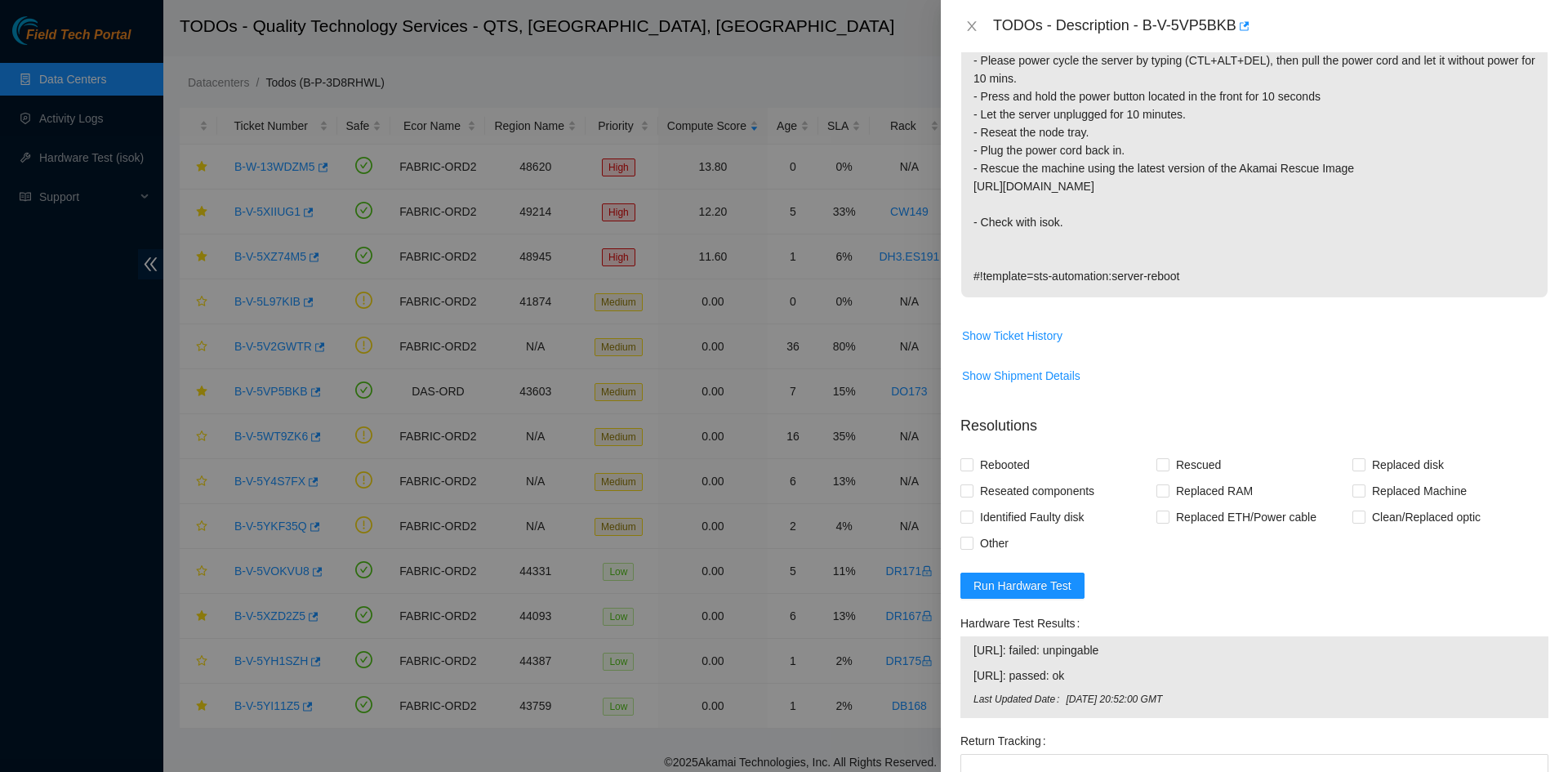
scroll to position [269, 0]
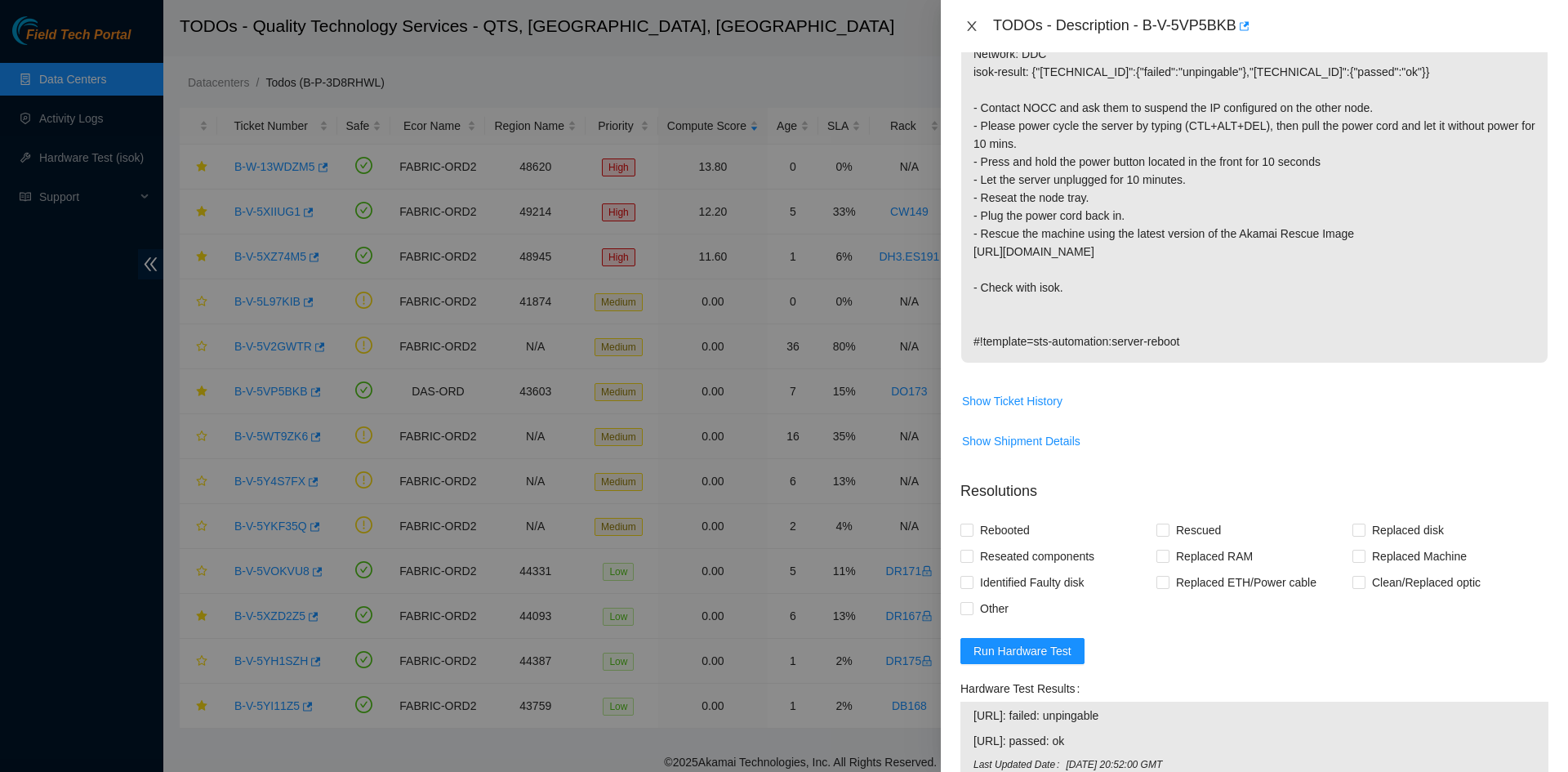
click at [967, 28] on icon "close" at bounding box center [971, 25] width 13 height 13
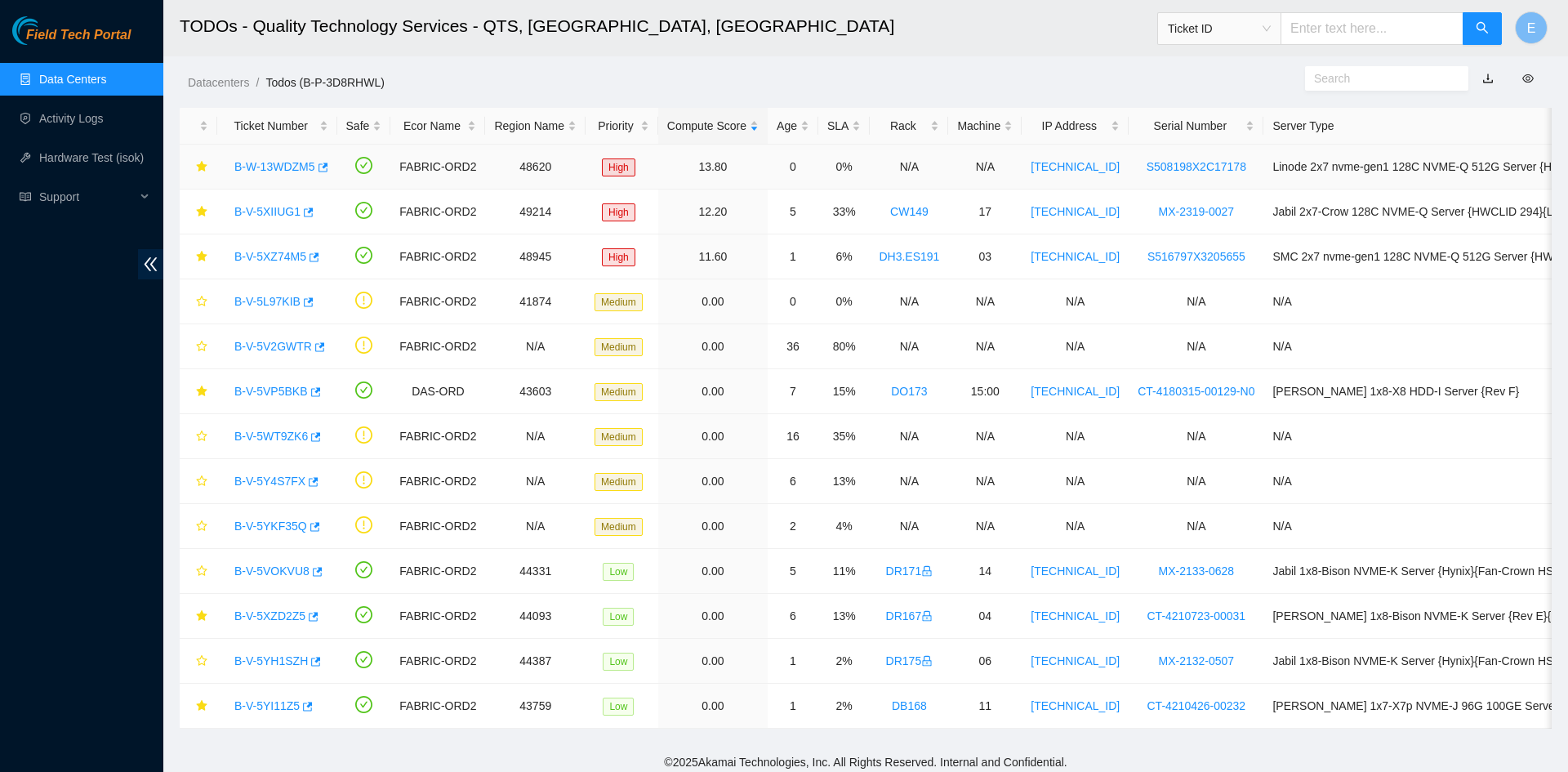
scroll to position [264, 0]
click at [86, 74] on link "Data Centers" at bounding box center [72, 79] width 67 height 13
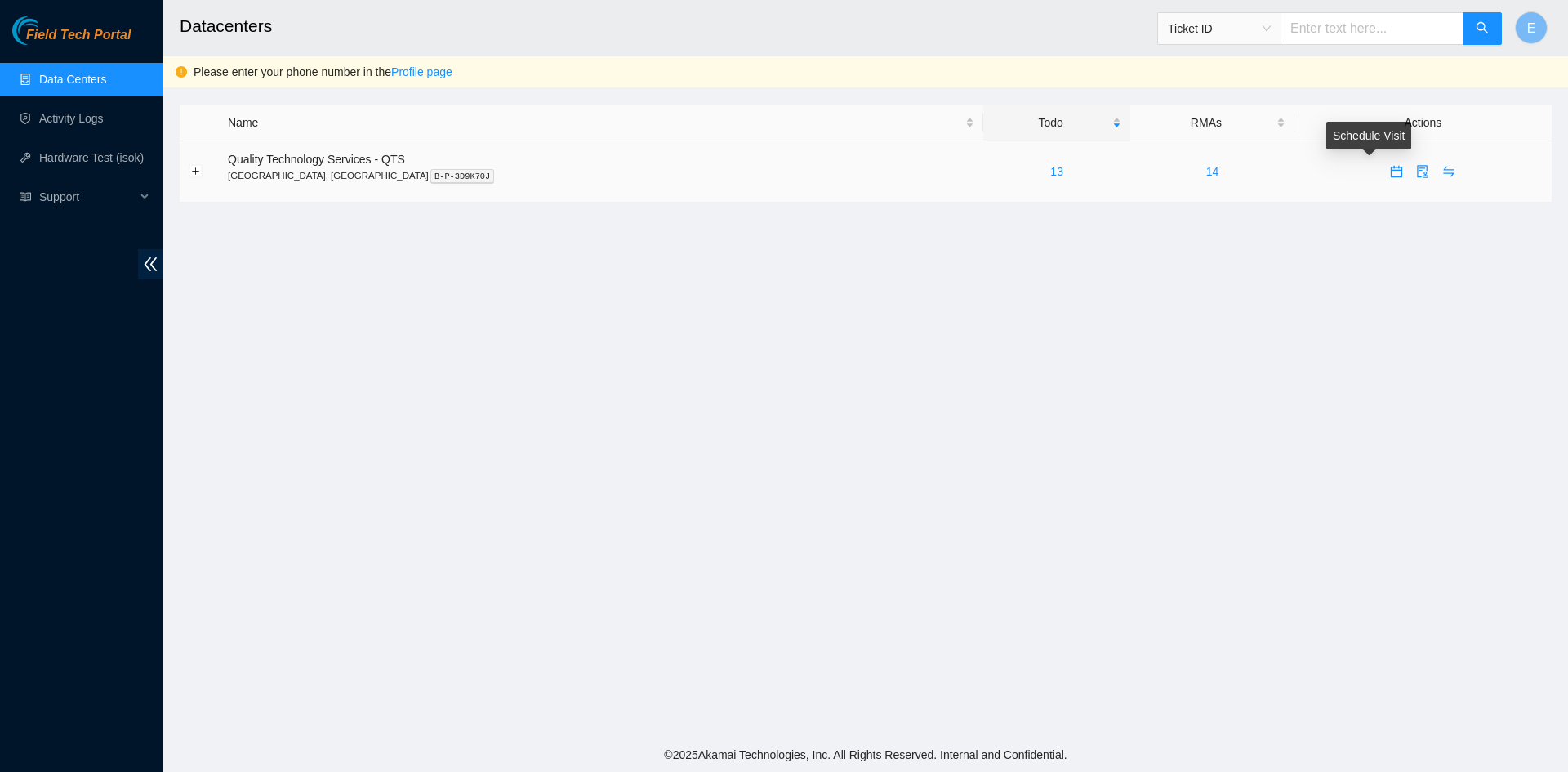
click at [1258, 176] on icon "calendar" at bounding box center [1397, 171] width 12 height 12
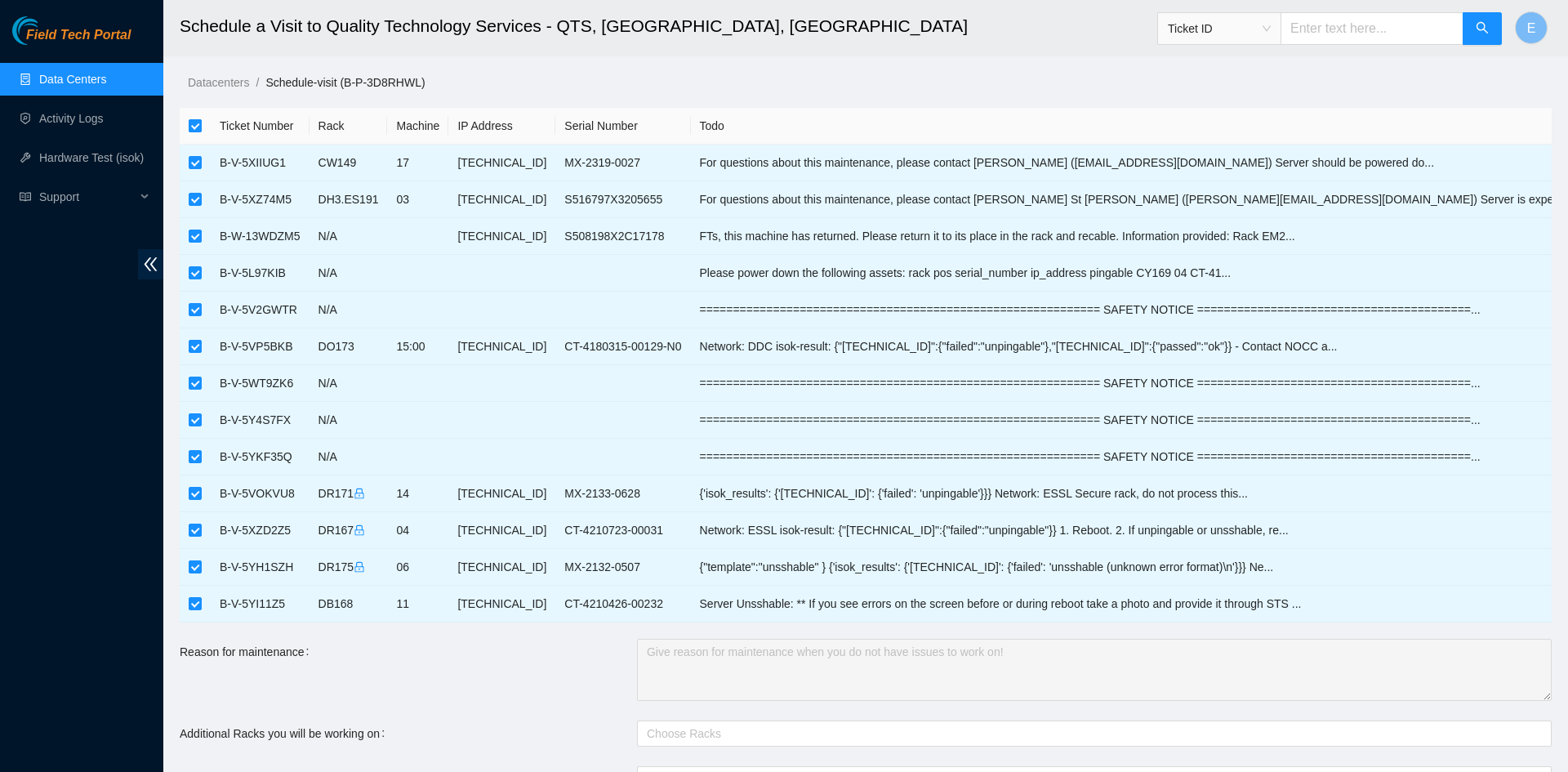
click at [197, 127] on input "checkbox" at bounding box center [195, 126] width 13 height 13
checkbox input "false"
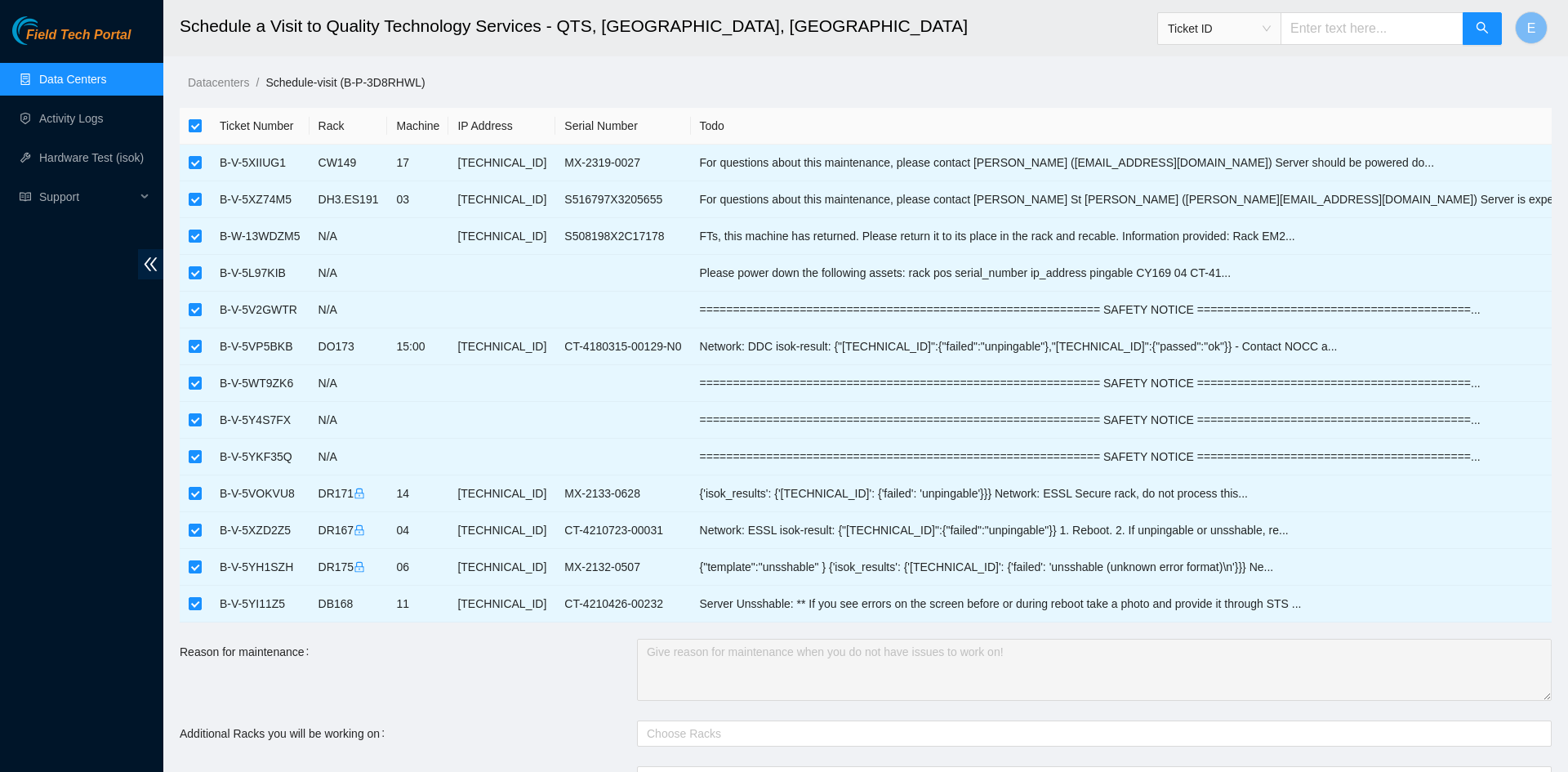
checkbox input "false"
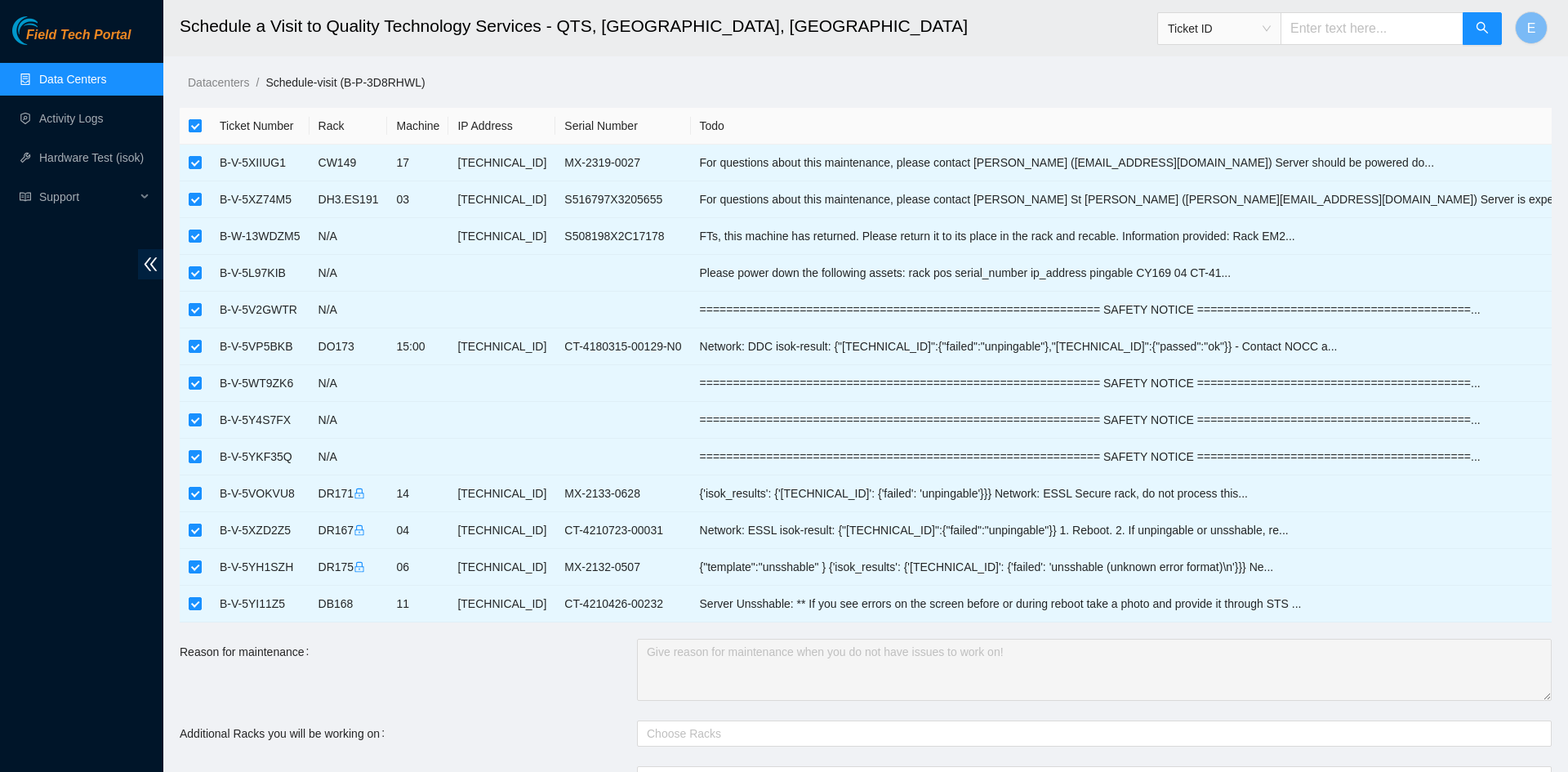
checkbox input "false"
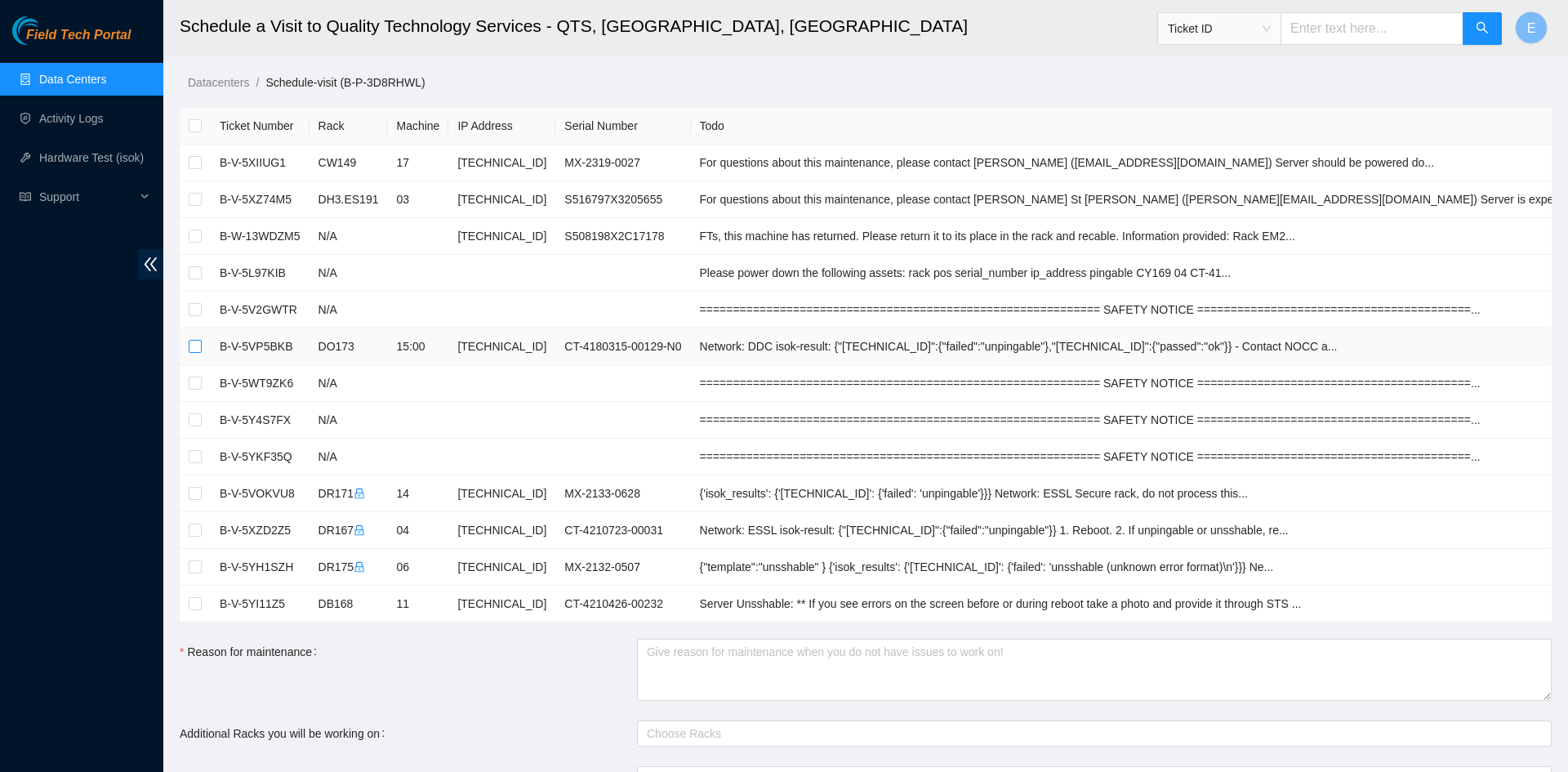
click at [196, 347] on input "checkbox" at bounding box center [195, 346] width 13 height 13
checkbox input "true"
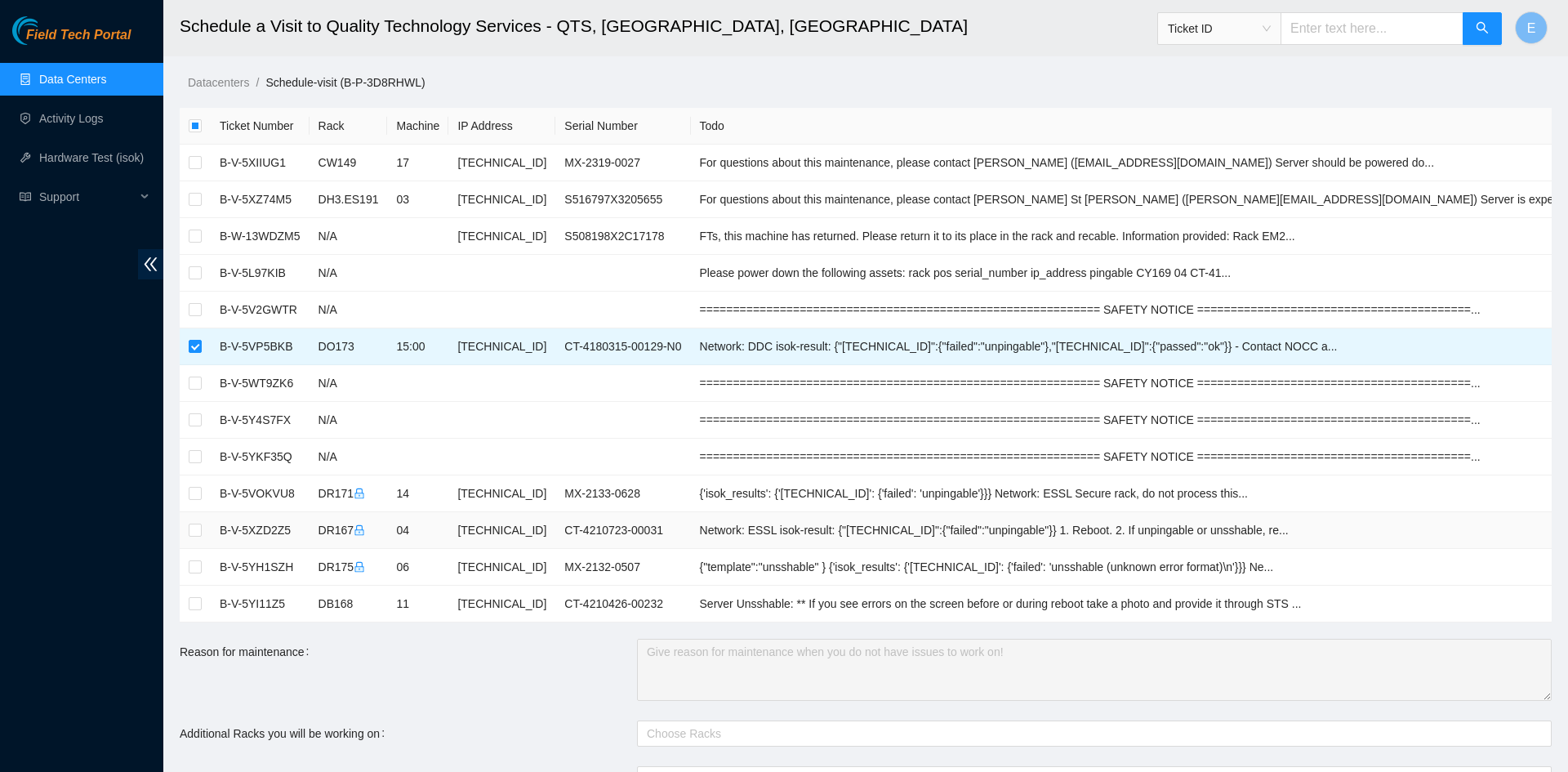
scroll to position [394, 0]
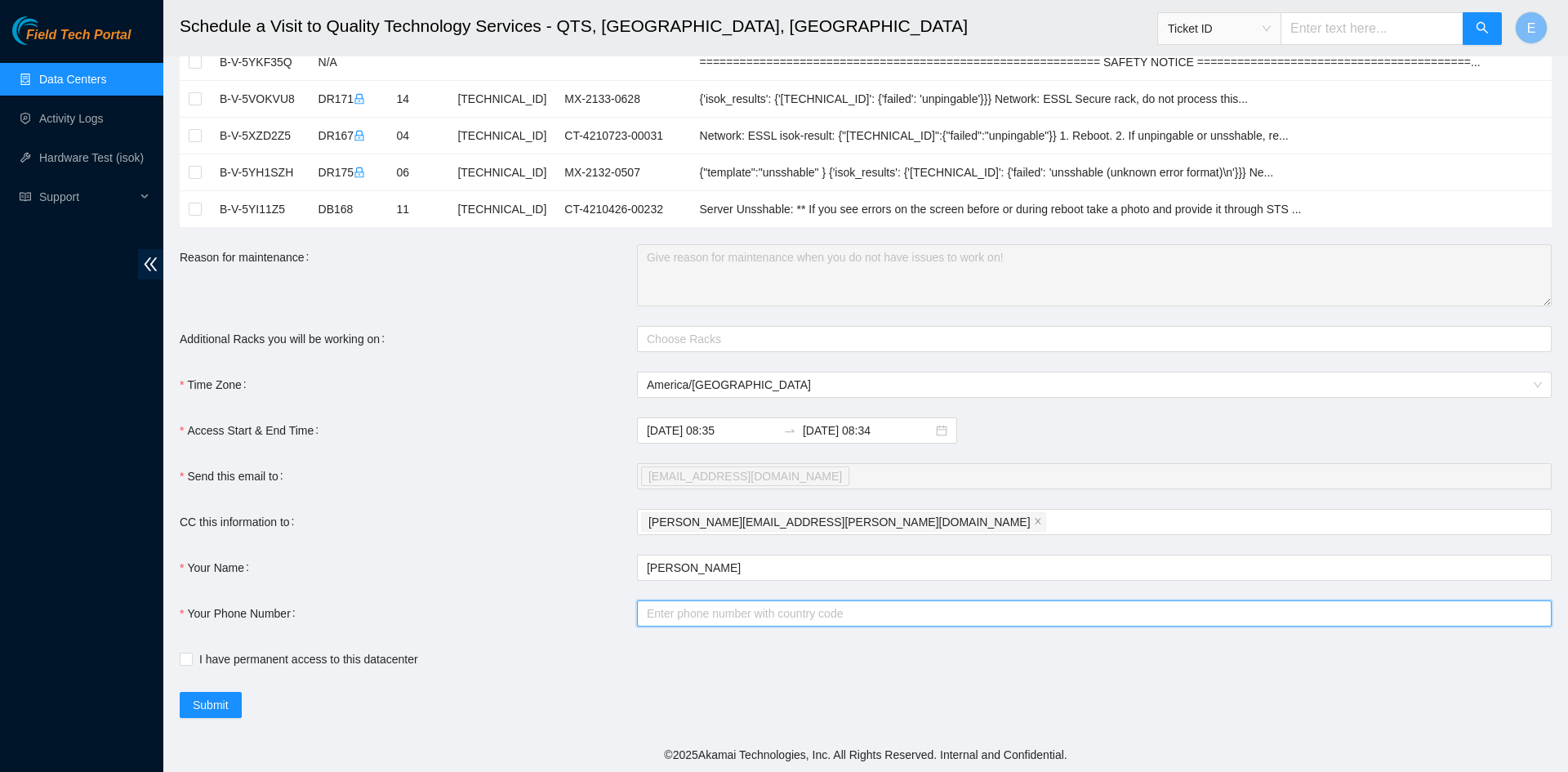
click at [724, 619] on input "Your Phone Number" at bounding box center [1095, 613] width 915 height 26
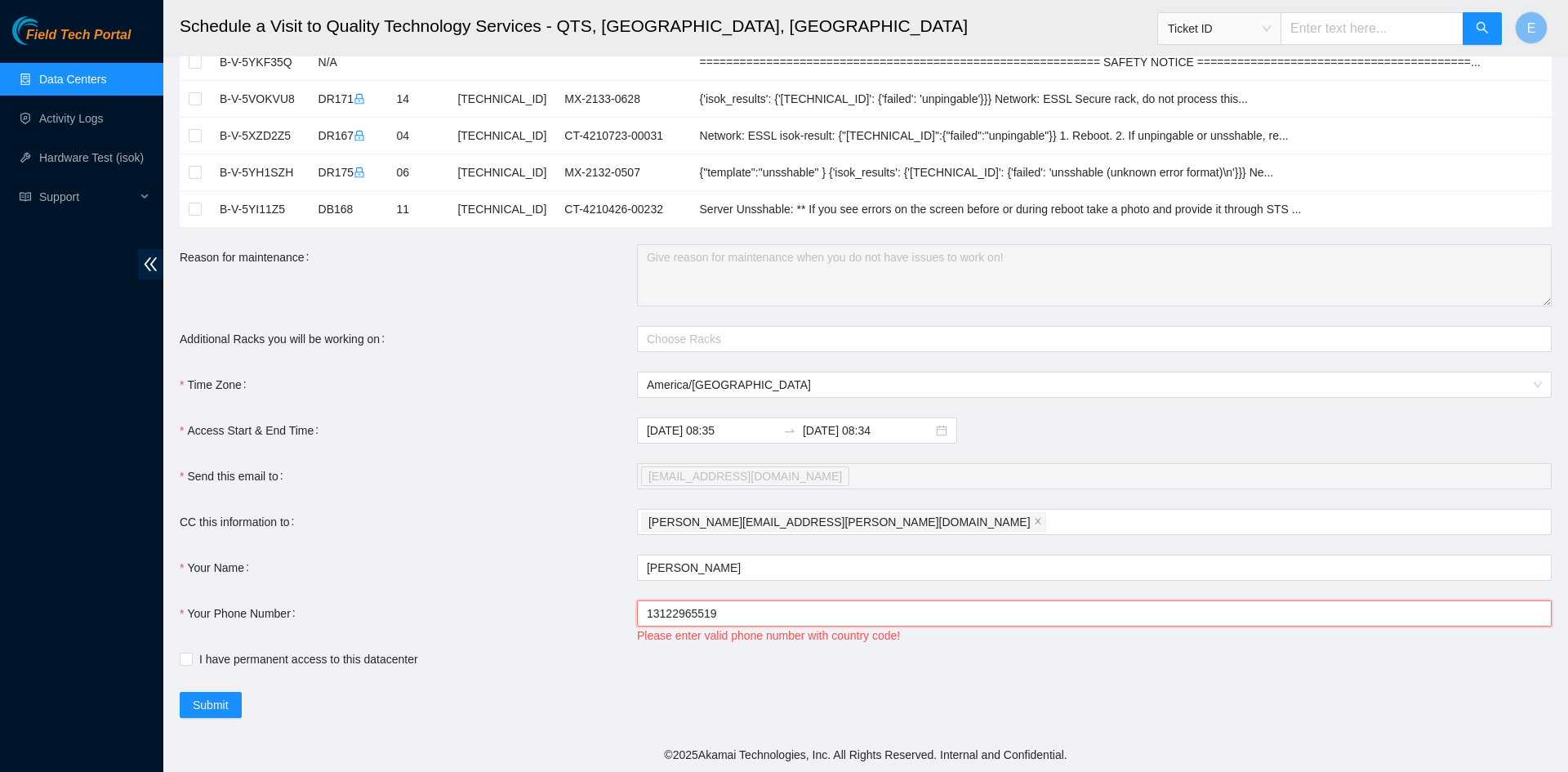
click at [646, 614] on input "13122965519" at bounding box center [1095, 613] width 915 height 26
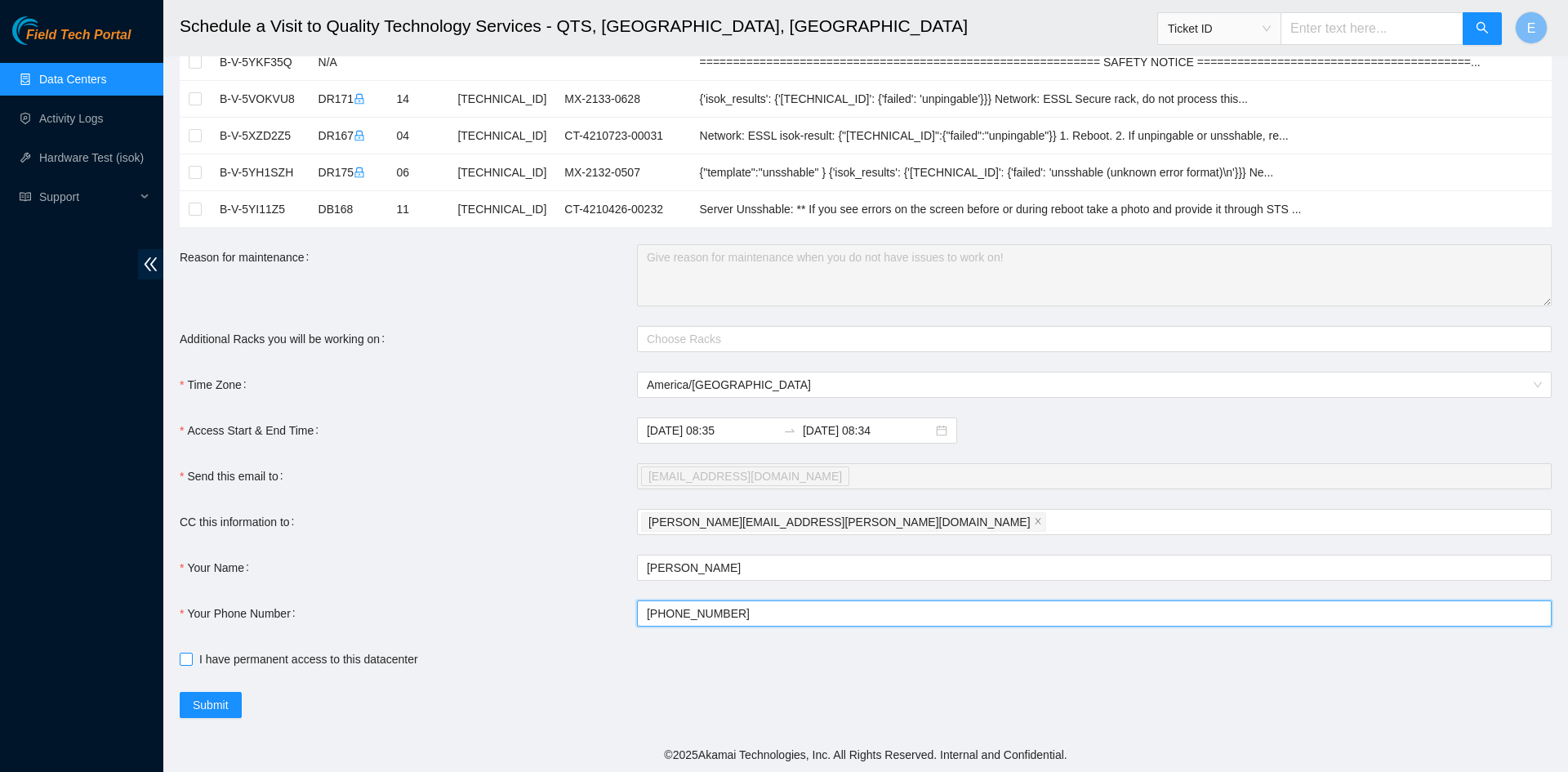
type input "[PHONE_NUMBER]"
click at [188, 661] on input "I have permanent access to this datacenter" at bounding box center [186, 659] width 12 height 12
checkbox input "true"
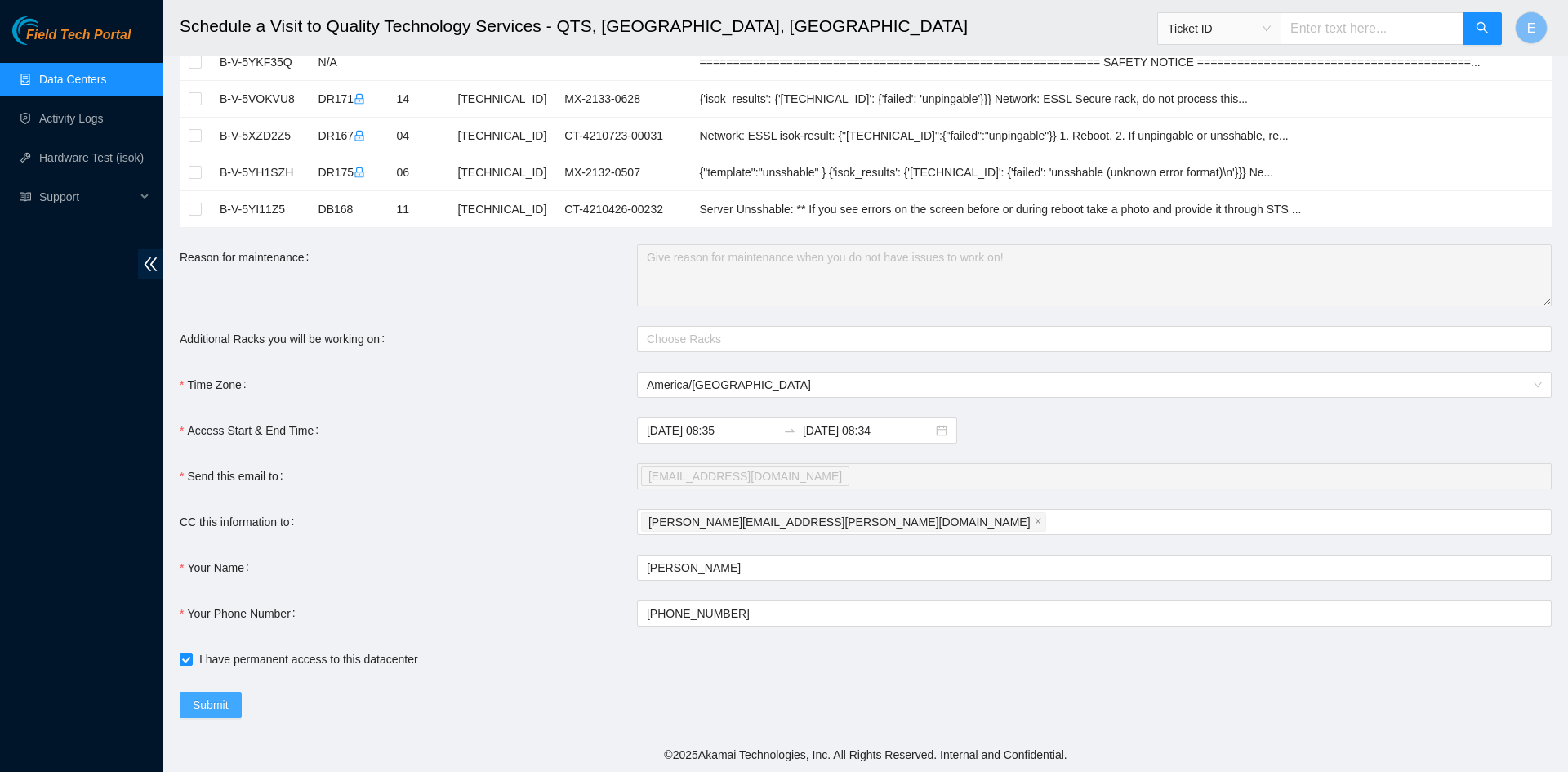
click at [211, 702] on span "Submit" at bounding box center [210, 705] width 36 height 18
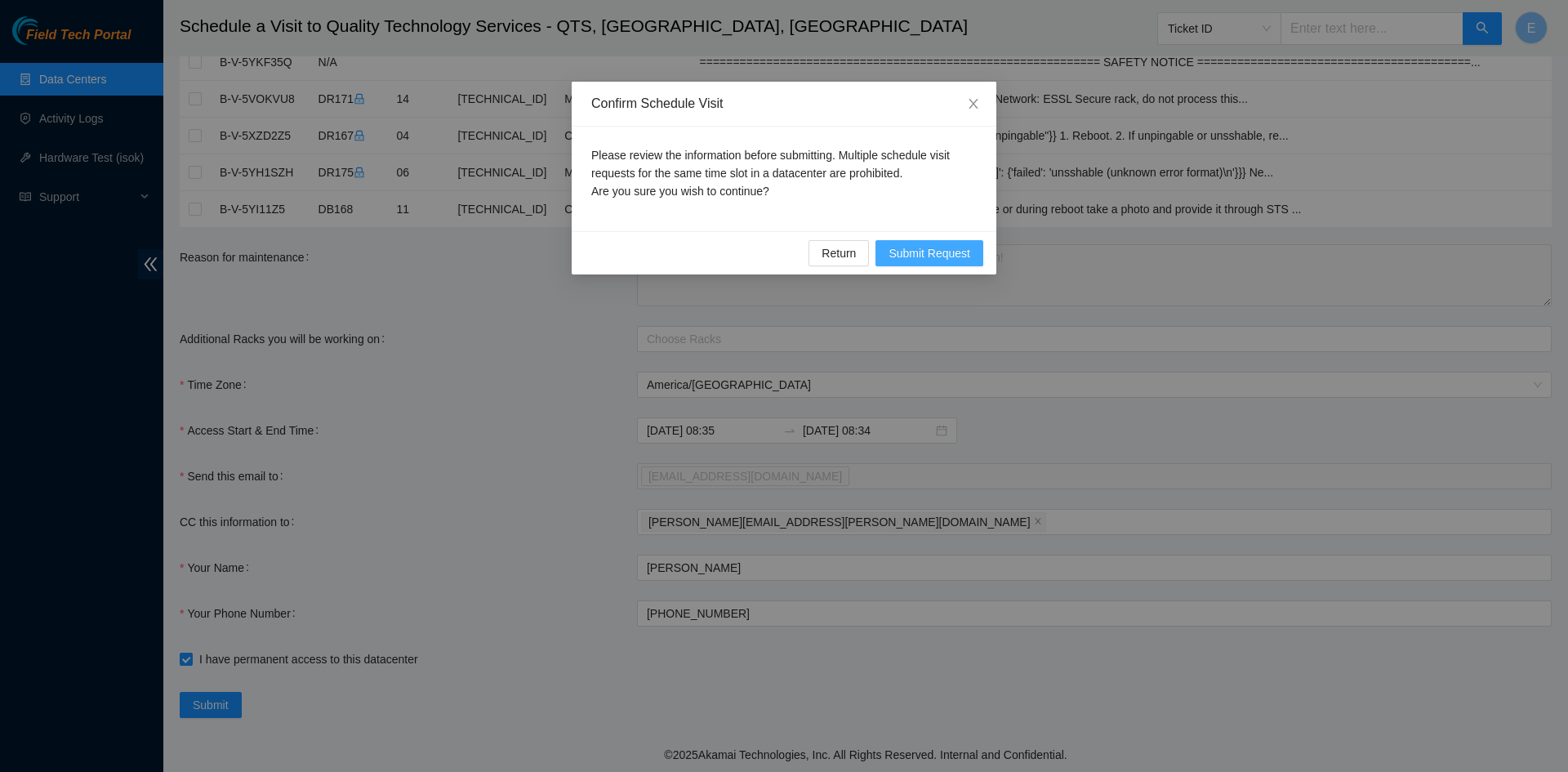
click at [930, 253] on span "Submit Request" at bounding box center [930, 253] width 82 height 18
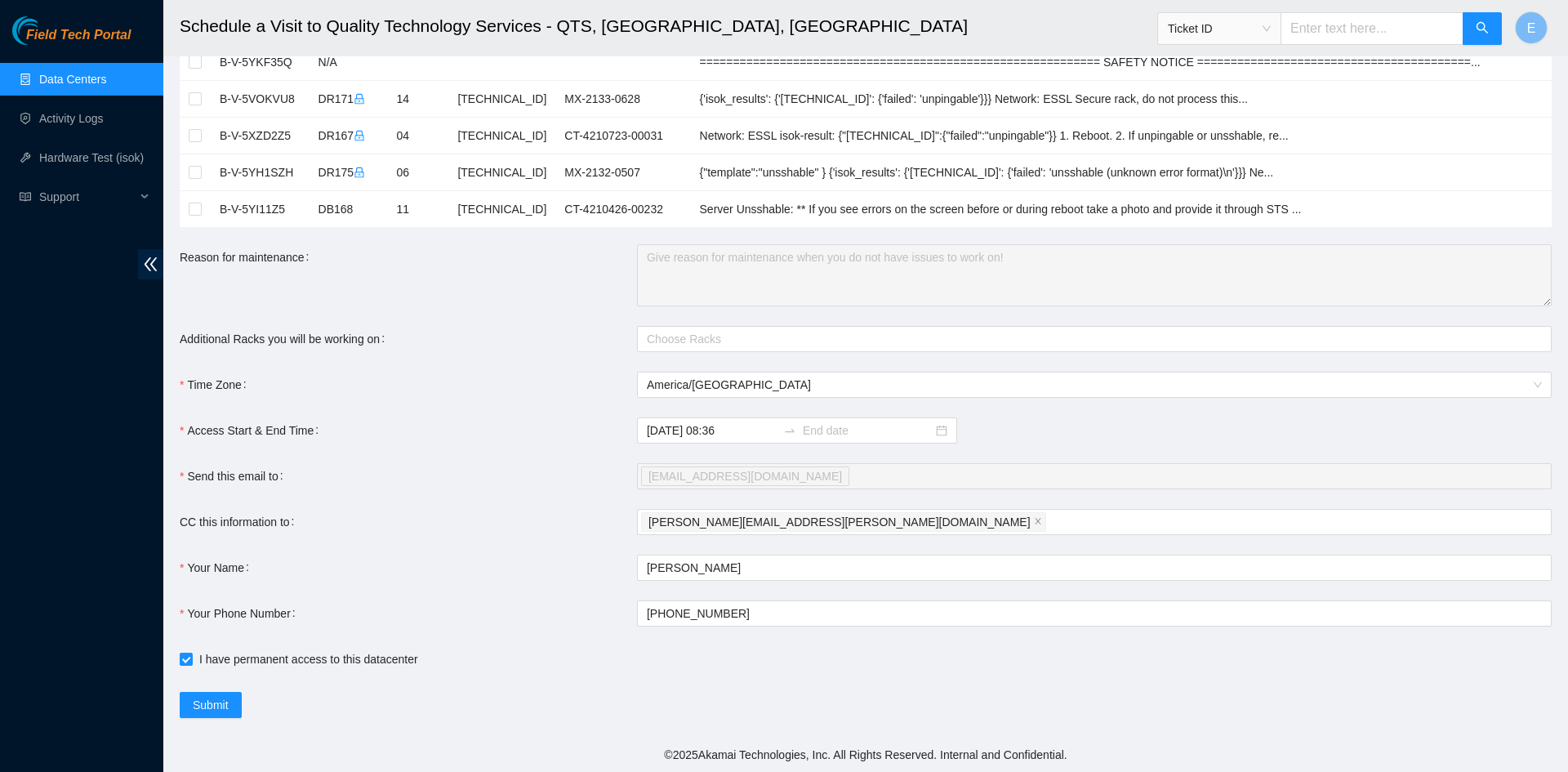
type input "[DATE] 08:36"
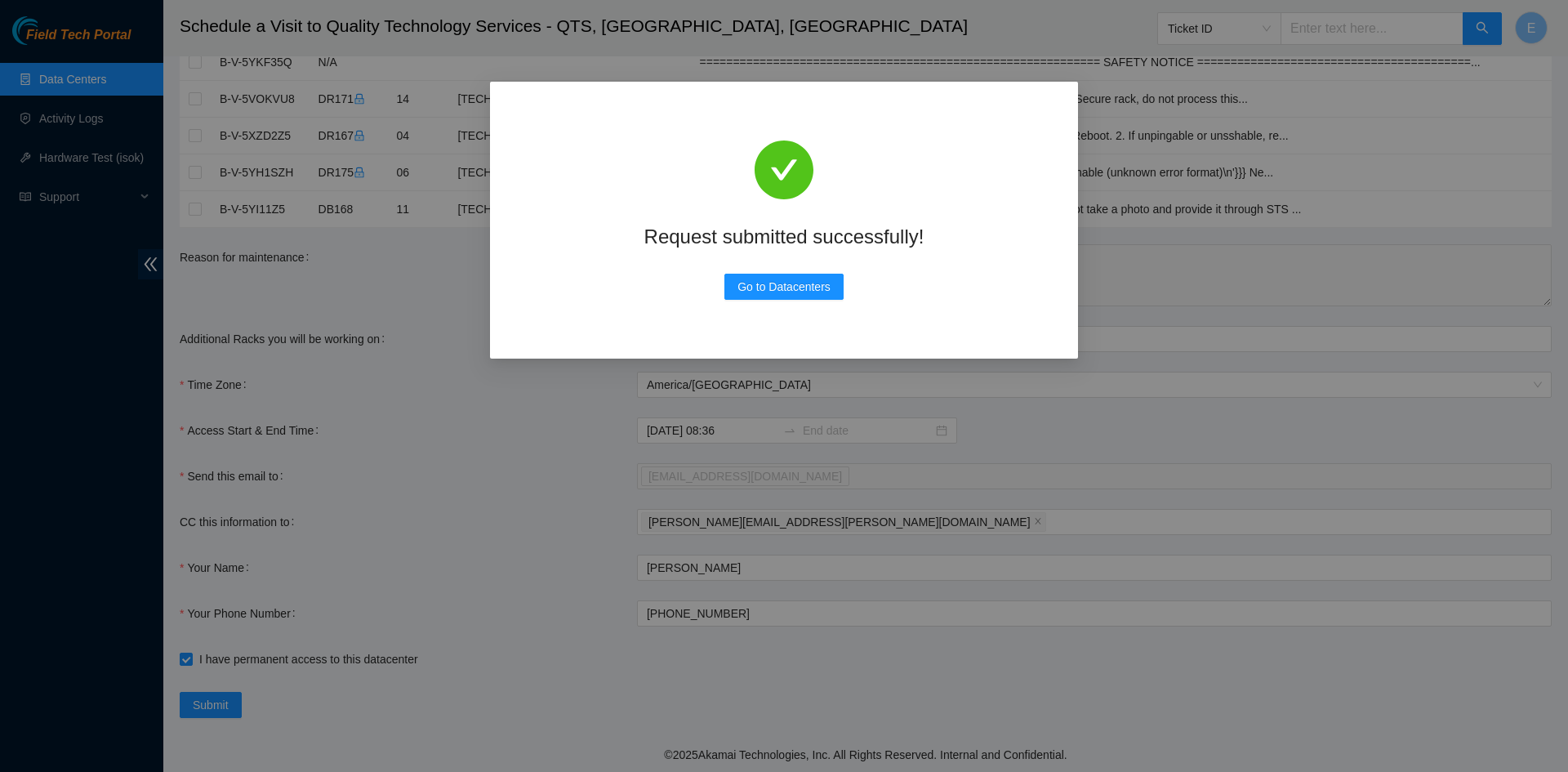
click at [62, 79] on div "Request submitted successfully! Go to Datacenters" at bounding box center [784, 386] width 1568 height 772
click at [763, 283] on span "Go to Datacenters" at bounding box center [784, 286] width 93 height 18
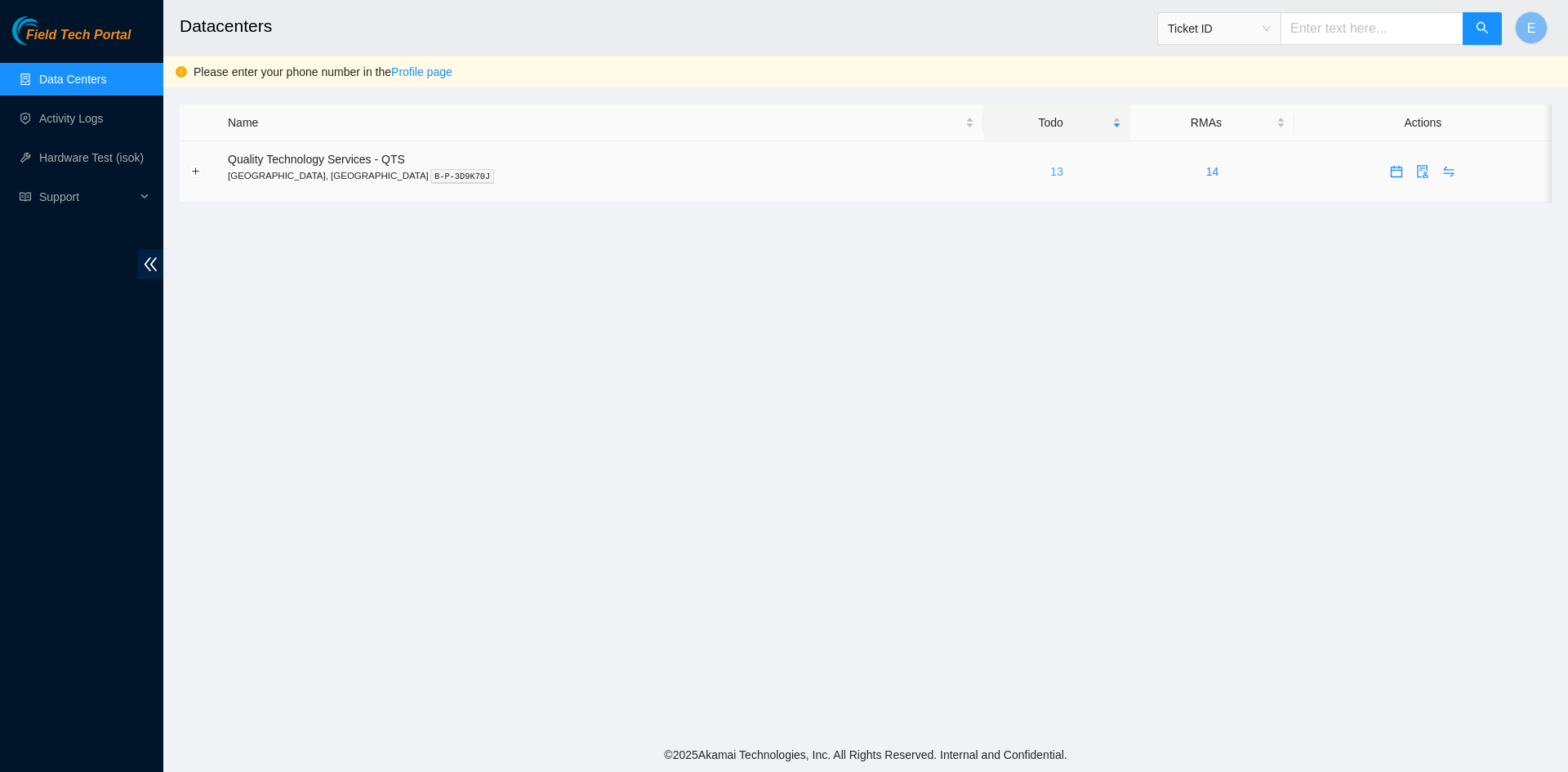
click at [1050, 175] on link "13" at bounding box center [1056, 171] width 13 height 13
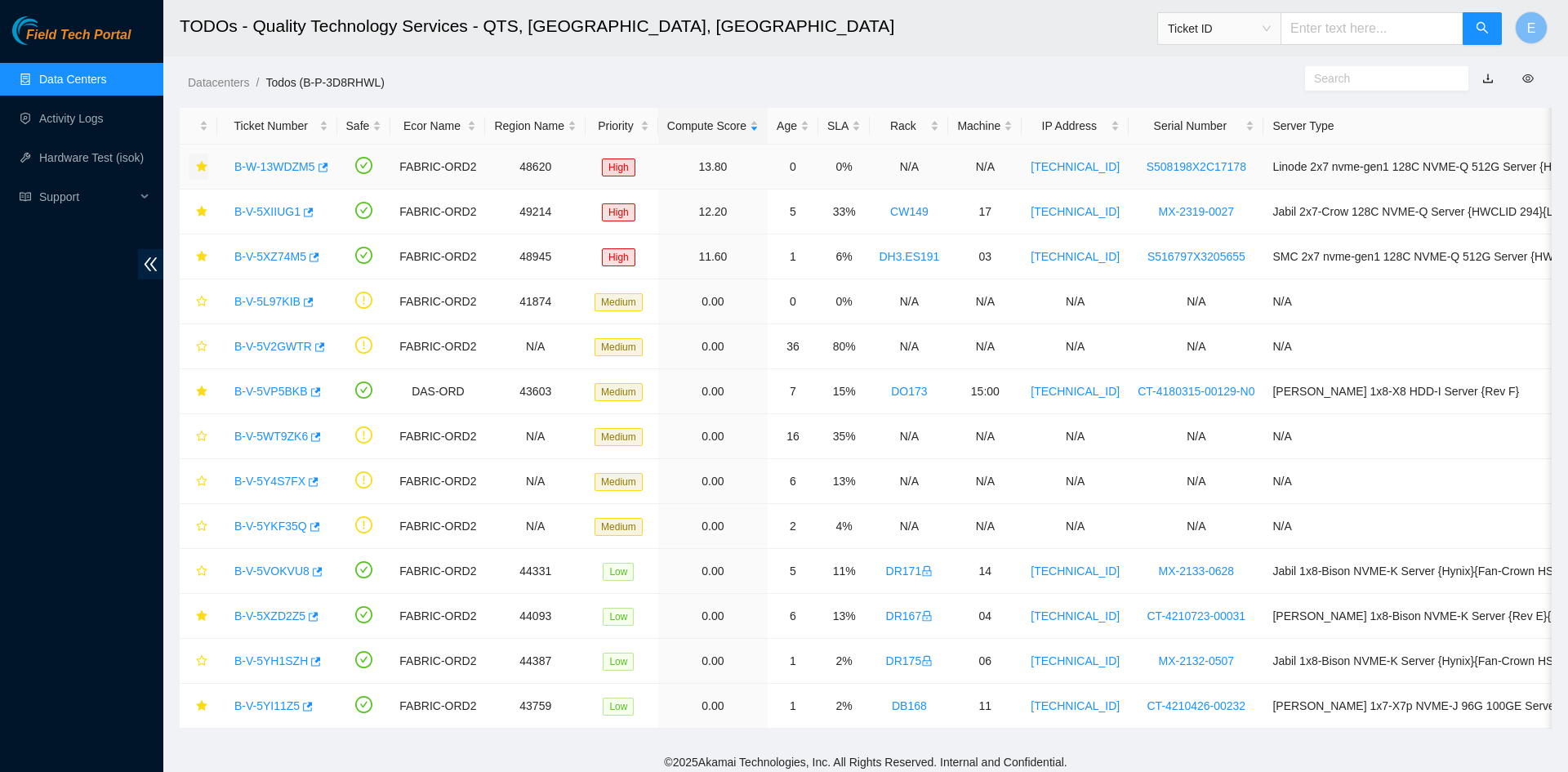
click at [203, 170] on icon "star" at bounding box center [201, 165] width 11 height 11
